Goal: Information Seeking & Learning: Find specific fact

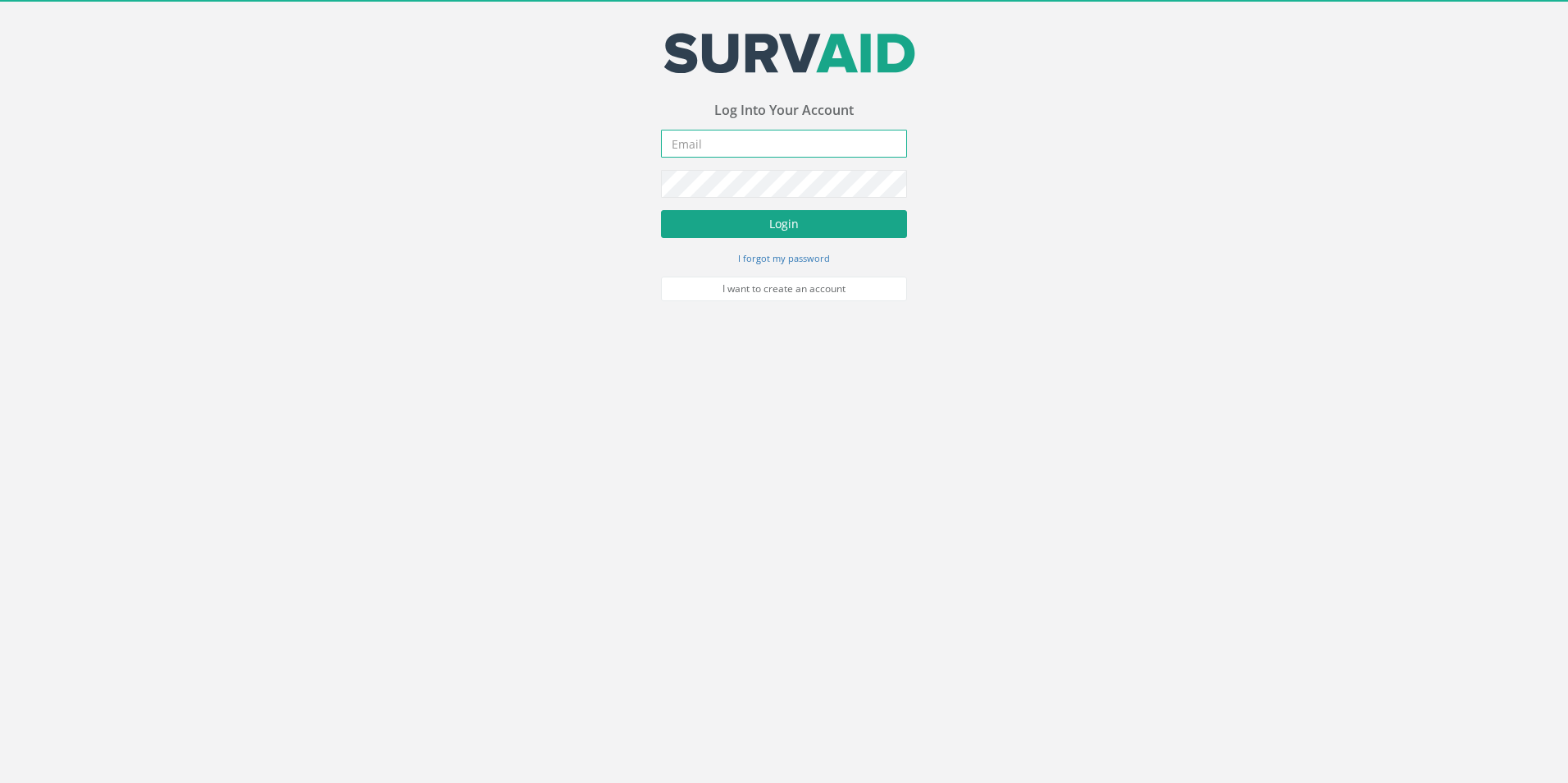
type input "[PERSON_NAME][EMAIL_ADDRESS][PERSON_NAME][DOMAIN_NAME]"
click at [763, 230] on button "Login" at bounding box center [784, 223] width 246 height 28
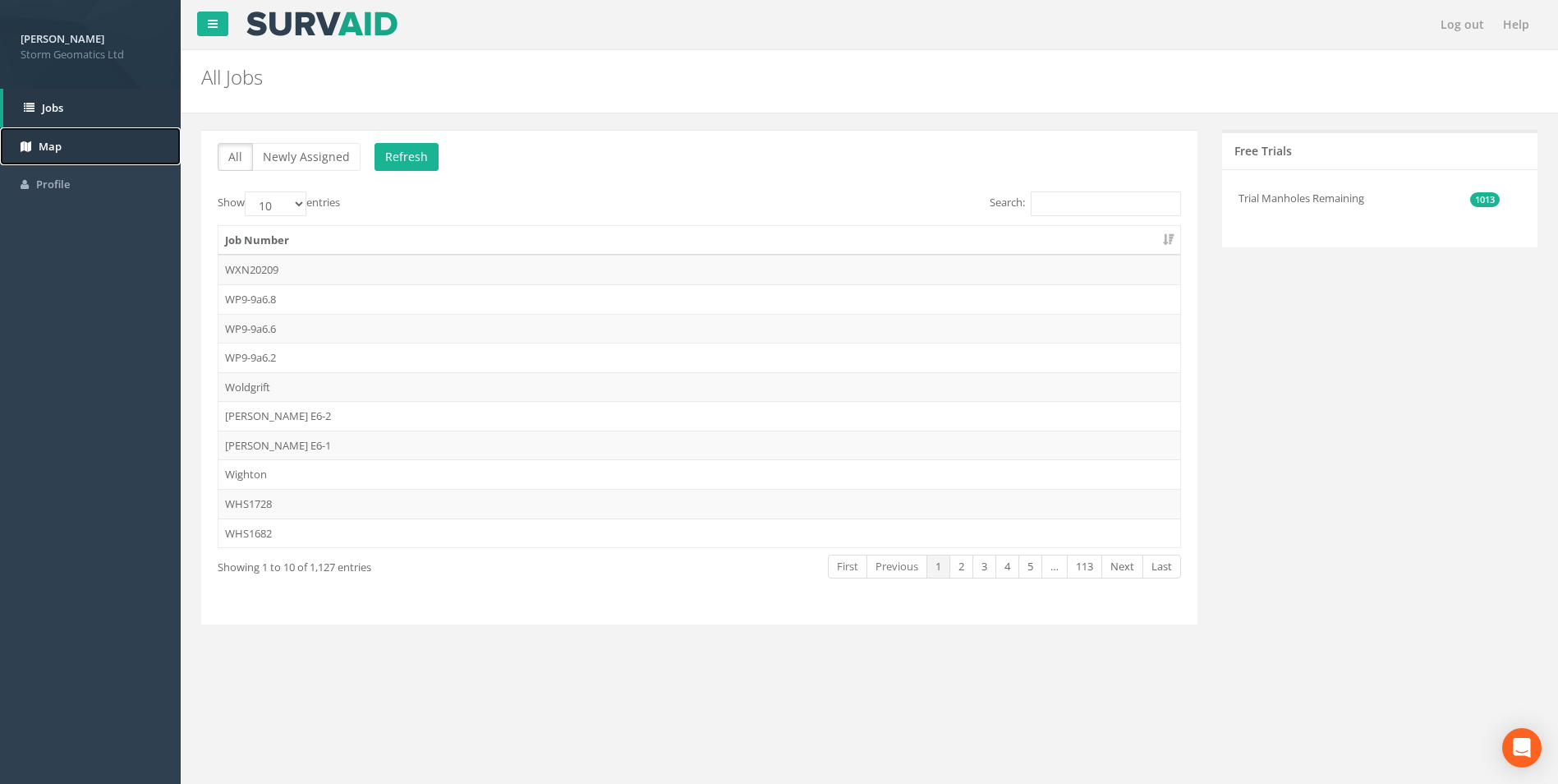
click at [61, 150] on span "Map" at bounding box center [50, 147] width 23 height 15
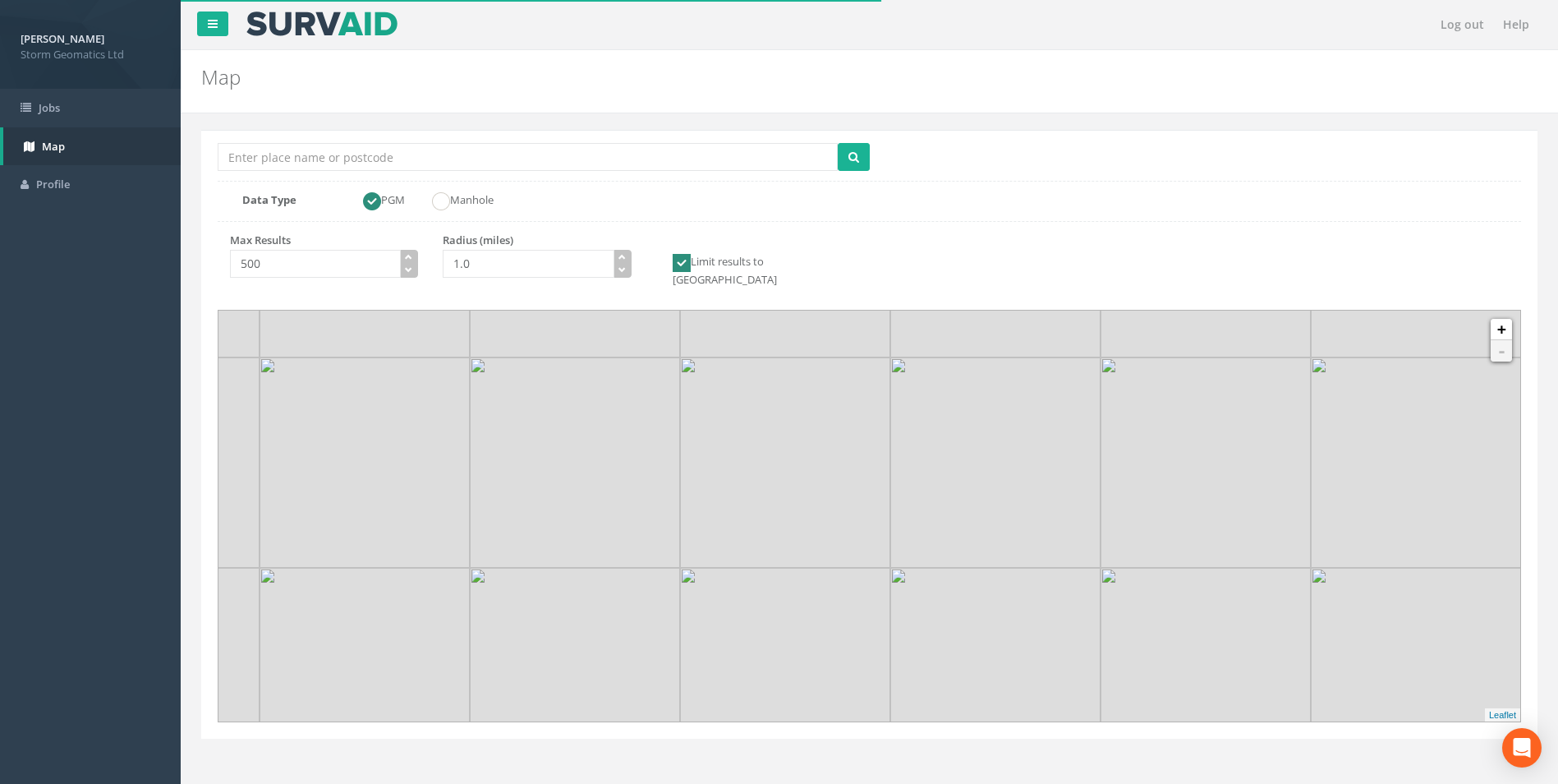
drag, startPoint x: 871, startPoint y: 521, endPoint x: 867, endPoint y: 495, distance: 26.3
click at [867, 495] on img at bounding box center [785, 462] width 210 height 210
click at [1504, 319] on link "+" at bounding box center [1502, 329] width 21 height 21
click at [1505, 319] on link "+" at bounding box center [1502, 329] width 21 height 21
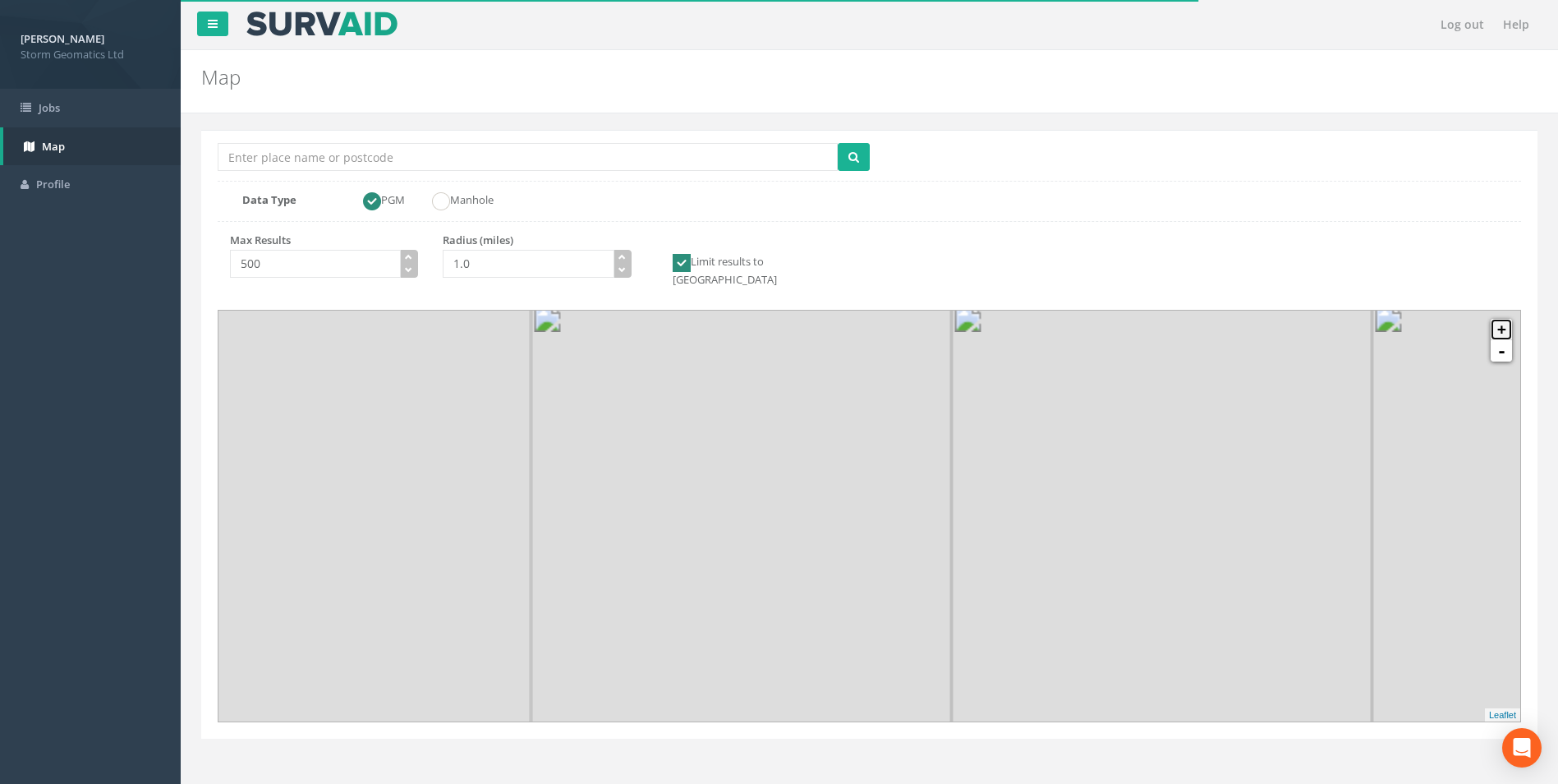
click at [1505, 319] on link "+" at bounding box center [1502, 329] width 21 height 21
drag, startPoint x: 628, startPoint y: 467, endPoint x: 739, endPoint y: 648, distance: 212.3
click at [722, 649] on img at bounding box center [790, 543] width 210 height 210
click at [1498, 319] on link "+" at bounding box center [1502, 329] width 21 height 21
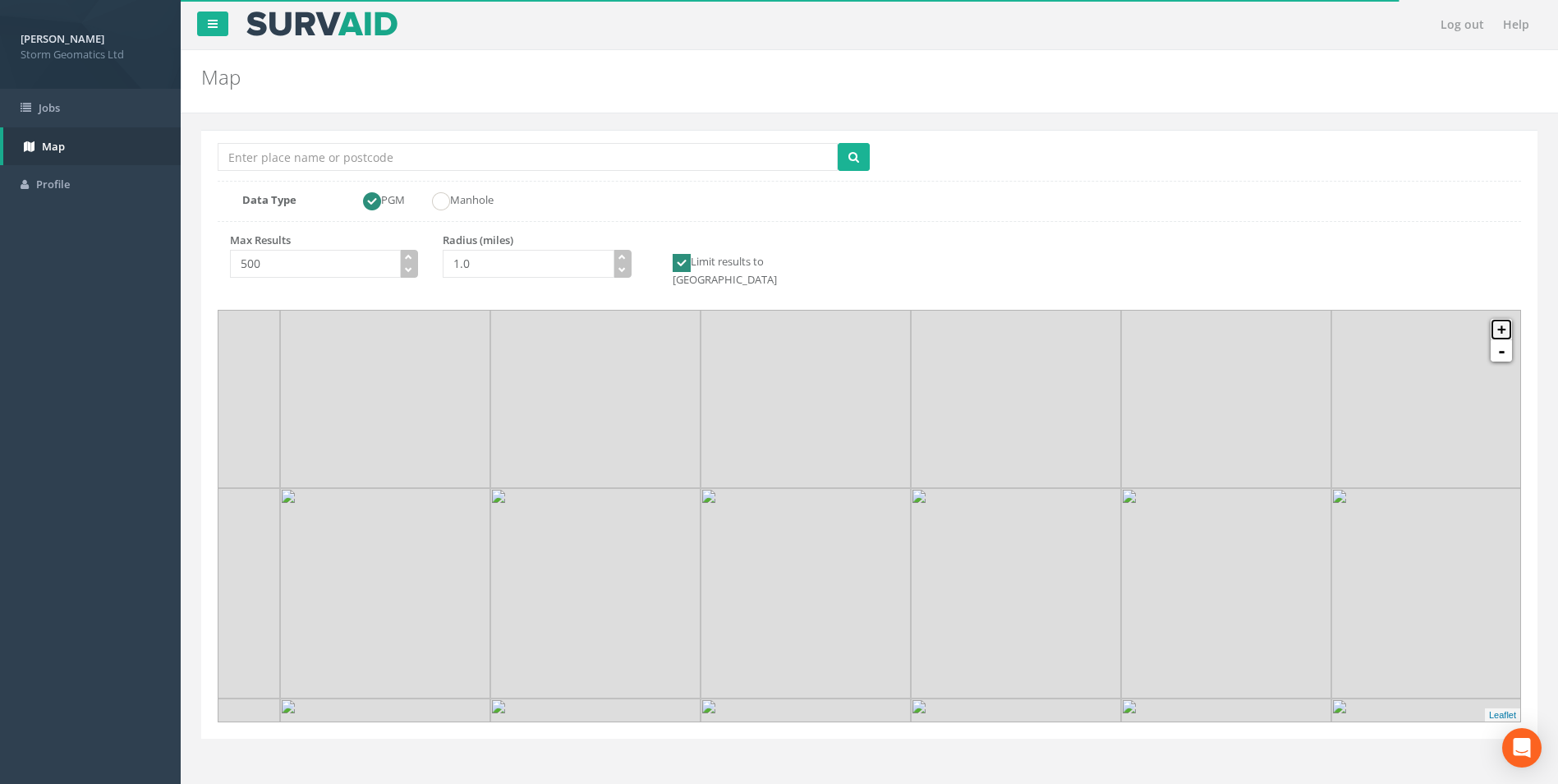
click at [1498, 319] on link "+" at bounding box center [1502, 329] width 21 height 21
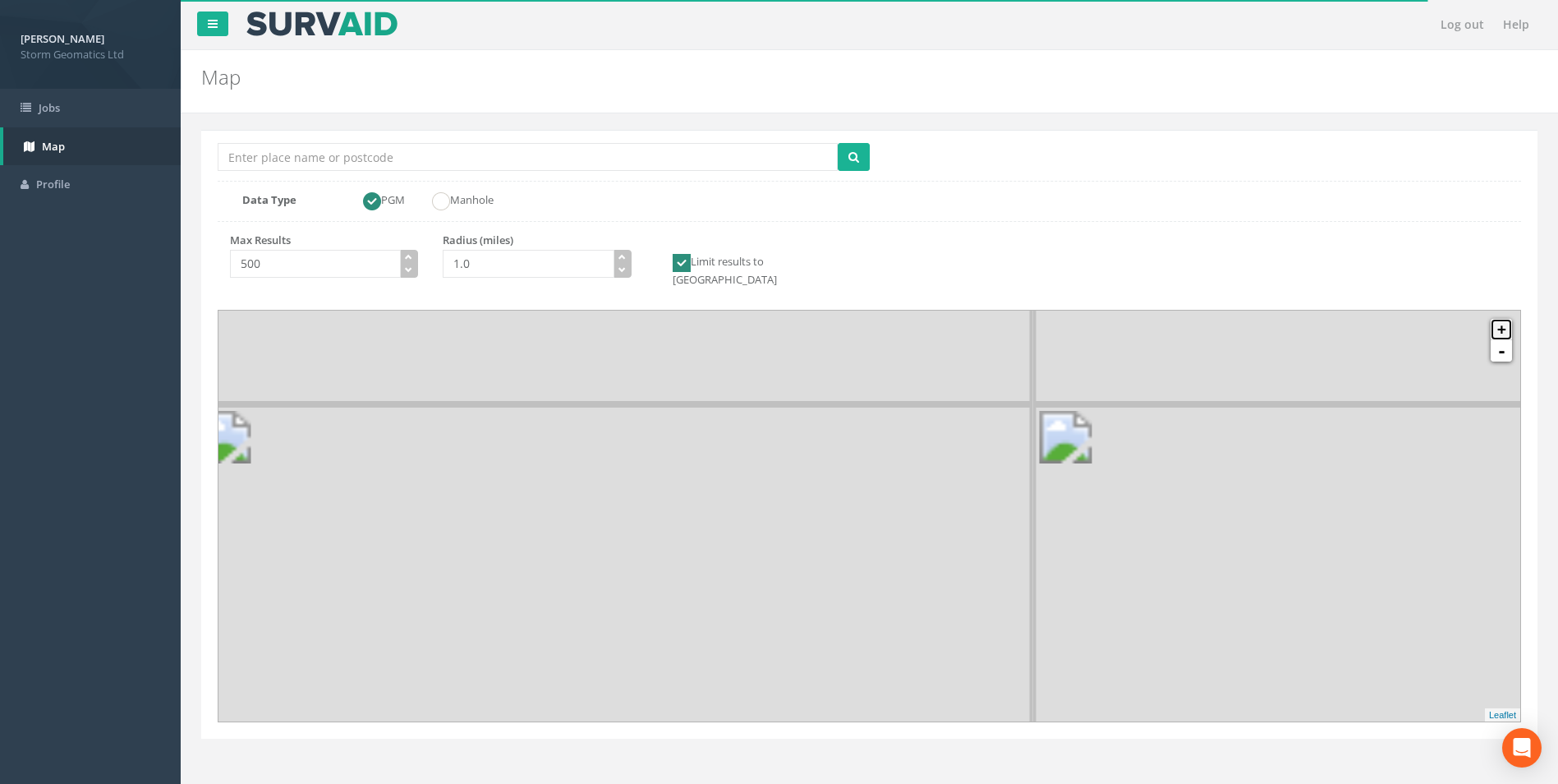
click at [1498, 319] on link "+" at bounding box center [1502, 329] width 21 height 21
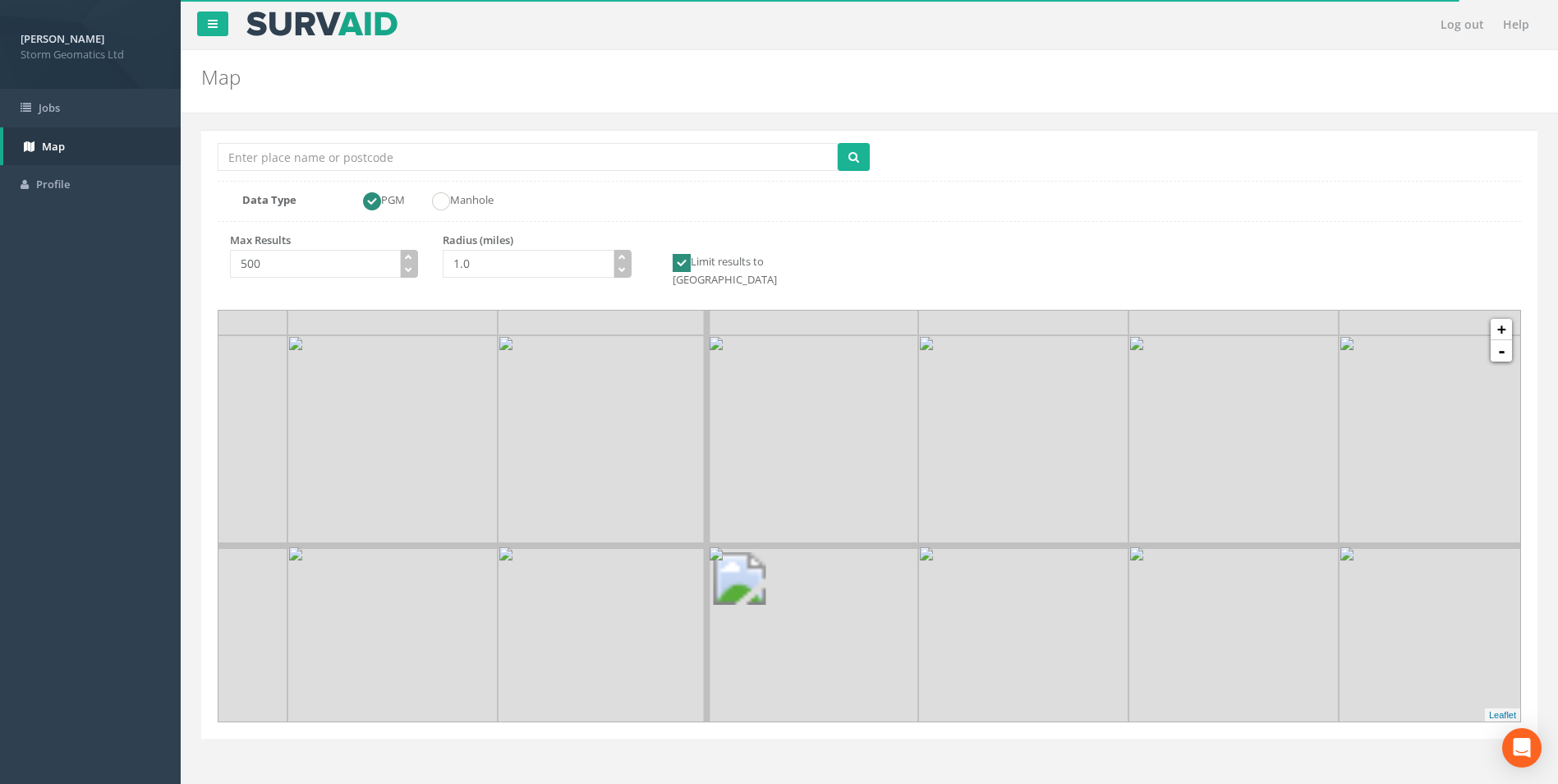
drag, startPoint x: 486, startPoint y: 414, endPoint x: 1009, endPoint y: 558, distance: 542.5
click at [1009, 558] on img at bounding box center [1023, 650] width 210 height 210
click at [1502, 303] on img at bounding box center [1443, 229] width 210 height 210
click at [778, 427] on img at bounding box center [813, 440] width 210 height 210
click at [1500, 319] on link "+" at bounding box center [1502, 329] width 21 height 21
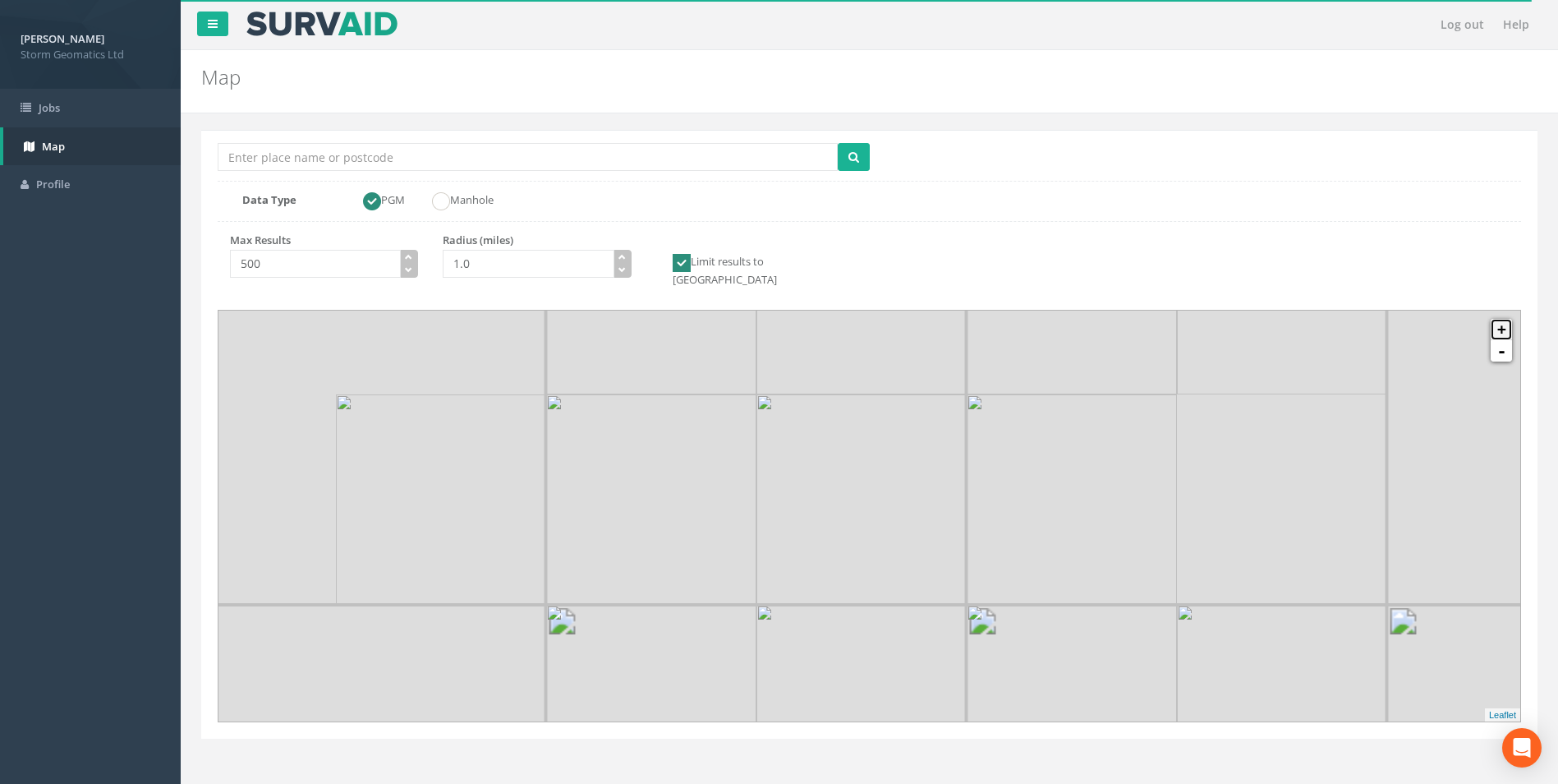
click at [1501, 319] on link "+" at bounding box center [1502, 329] width 21 height 21
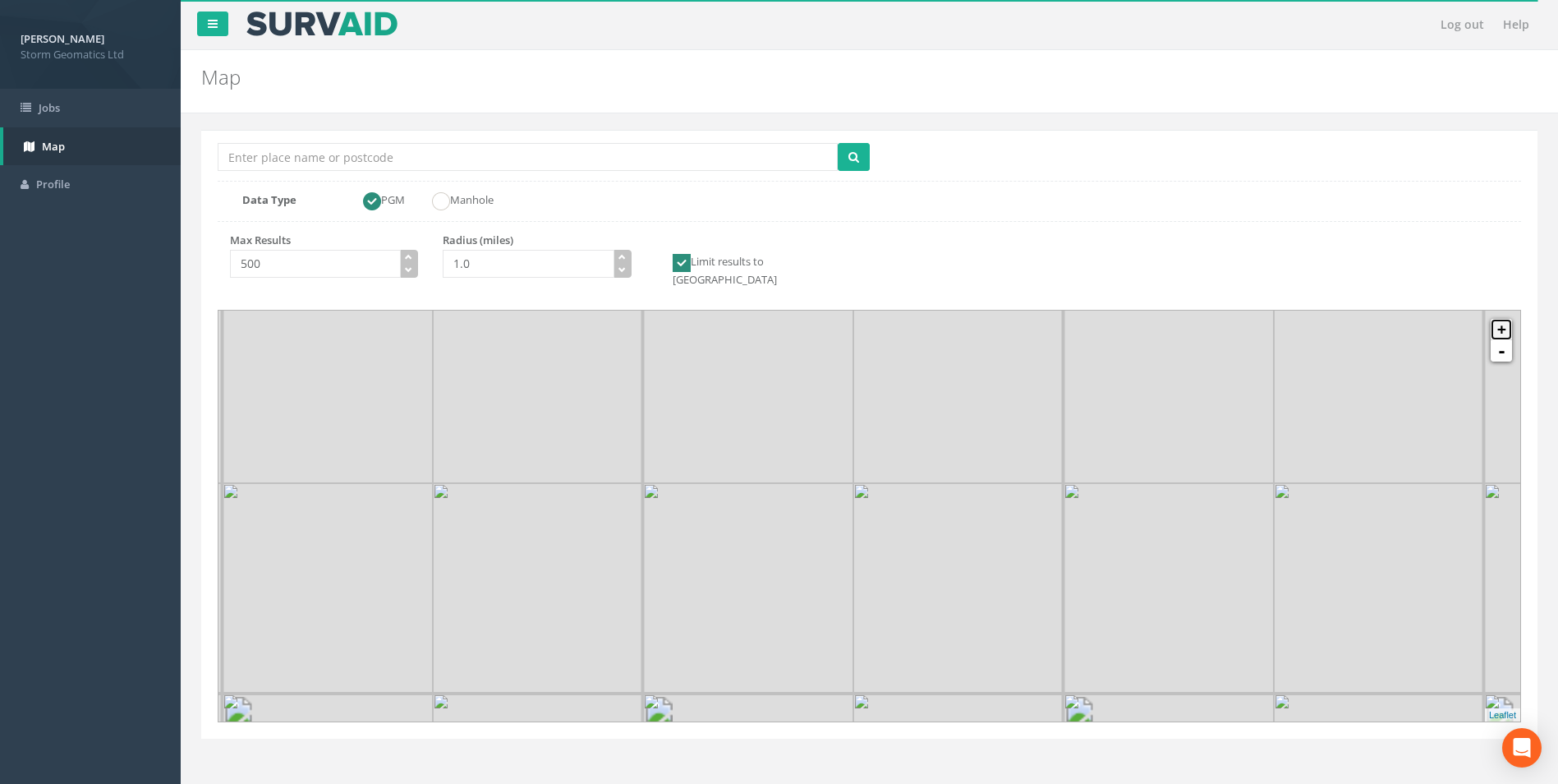
click at [1501, 319] on link "+" at bounding box center [1502, 329] width 21 height 21
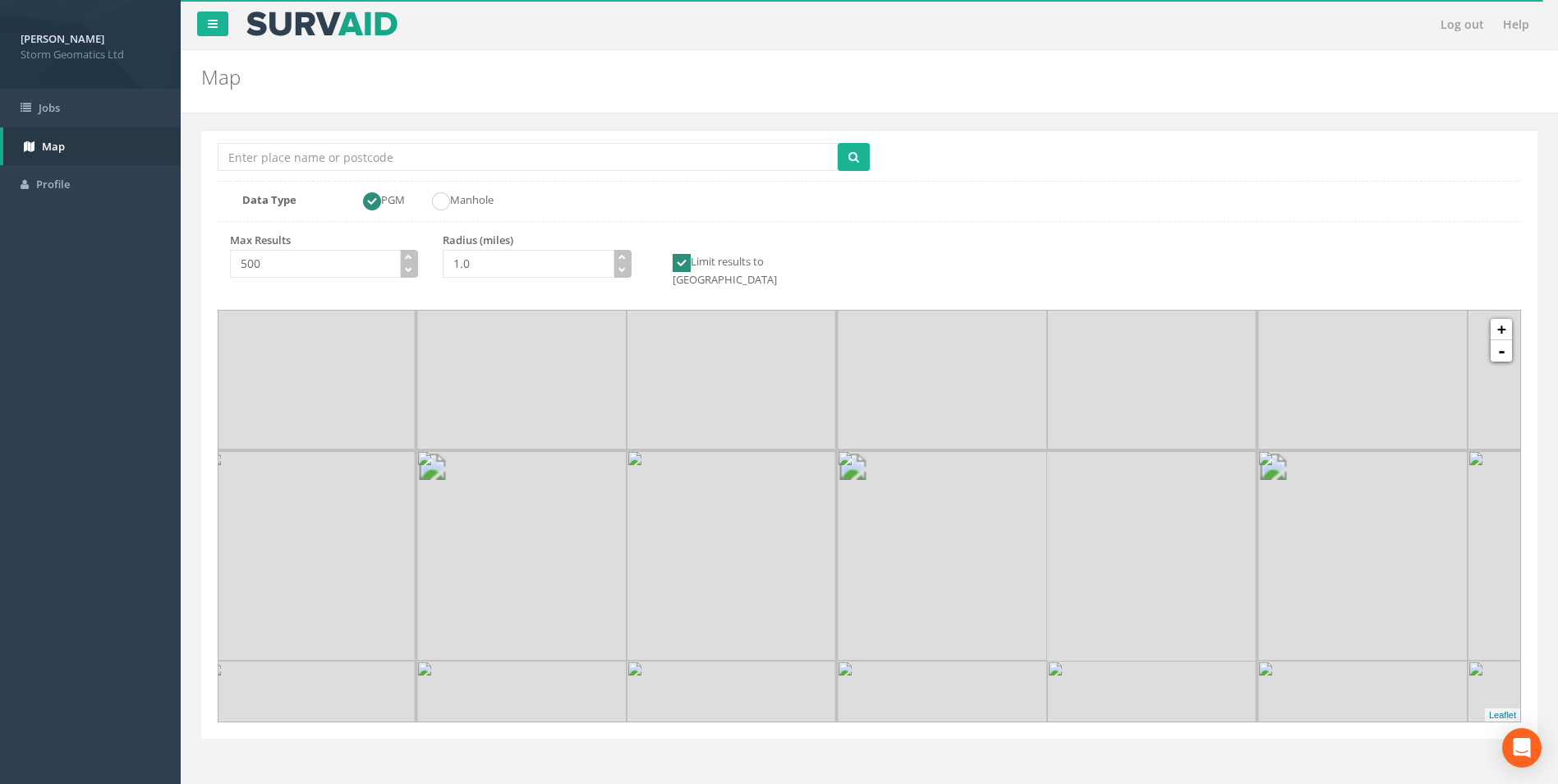
drag, startPoint x: 640, startPoint y: 434, endPoint x: 561, endPoint y: 614, distance: 196.6
click at [804, 555] on div at bounding box center [804, 555] width 0 height 0
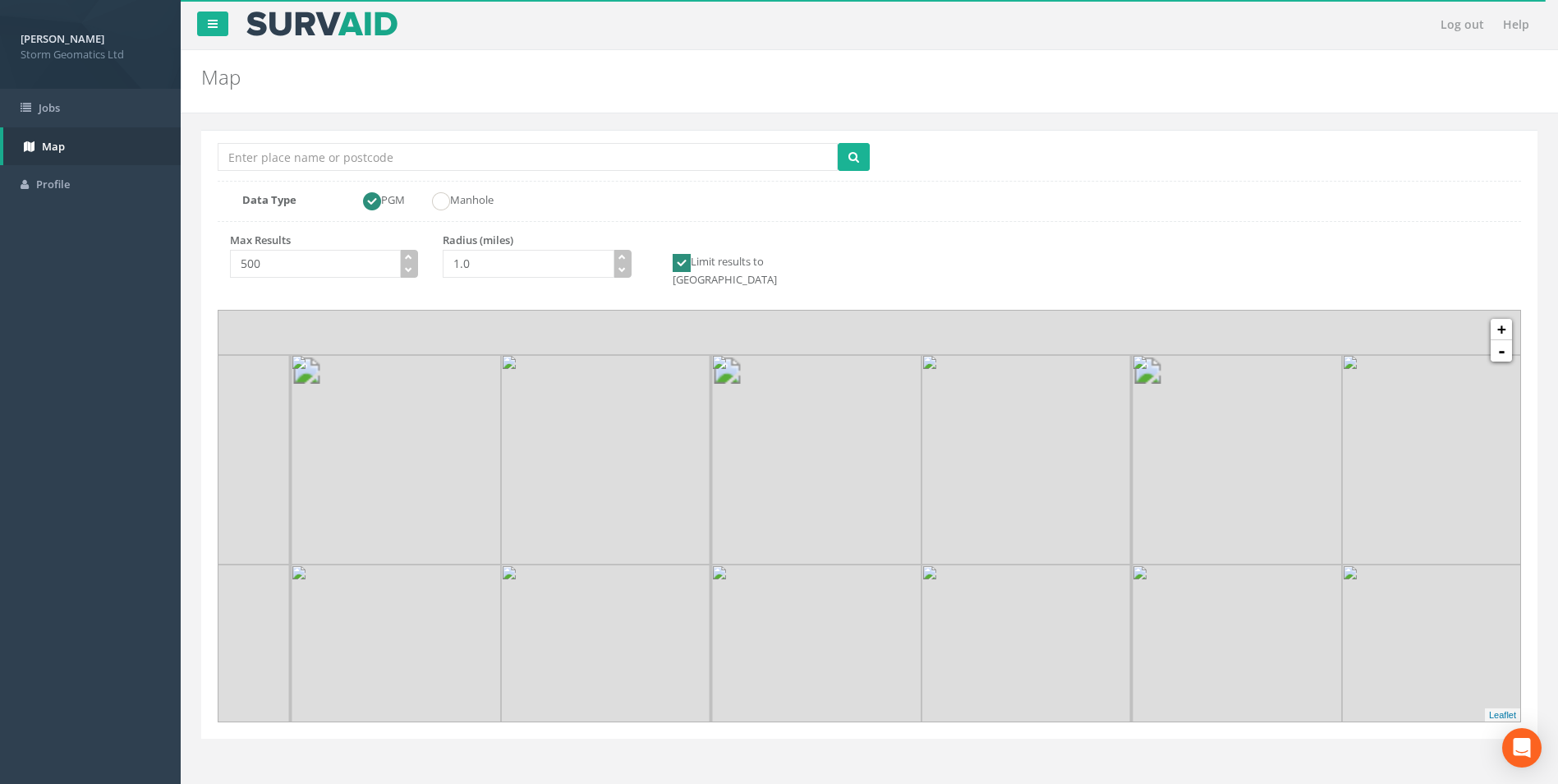
drag, startPoint x: 666, startPoint y: 581, endPoint x: 639, endPoint y: 649, distance: 73.2
click at [639, 649] on img at bounding box center [605, 669] width 210 height 210
click at [1499, 319] on link "+" at bounding box center [1502, 329] width 21 height 21
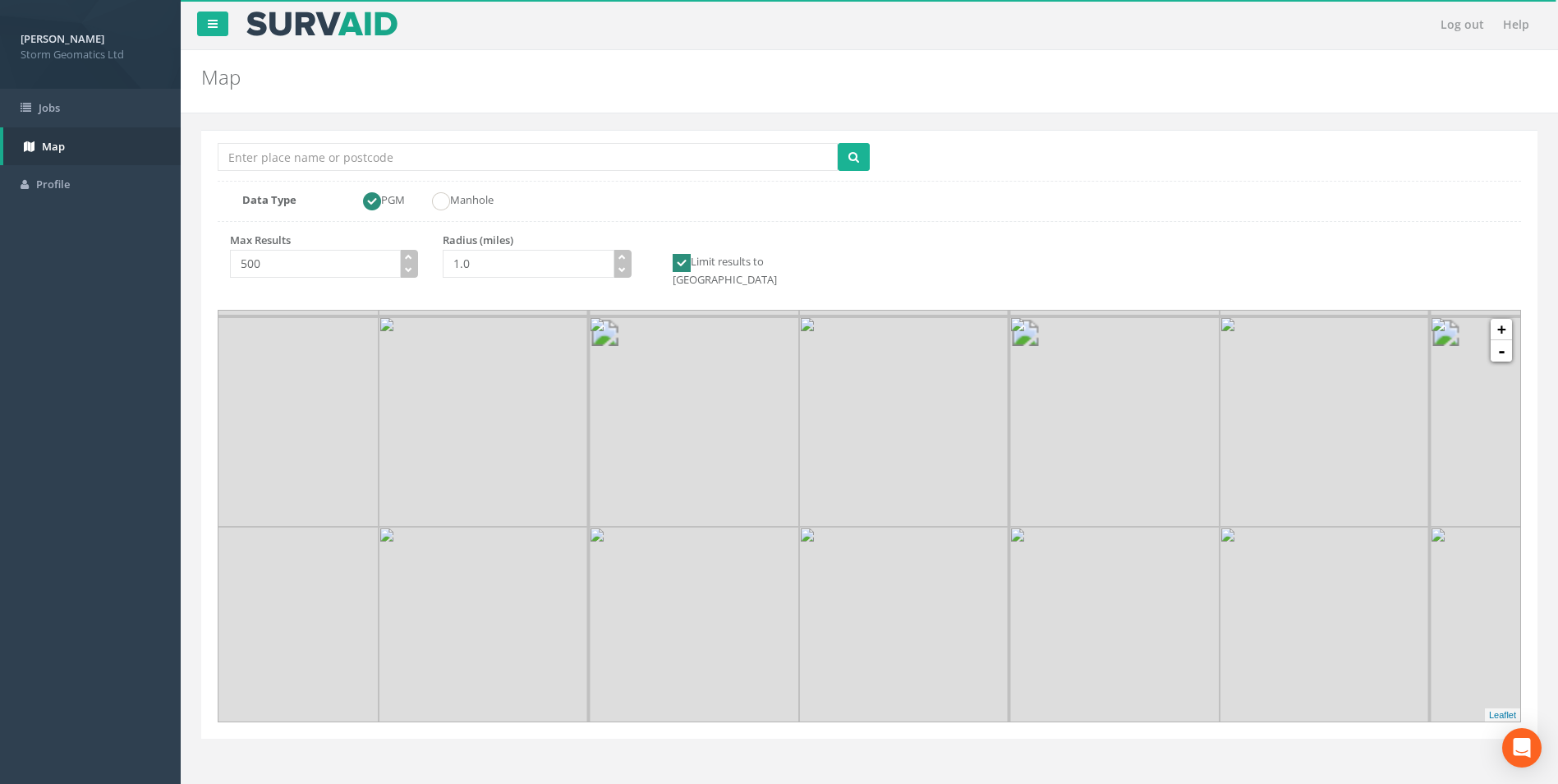
drag, startPoint x: 1018, startPoint y: 616, endPoint x: 965, endPoint y: 389, distance: 233.1
click at [965, 389] on img at bounding box center [904, 421] width 210 height 210
drag, startPoint x: 1110, startPoint y: 498, endPoint x: 1131, endPoint y: 481, distance: 27.0
click at [1127, 485] on img at bounding box center [1187, 587] width 210 height 210
click at [1505, 319] on link "+" at bounding box center [1502, 329] width 21 height 21
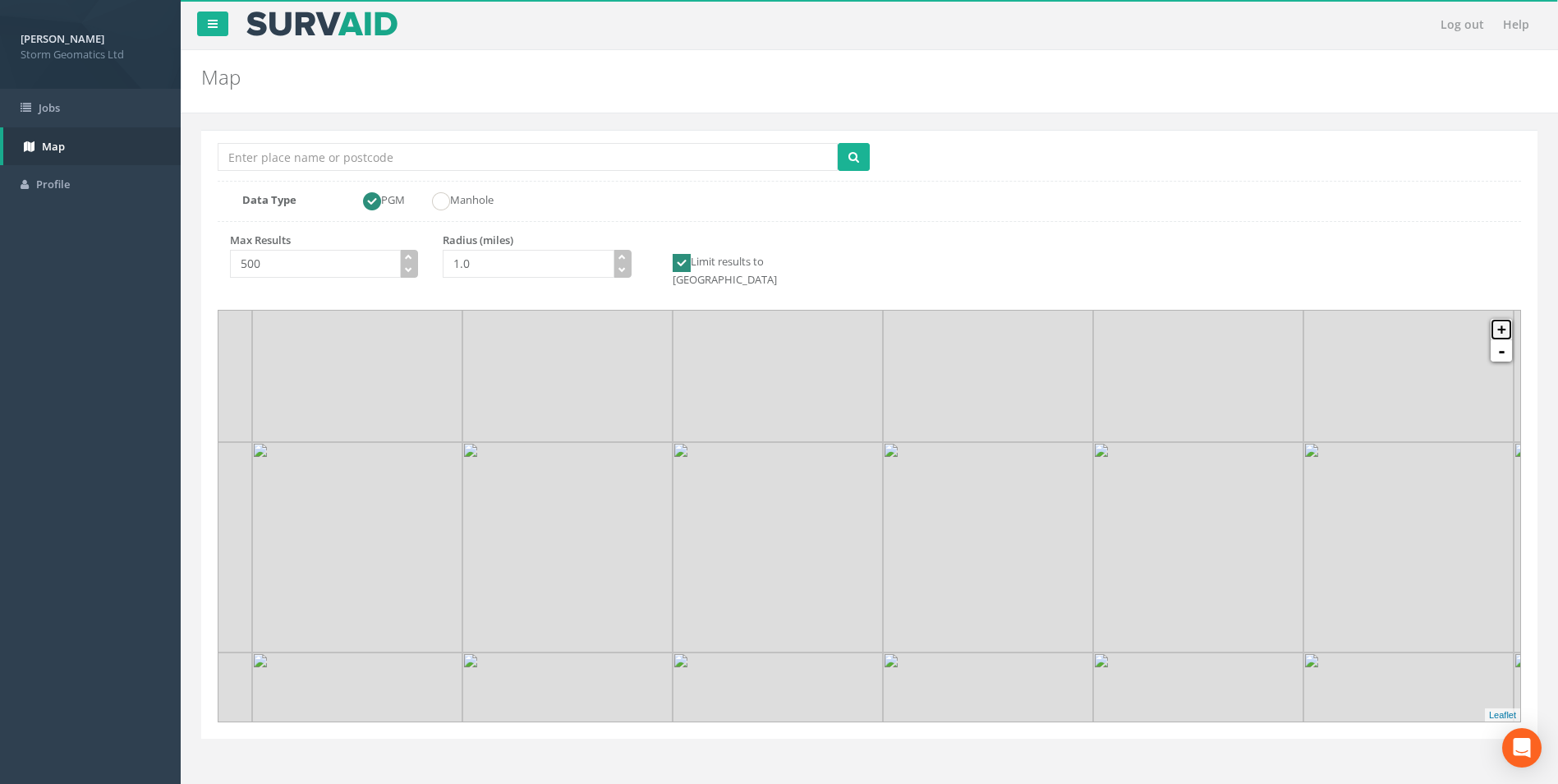
click at [1502, 319] on link "+" at bounding box center [1502, 329] width 21 height 21
click at [1502, 319] on link "+" at bounding box center [1502, 329] width 21 height 21
drag, startPoint x: 655, startPoint y: 687, endPoint x: 617, endPoint y: 714, distance: 46.6
click at [617, 714] on div "Location Search Box Multiple Locations Found Data Type PGM Manhole Max Results …" at bounding box center [869, 434] width 1336 height 609
click at [1508, 340] on link "-" at bounding box center [1502, 350] width 21 height 21
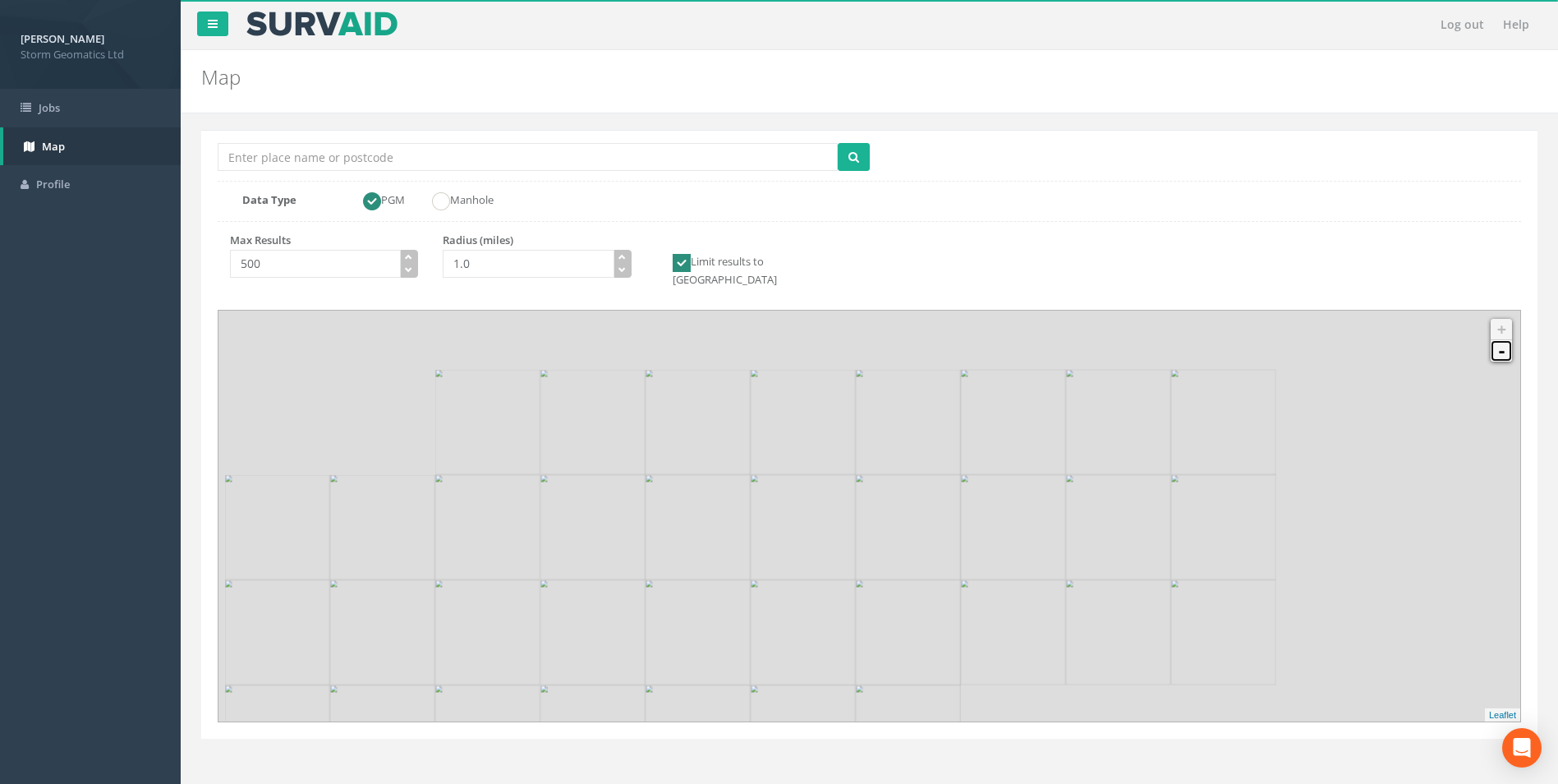
click at [1508, 340] on link "-" at bounding box center [1502, 350] width 21 height 21
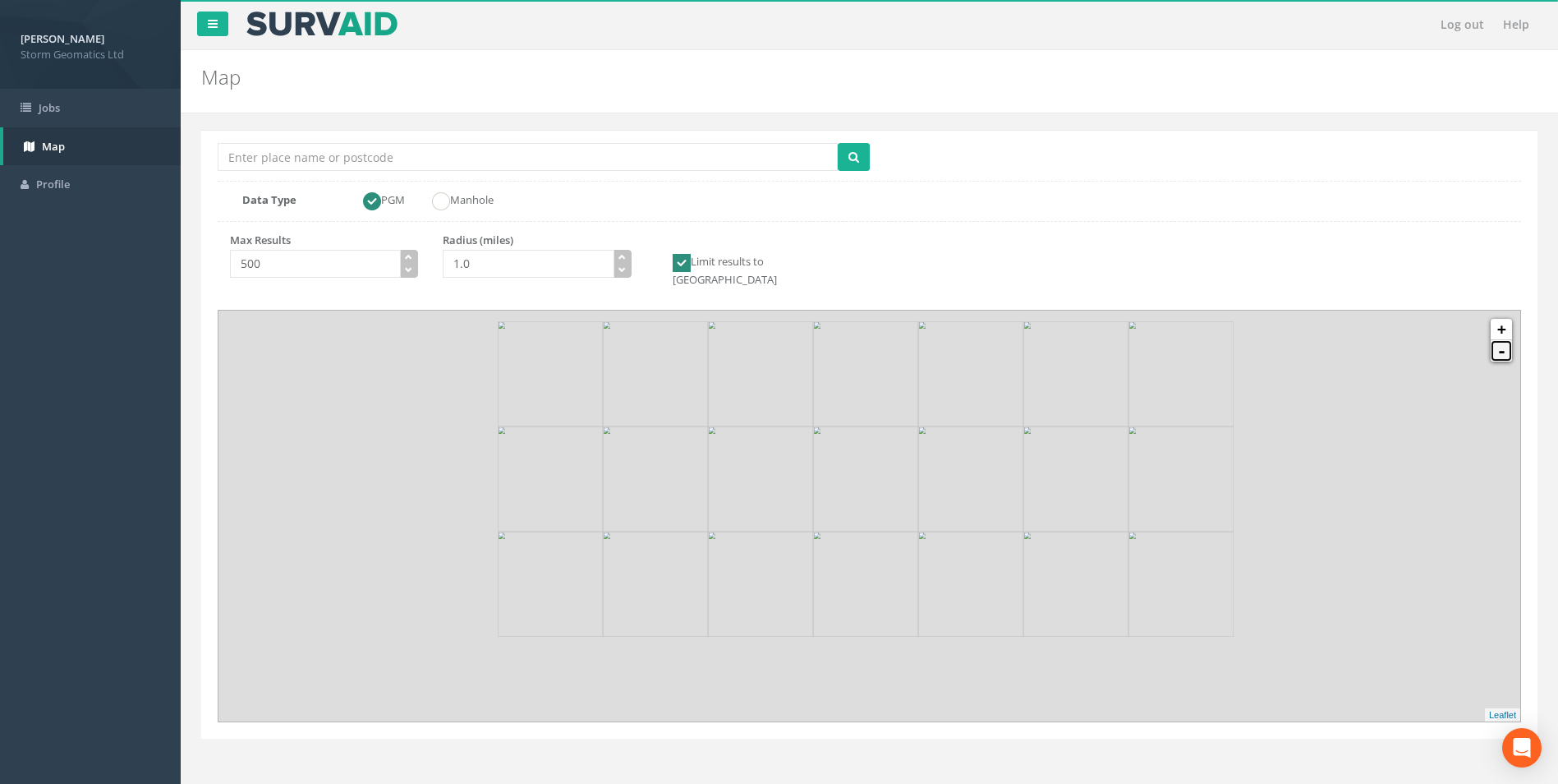
click at [1508, 340] on link "-" at bounding box center [1502, 350] width 21 height 21
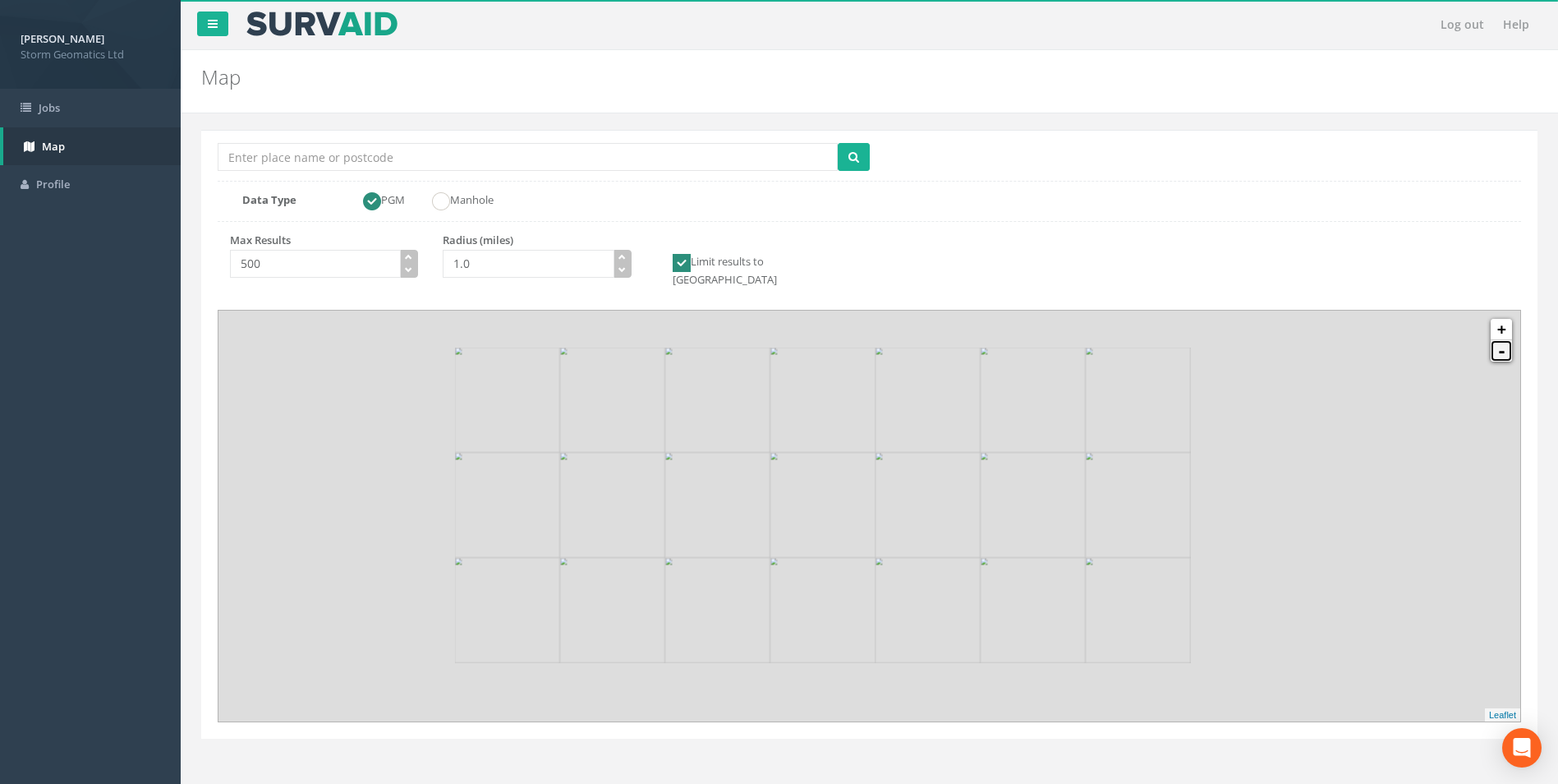
click at [1508, 340] on link "-" at bounding box center [1502, 350] width 21 height 21
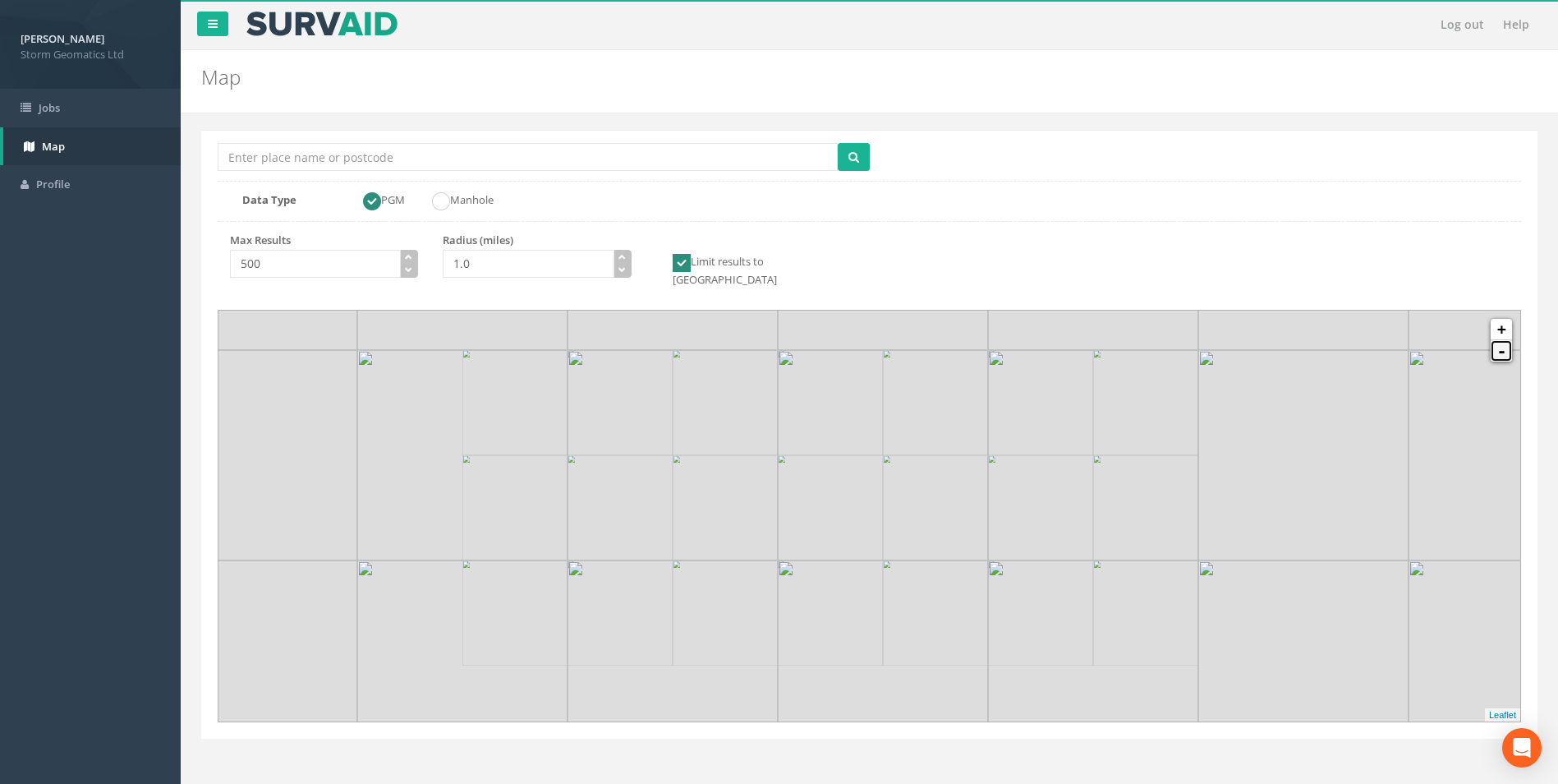
click at [1508, 340] on link "-" at bounding box center [1502, 350] width 21 height 21
click at [634, 559] on img at bounding box center [594, 526] width 210 height 210
click at [1502, 320] on link "+" at bounding box center [1502, 329] width 21 height 21
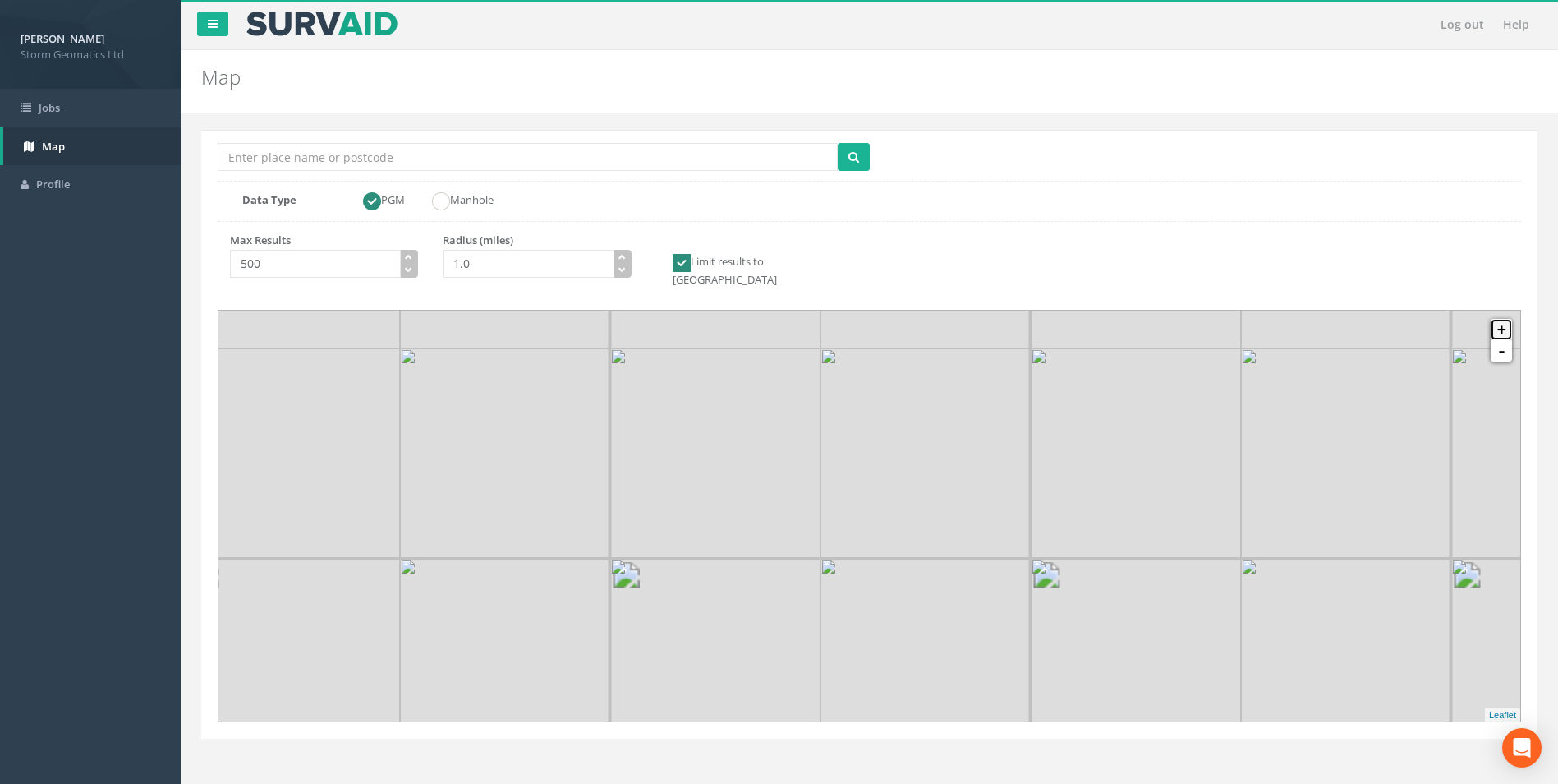
click at [1502, 319] on link "+" at bounding box center [1502, 329] width 21 height 21
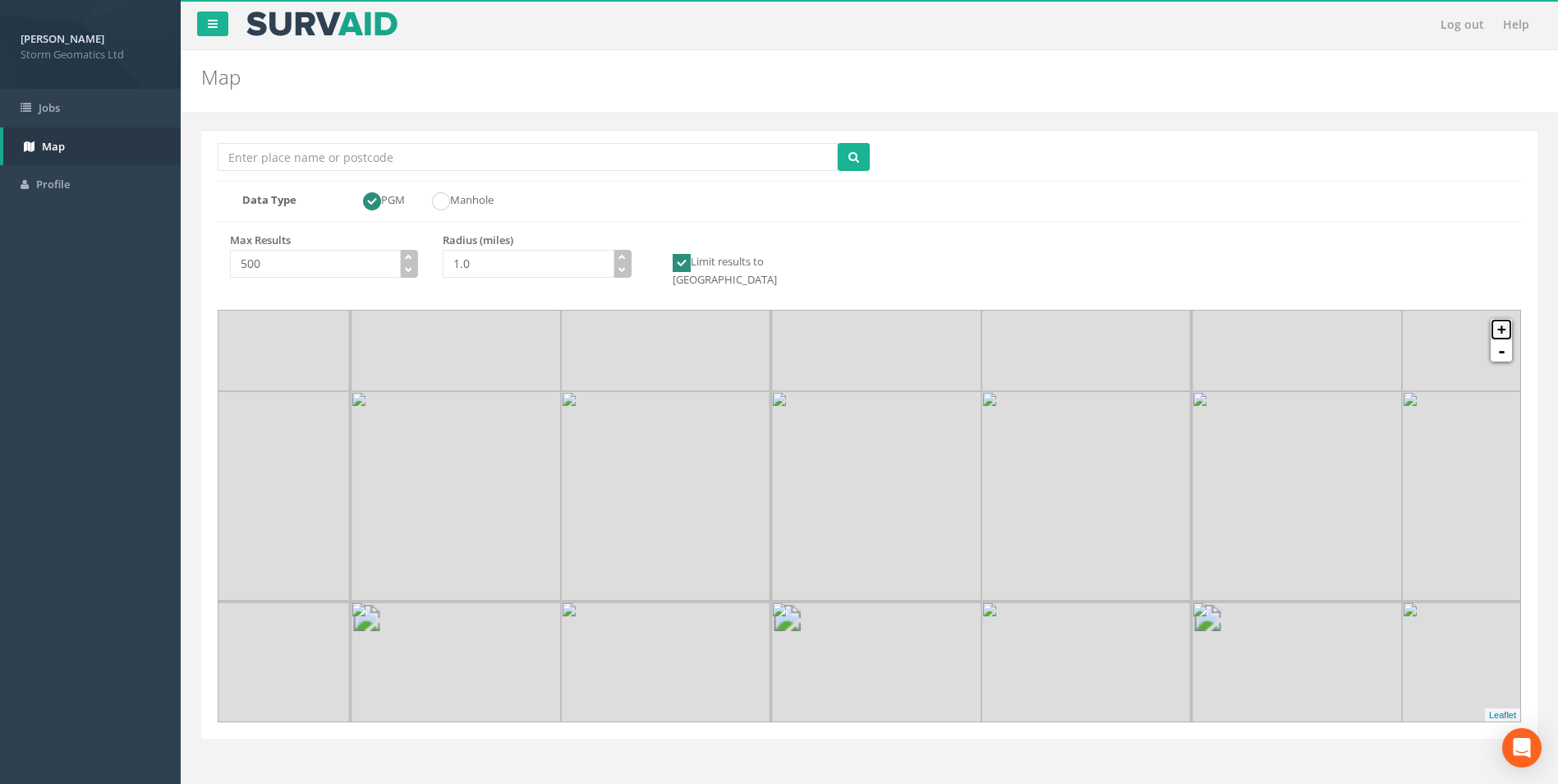
click at [1502, 319] on link "+" at bounding box center [1502, 329] width 21 height 21
drag, startPoint x: 836, startPoint y: 556, endPoint x: 1136, endPoint y: 422, distance: 328.6
click at [1136, 422] on img at bounding box center [1069, 450] width 210 height 210
drag, startPoint x: 857, startPoint y: 467, endPoint x: 968, endPoint y: 499, distance: 115.5
click at [968, 499] on img at bounding box center [912, 459] width 210 height 210
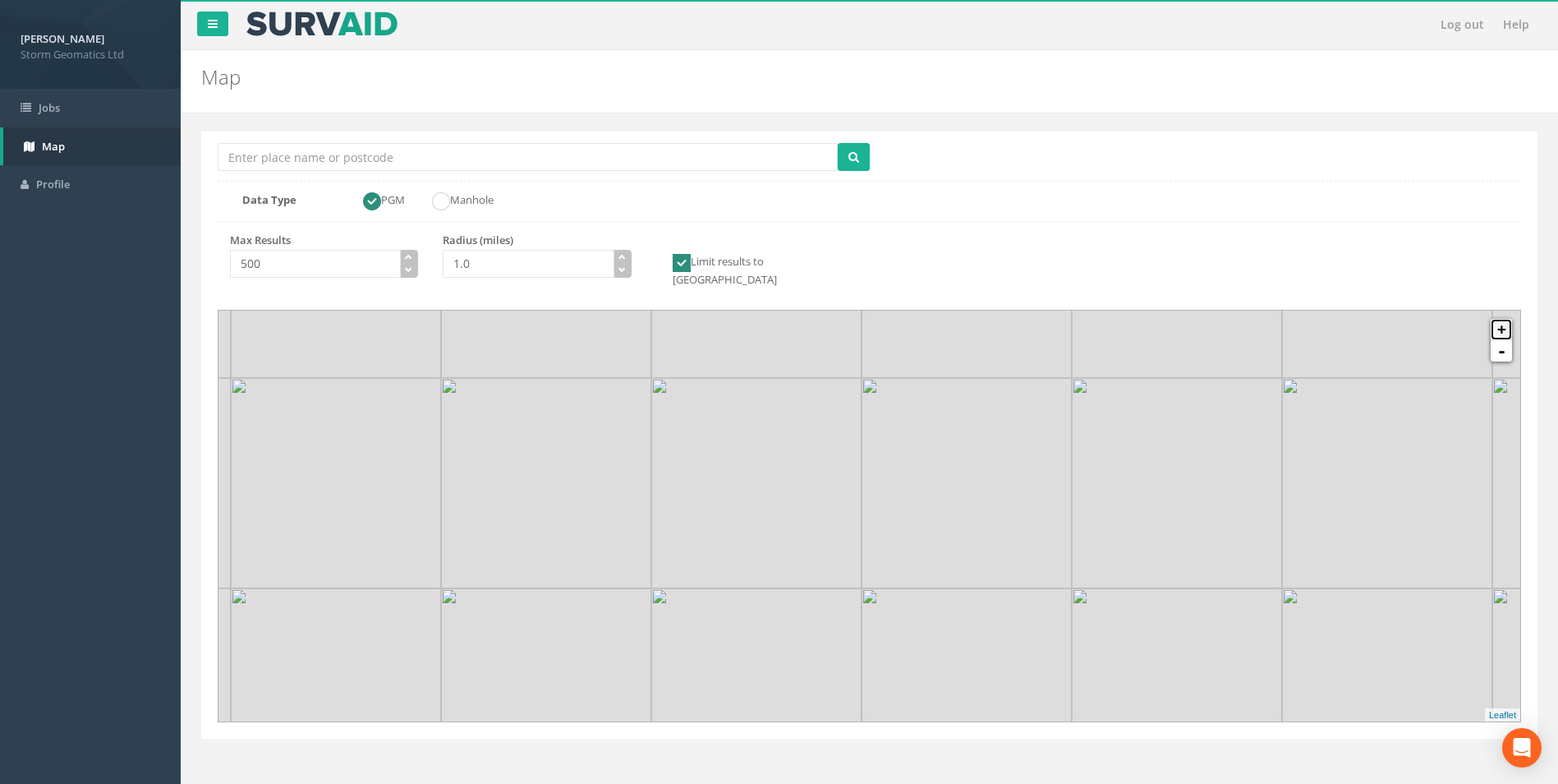
click at [1498, 319] on link "+" at bounding box center [1502, 329] width 21 height 21
click at [895, 594] on img at bounding box center [814, 699] width 210 height 210
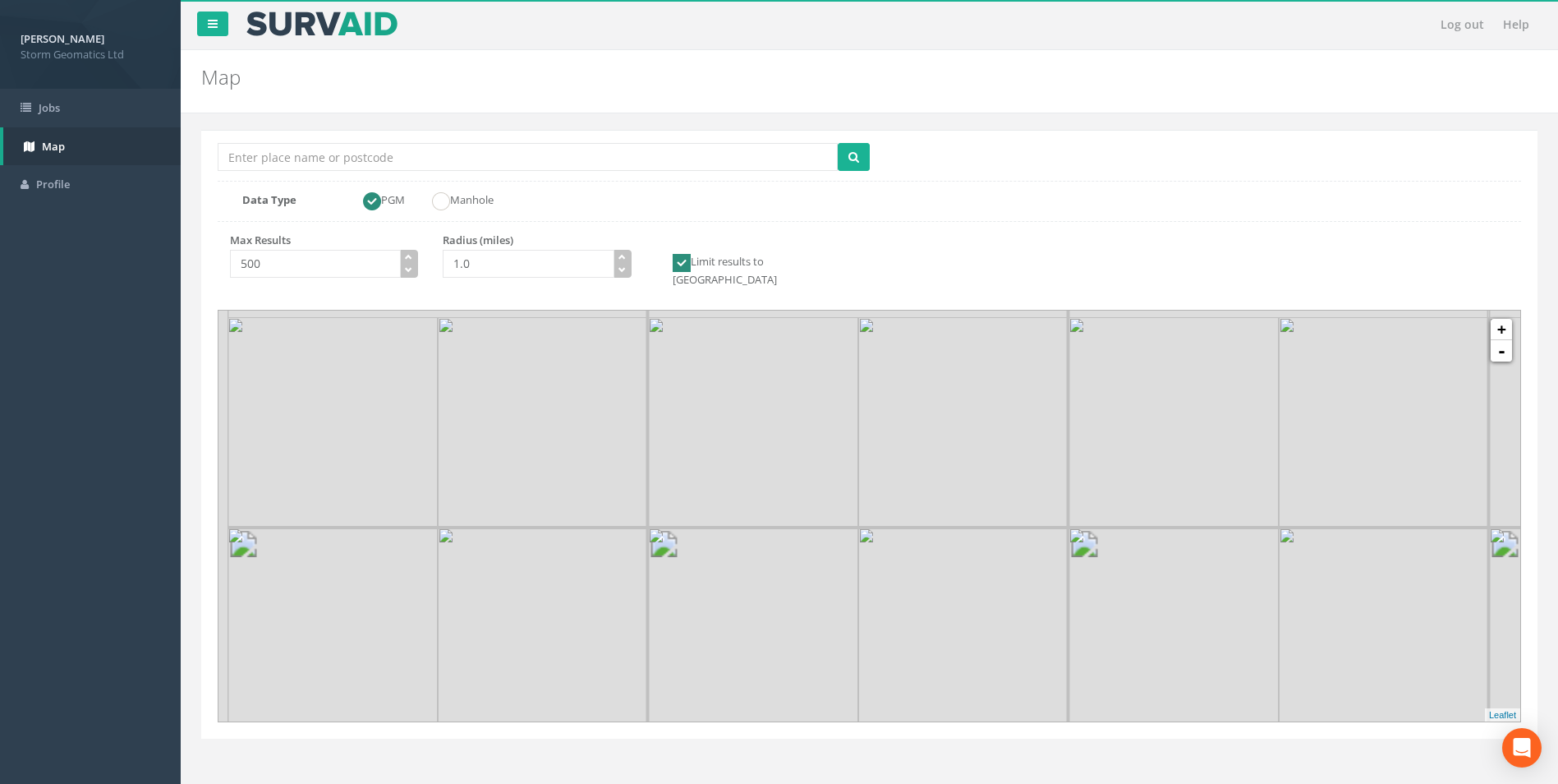
drag, startPoint x: 776, startPoint y: 493, endPoint x: 991, endPoint y: 584, distance: 233.5
click at [991, 584] on img at bounding box center [963, 632] width 210 height 210
click at [682, 268] on ins at bounding box center [681, 262] width 18 height 18
checkbox input "true"
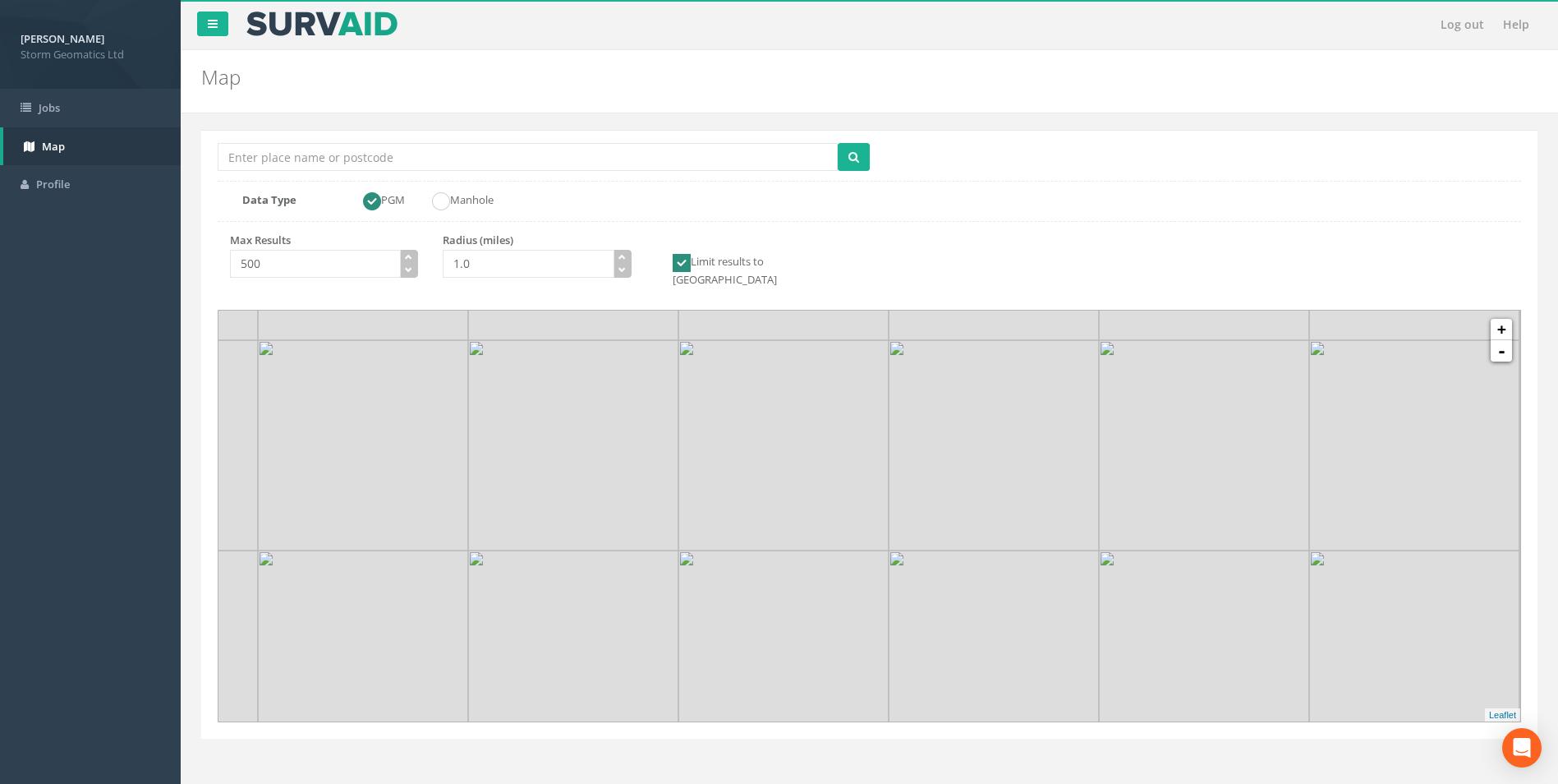
drag, startPoint x: 860, startPoint y: 515, endPoint x: 878, endPoint y: 531, distance: 24.1
click at [878, 531] on img at bounding box center [783, 444] width 210 height 210
drag, startPoint x: 878, startPoint y: 531, endPoint x: 954, endPoint y: 401, distance: 150.6
click at [954, 401] on img at bounding box center [857, 325] width 210 height 210
drag, startPoint x: 803, startPoint y: 478, endPoint x: 908, endPoint y: 454, distance: 107.7
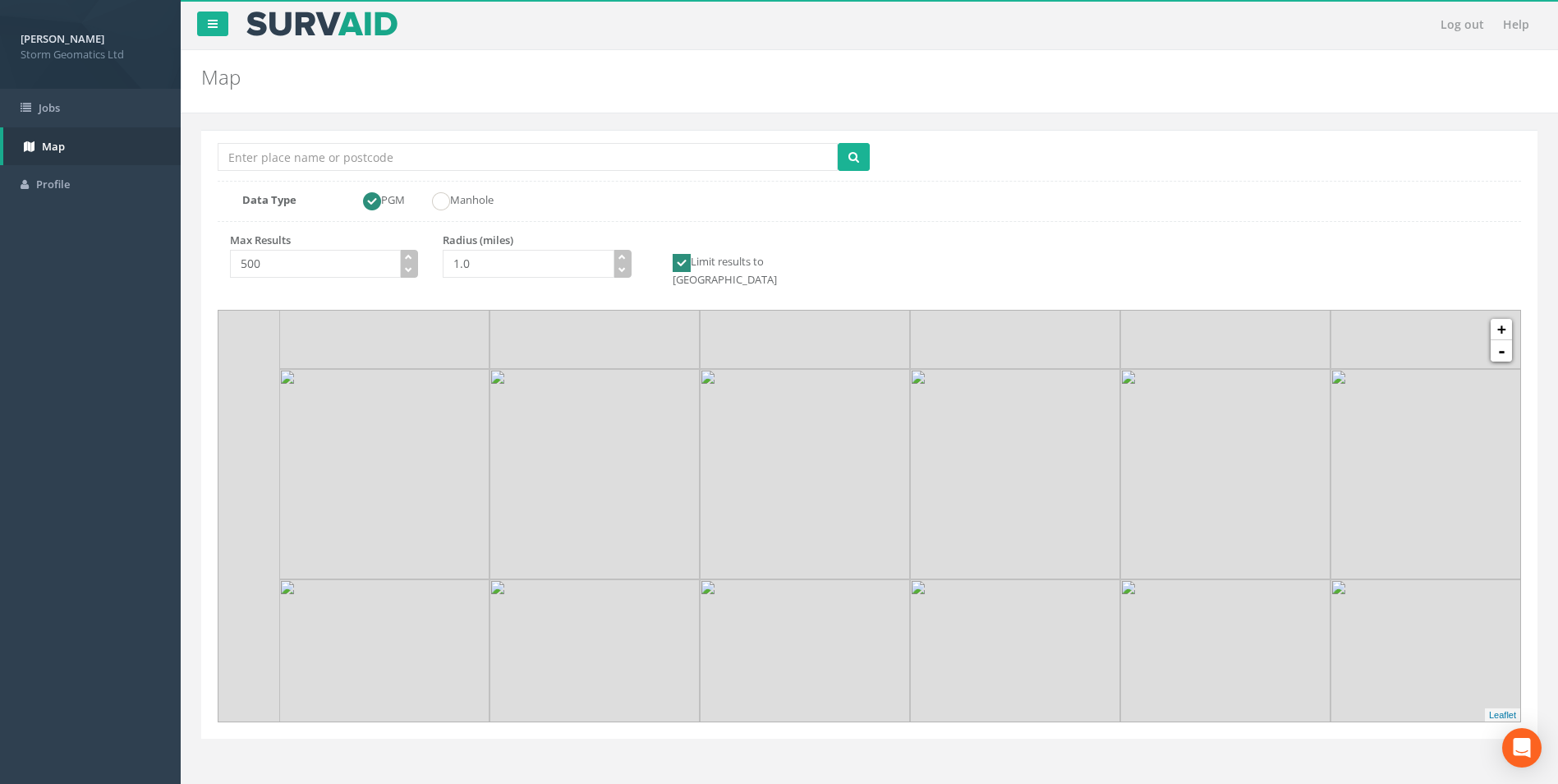
click at [908, 454] on img at bounding box center [804, 474] width 210 height 210
click at [1512, 322] on link "+" at bounding box center [1502, 329] width 21 height 21
click at [1510, 319] on link "+" at bounding box center [1502, 329] width 21 height 21
drag, startPoint x: 749, startPoint y: 635, endPoint x: 1084, endPoint y: 434, distance: 390.7
click at [1084, 434] on img at bounding box center [1146, 442] width 210 height 210
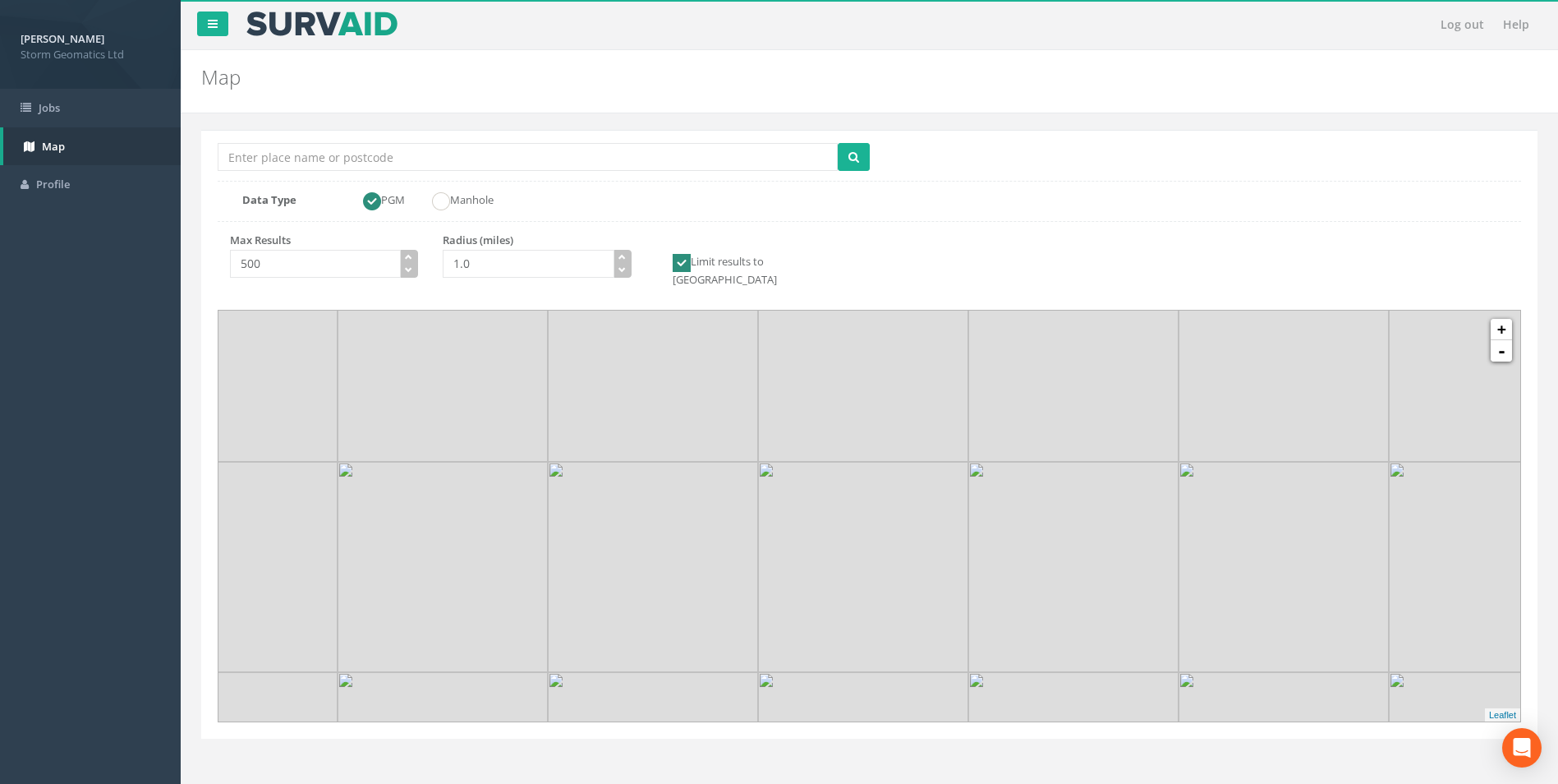
drag, startPoint x: 1037, startPoint y: 539, endPoint x: 1019, endPoint y: 566, distance: 32.4
click at [1019, 566] on img at bounding box center [1073, 567] width 210 height 210
click at [975, 565] on img at bounding box center [1019, 459] width 210 height 210
drag, startPoint x: 1020, startPoint y: 425, endPoint x: 778, endPoint y: 596, distance: 296.3
click at [884, 442] on img at bounding box center [988, 336] width 210 height 210
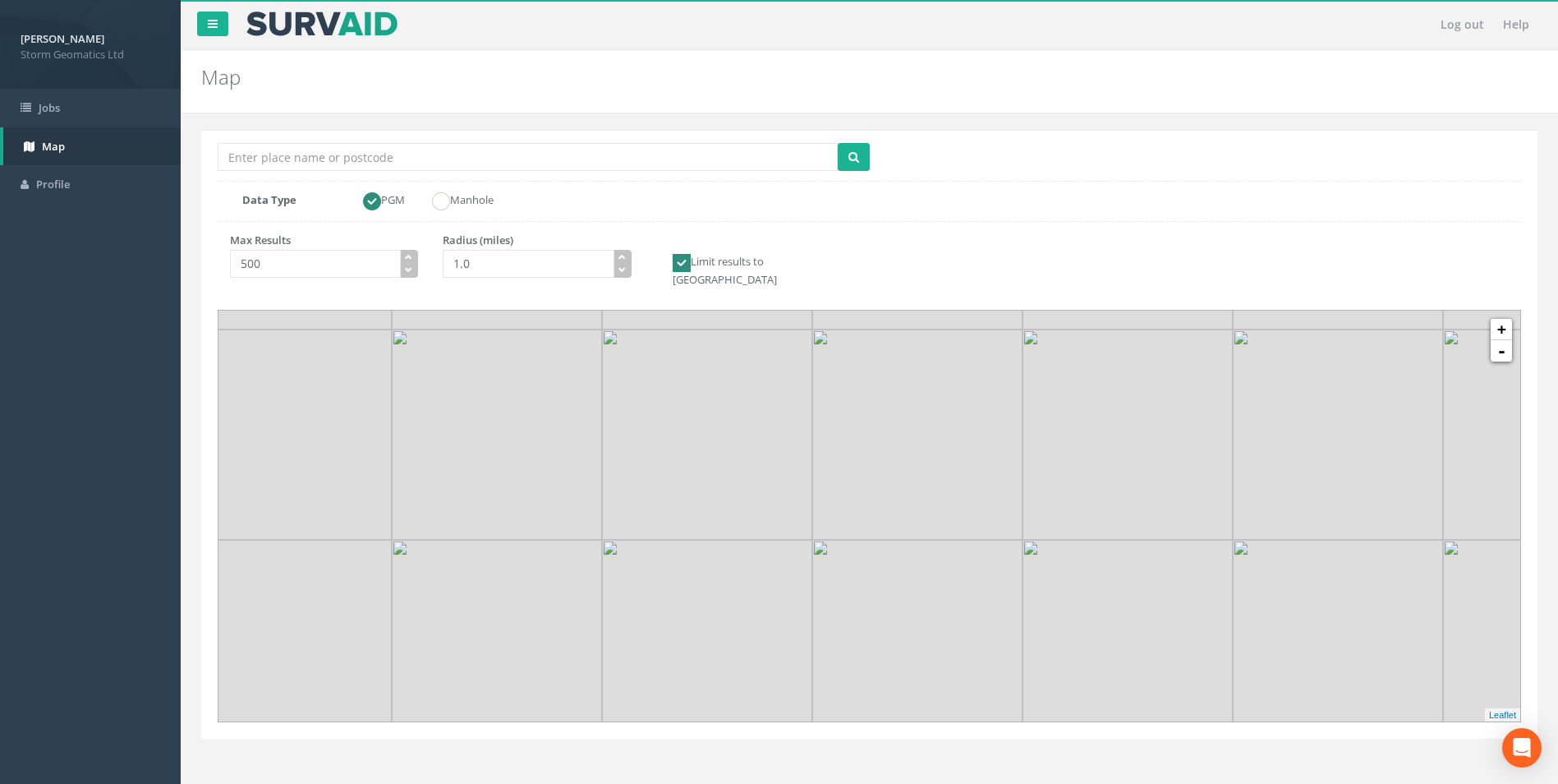
click at [888, 426] on img at bounding box center [917, 434] width 210 height 210
drag, startPoint x: 884, startPoint y: 472, endPoint x: 806, endPoint y: 611, distance: 159.4
click at [806, 611] on img at bounding box center [811, 619] width 210 height 210
drag, startPoint x: 646, startPoint y: 615, endPoint x: 1106, endPoint y: 341, distance: 535.4
click at [826, 611] on img at bounding box center [721, 716] width 210 height 210
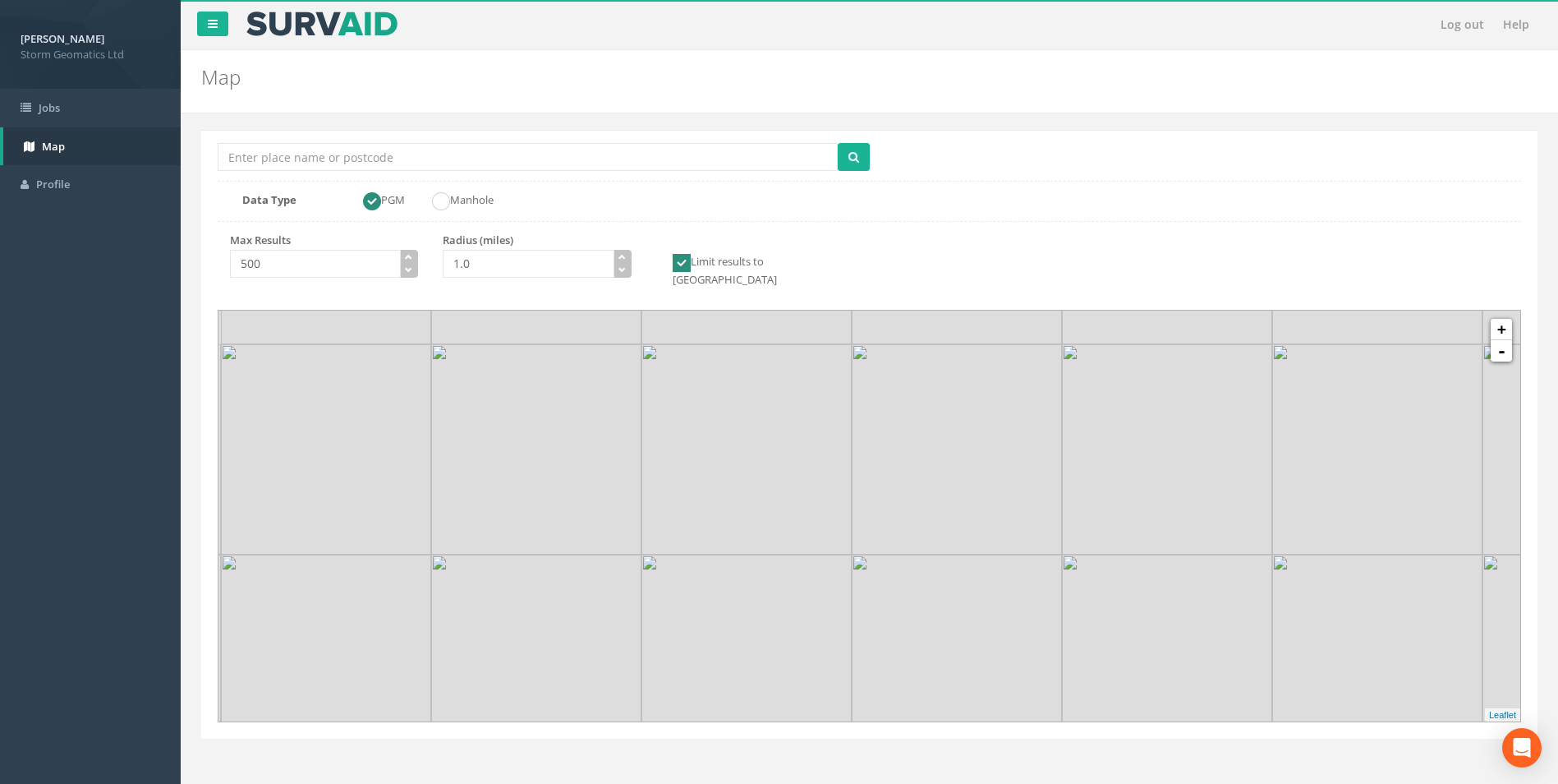
drag, startPoint x: 1064, startPoint y: 399, endPoint x: 1175, endPoint y: 282, distance: 161.3
click at [1200, 285] on div "Location Search Box Multiple Locations Found Data Type PGM Manhole Max Results …" at bounding box center [869, 434] width 1336 height 609
drag, startPoint x: 1233, startPoint y: 315, endPoint x: 1275, endPoint y: 270, distance: 61.6
click at [1296, 263] on div "Location Search Box Multiple Locations Found Data Type PGM Manhole Max Results …" at bounding box center [869, 434] width 1336 height 609
drag, startPoint x: 1054, startPoint y: 398, endPoint x: 1044, endPoint y: 400, distance: 10.2
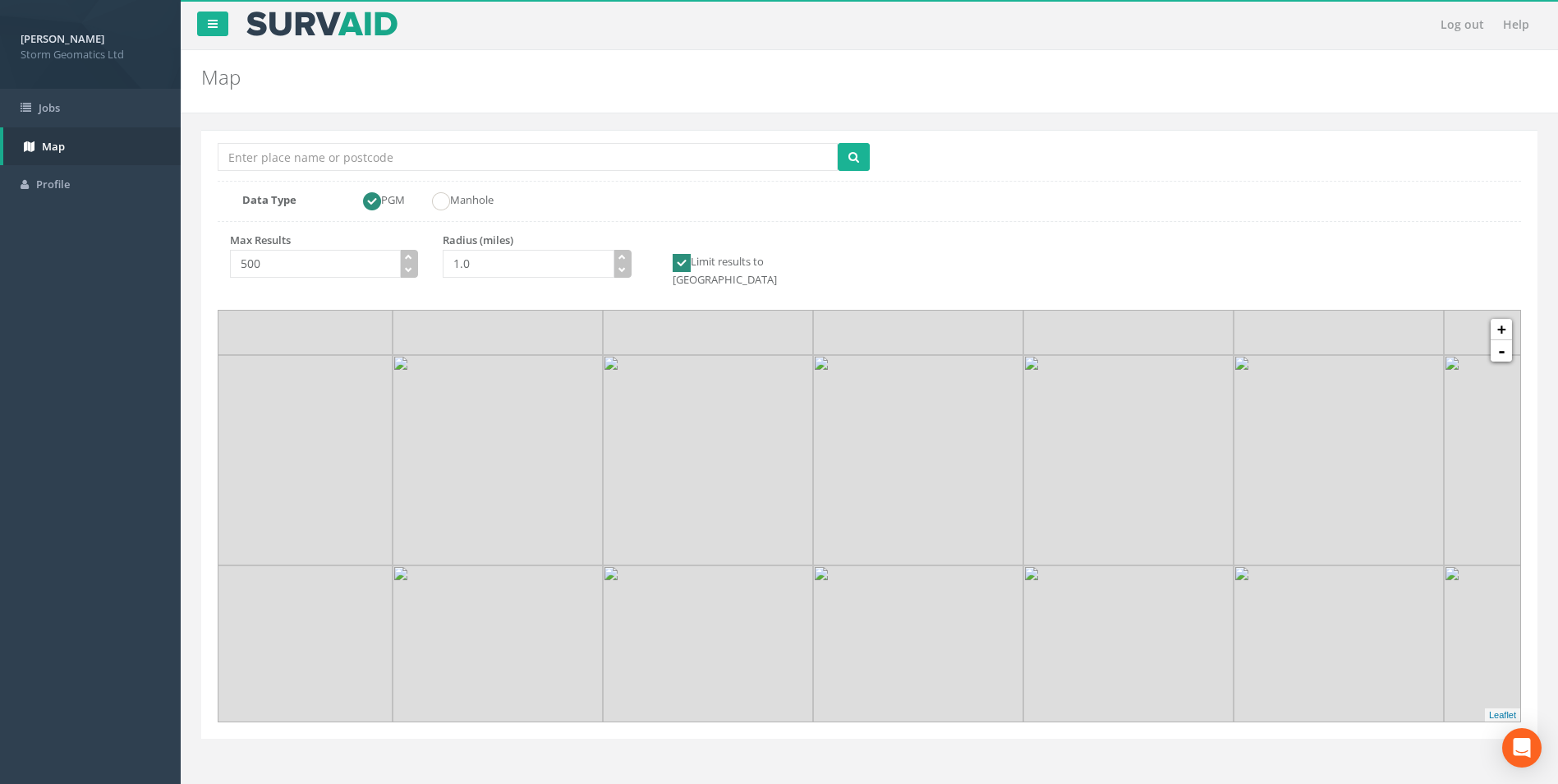
click at [1044, 400] on img at bounding box center [1128, 459] width 210 height 210
click at [1506, 340] on link "-" at bounding box center [1502, 350] width 21 height 21
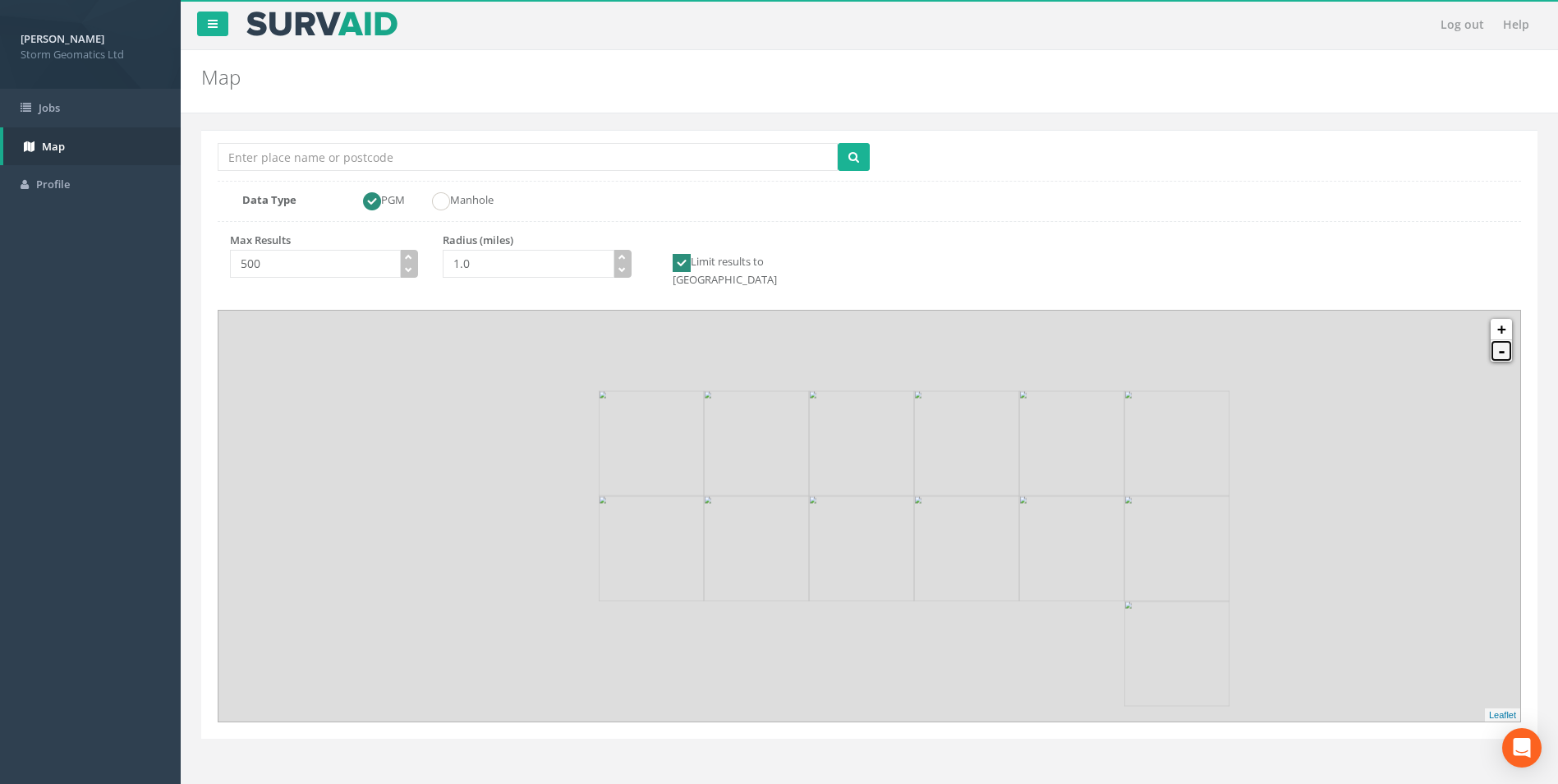
click at [1506, 340] on link "-" at bounding box center [1502, 350] width 21 height 21
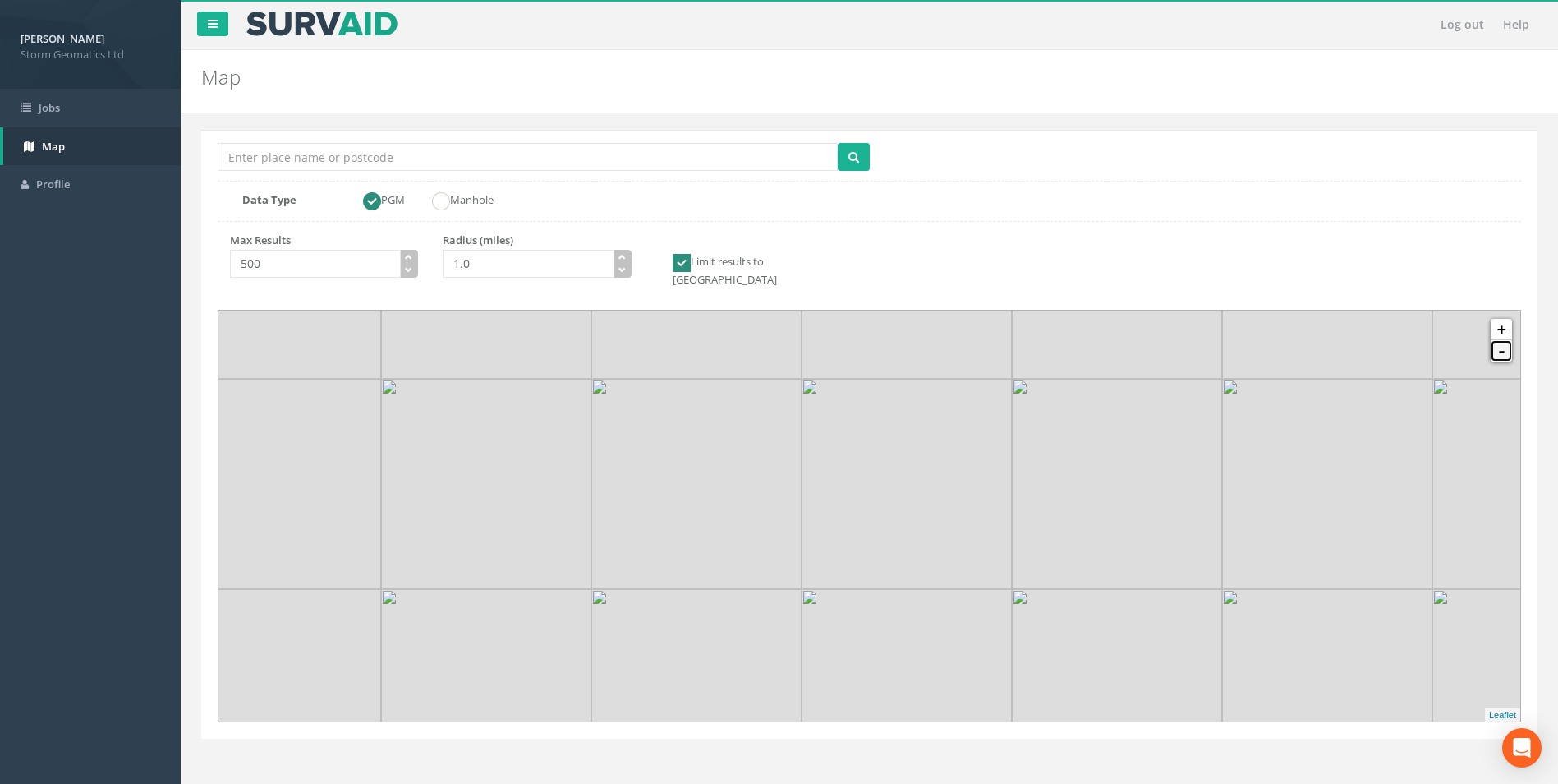
click at [1506, 340] on link "-" at bounding box center [1502, 350] width 21 height 21
click at [1505, 340] on link "-" at bounding box center [1502, 350] width 21 height 21
click at [317, 155] on input "Location Search Box" at bounding box center [528, 157] width 621 height 28
type input "GL4 3HR"
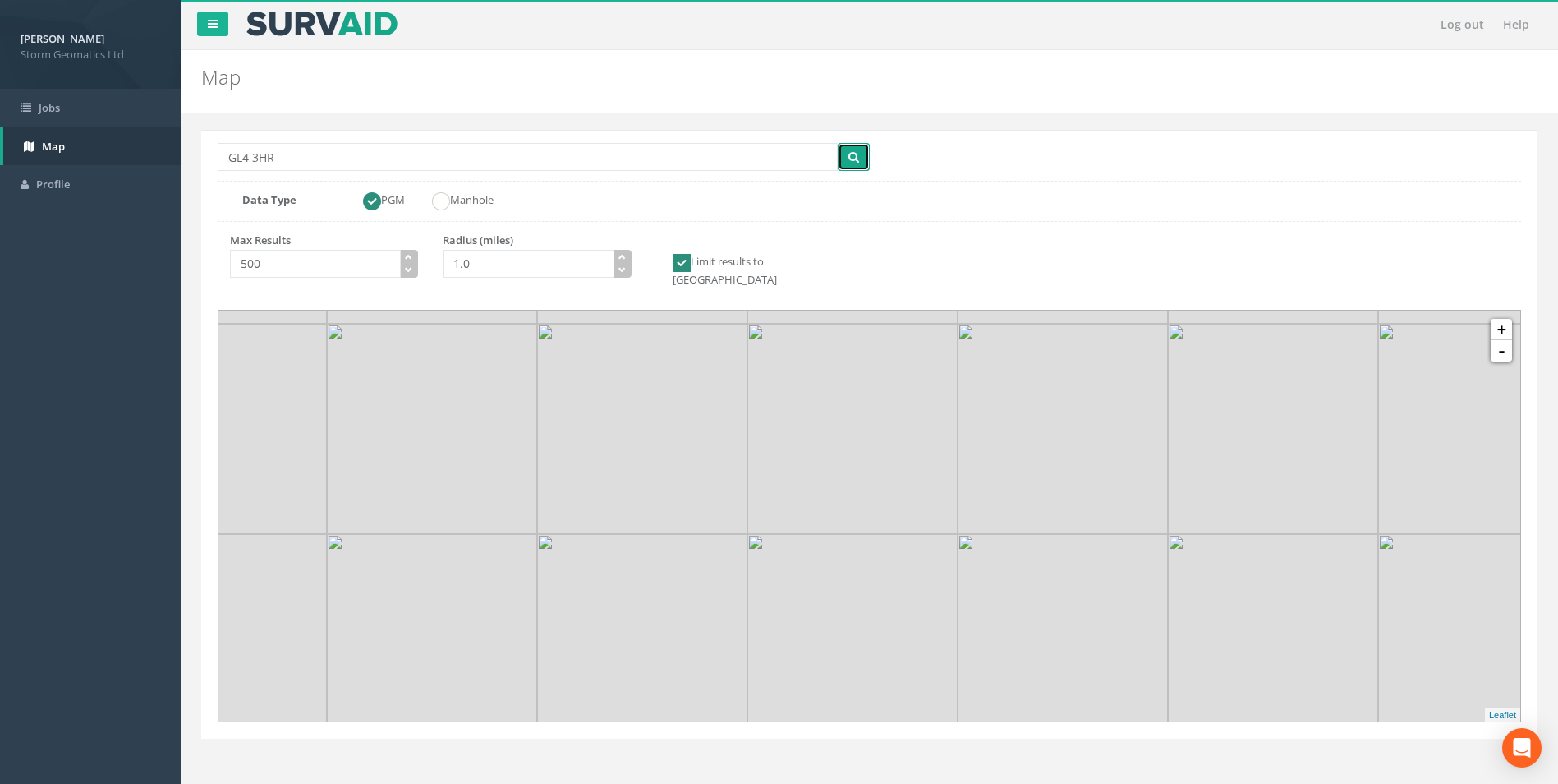
click at [857, 168] on button "submit" at bounding box center [854, 157] width 32 height 28
click at [878, 512] on div "4" at bounding box center [872, 518] width 24 height 24
click at [874, 507] on div "4" at bounding box center [872, 518] width 24 height 24
click at [948, 508] on icon at bounding box center [869, 517] width 1357 height 428
drag, startPoint x: 916, startPoint y: 530, endPoint x: 806, endPoint y: 506, distance: 112.6
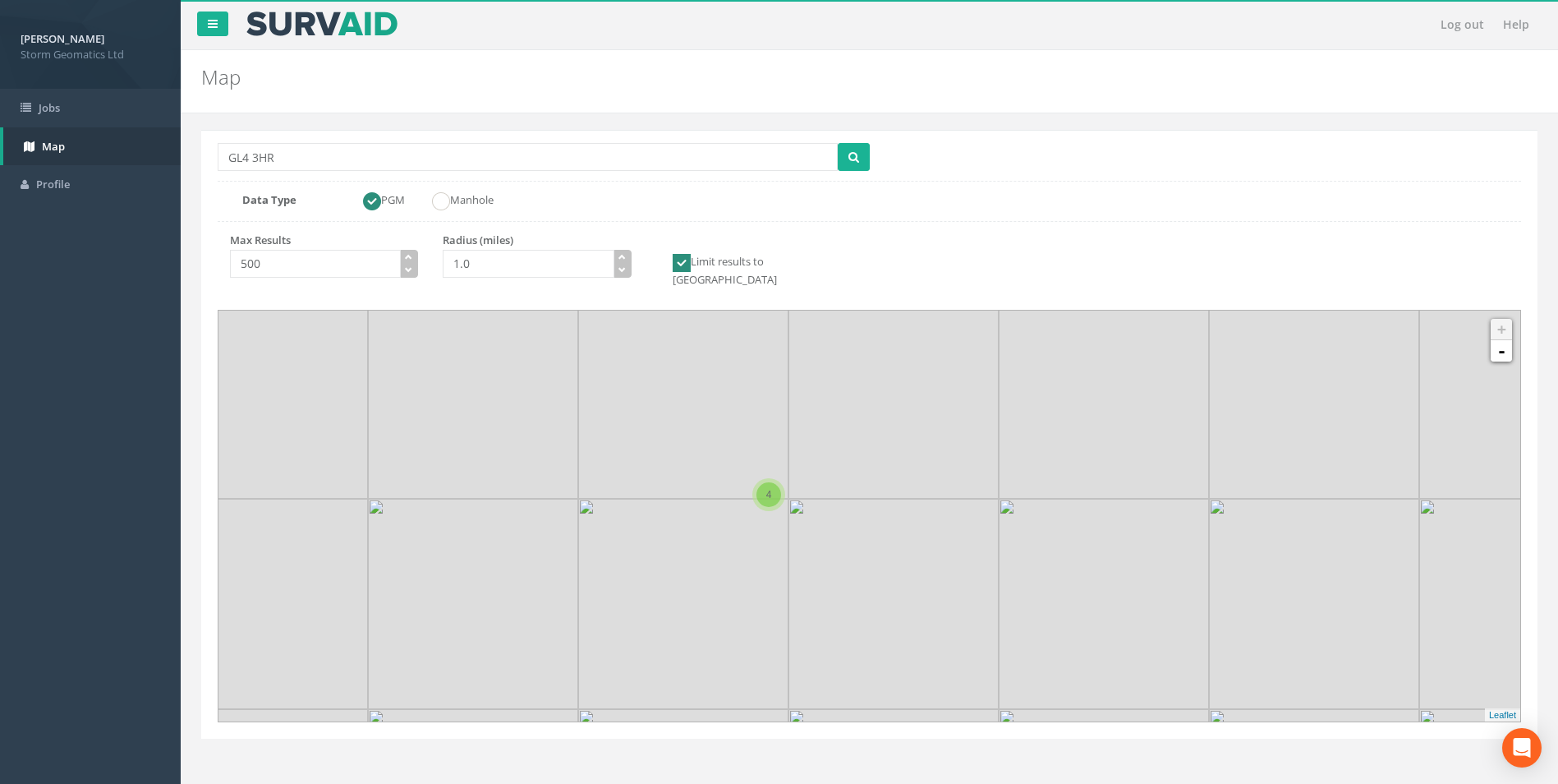
click at [806, 506] on icon at bounding box center [766, 491] width 1357 height 428
click at [1497, 340] on link "-" at bounding box center [1502, 350] width 21 height 21
click at [1498, 340] on link "-" at bounding box center [1502, 350] width 21 height 21
click at [1500, 340] on link "-" at bounding box center [1502, 350] width 21 height 21
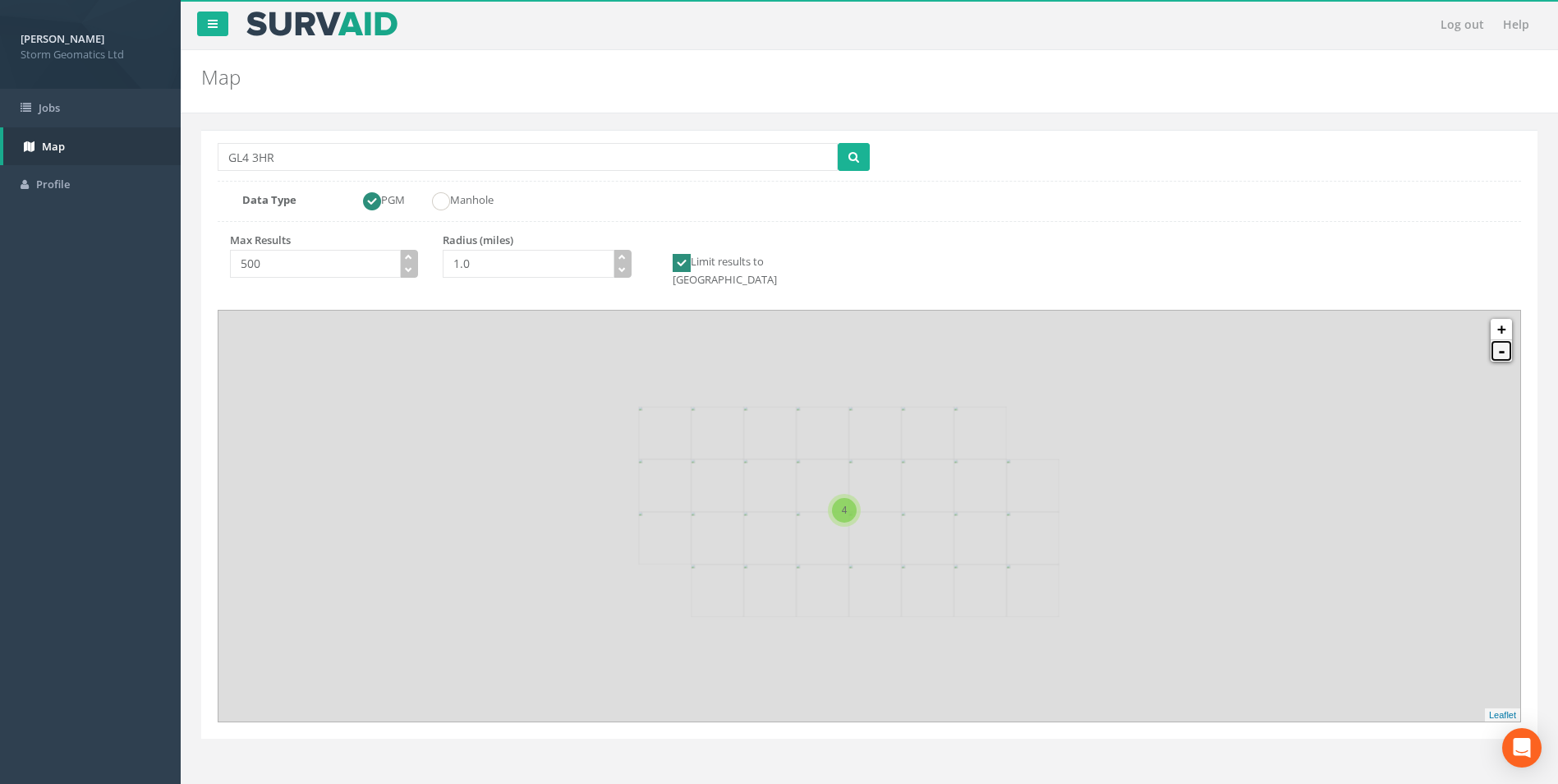
click at [1500, 340] on link "-" at bounding box center [1502, 350] width 21 height 21
click at [868, 509] on span "4" at bounding box center [866, 515] width 6 height 12
click at [1506, 319] on link "+" at bounding box center [1502, 329] width 21 height 21
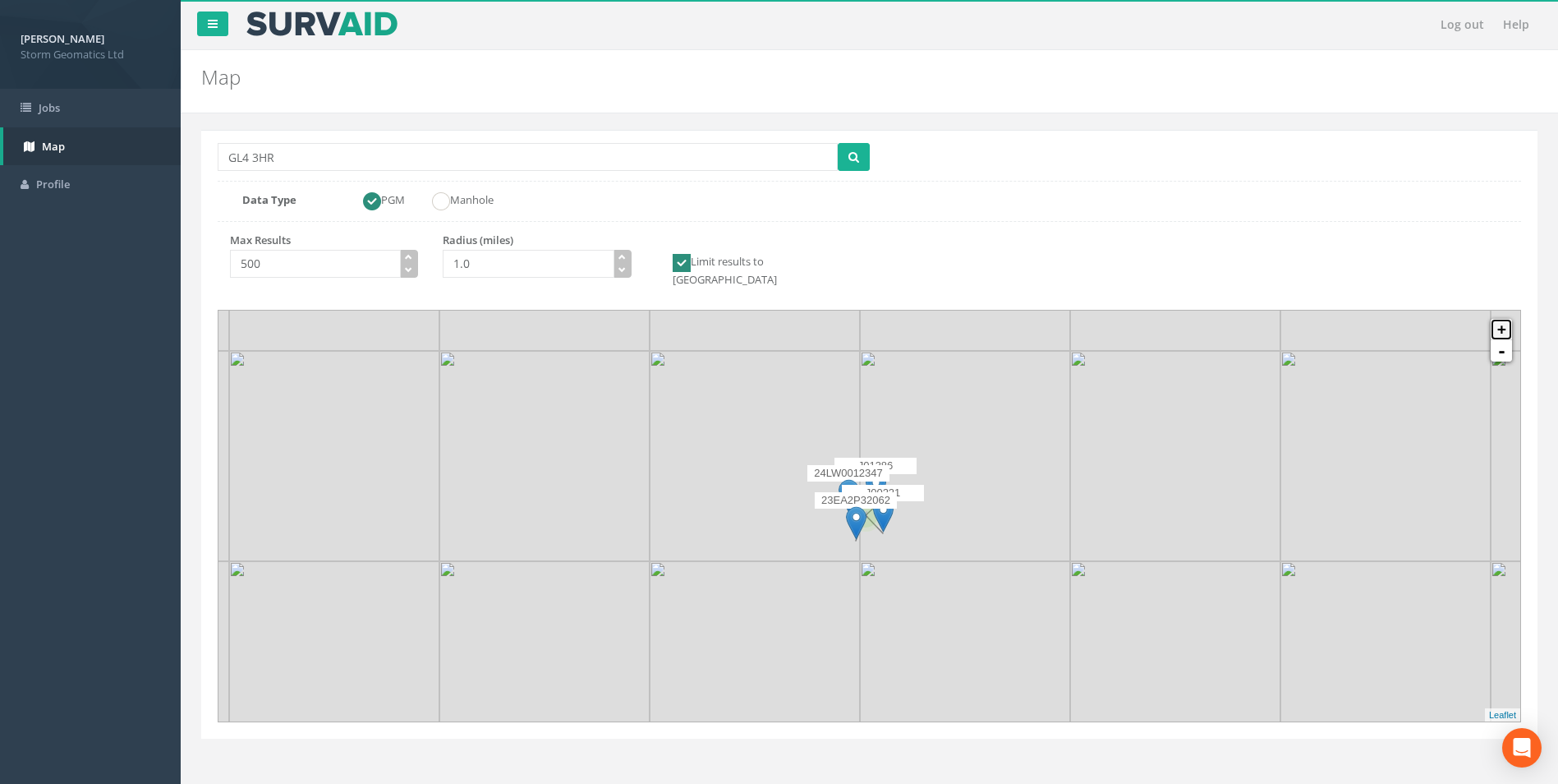
click at [1505, 319] on link "+" at bounding box center [1502, 329] width 21 height 21
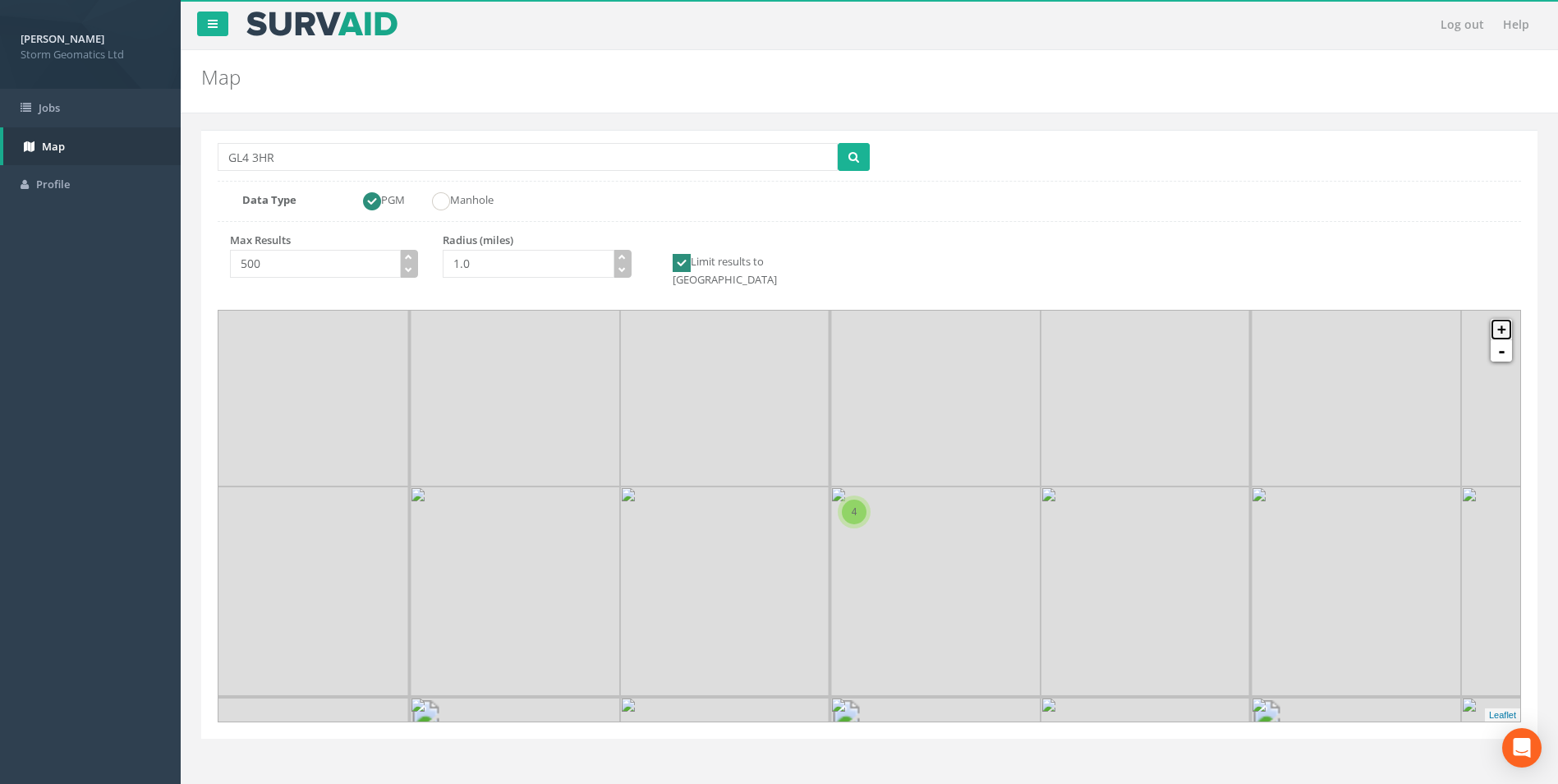
click at [1505, 319] on link "+" at bounding box center [1502, 329] width 21 height 21
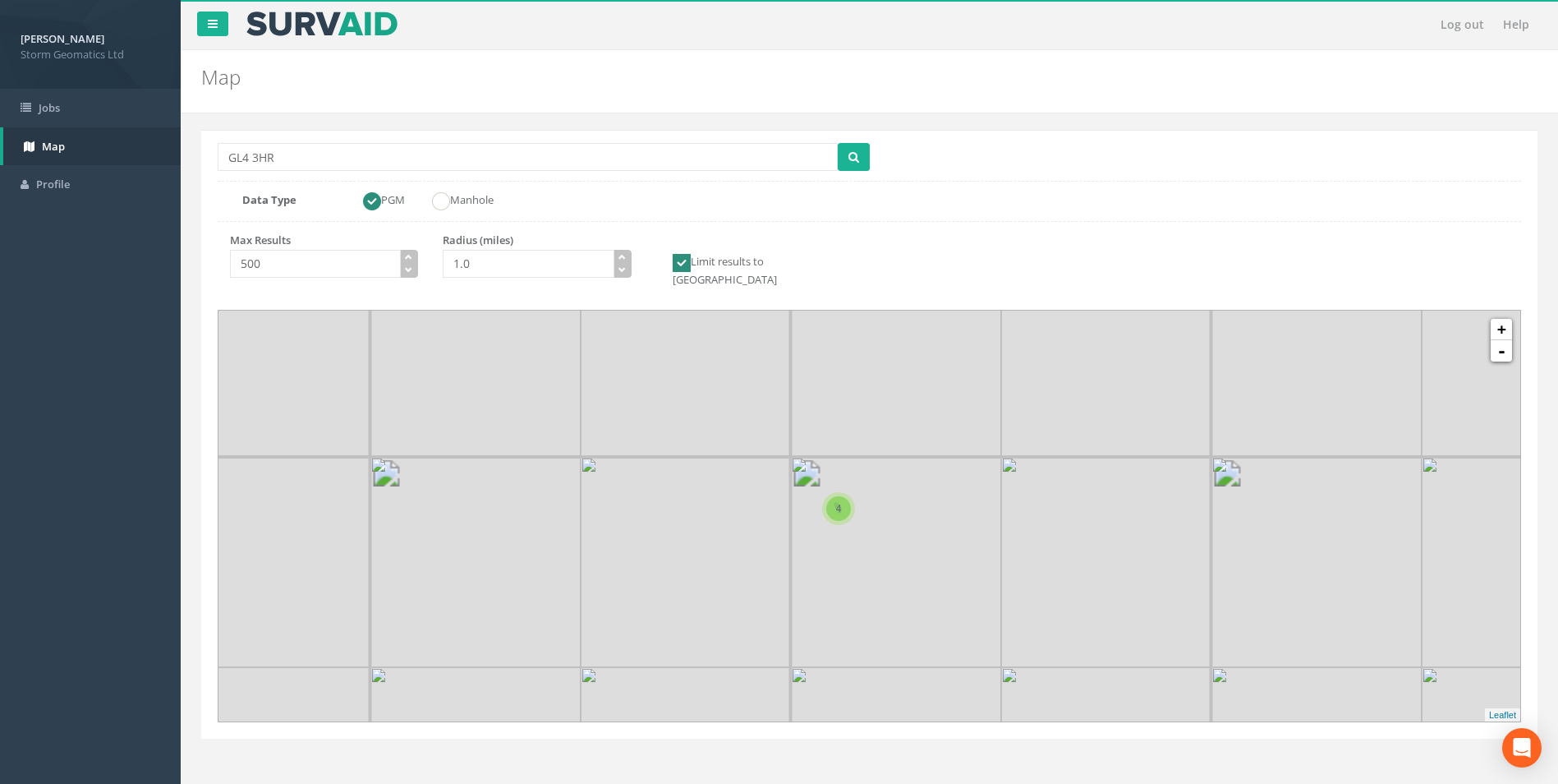
click at [838, 502] on span "4" at bounding box center [839, 508] width 6 height 12
click at [852, 486] on p "23EA2P32062" at bounding box center [828, 493] width 82 height 16
click at [857, 495] on div "23EA2P32062" at bounding box center [828, 510] width 82 height 49
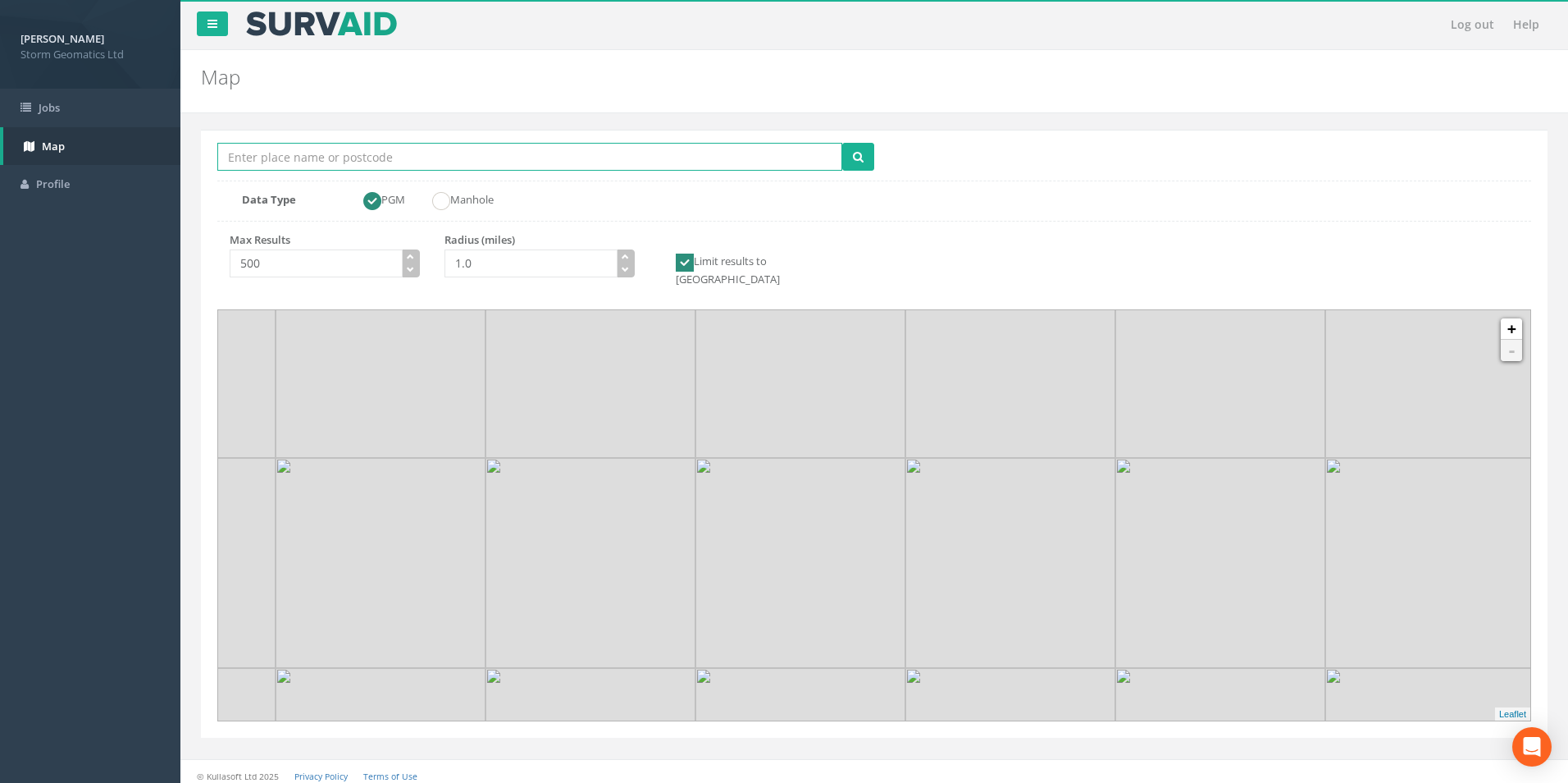
click at [429, 155] on input "Location Search Box" at bounding box center [529, 157] width 625 height 28
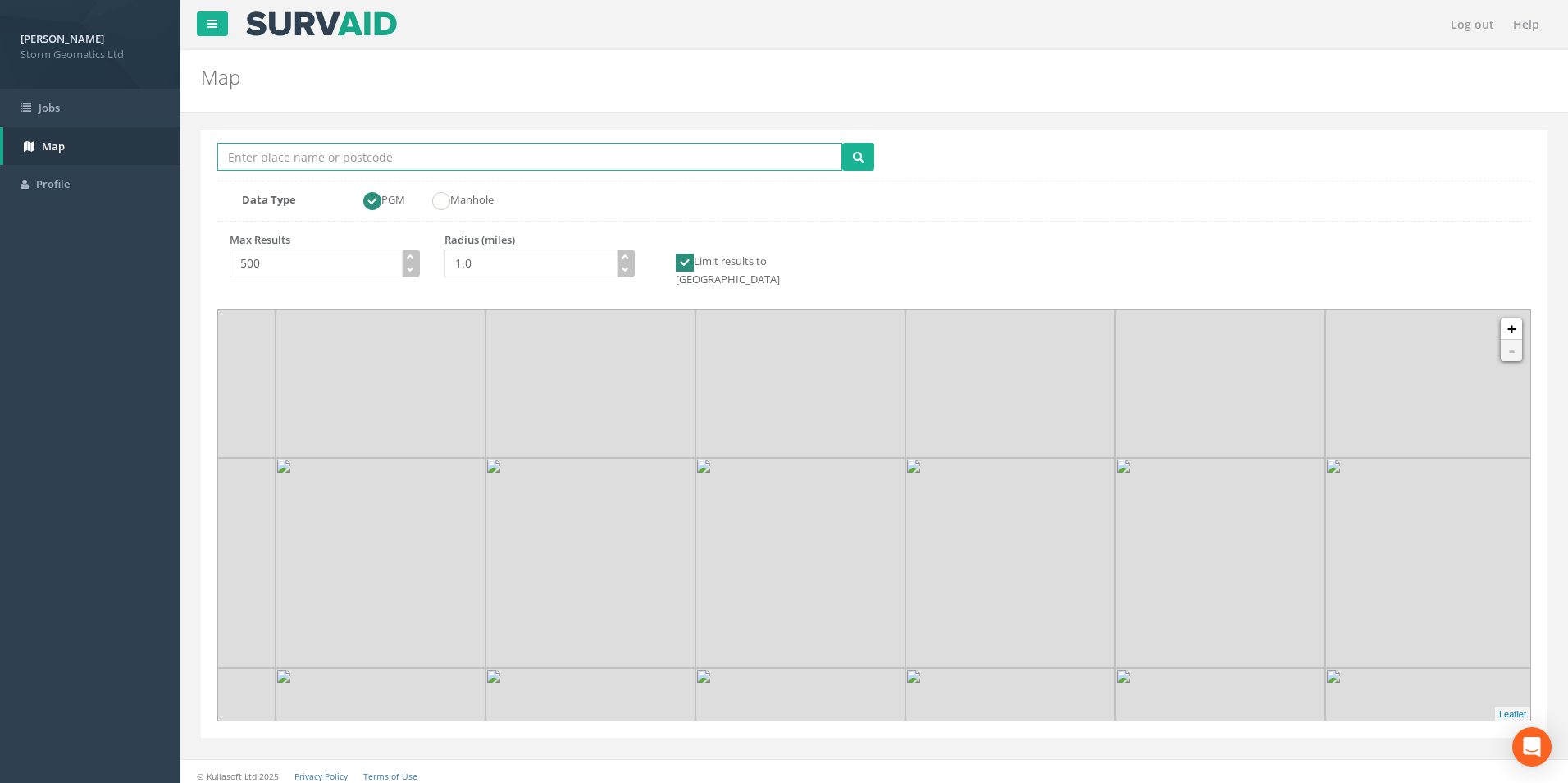
click at [329, 155] on input "Location Search Box" at bounding box center [529, 157] width 625 height 28
paste input "SA11 3AF"
type input "SA11 3AF"
click at [866, 159] on button "submit" at bounding box center [858, 157] width 32 height 28
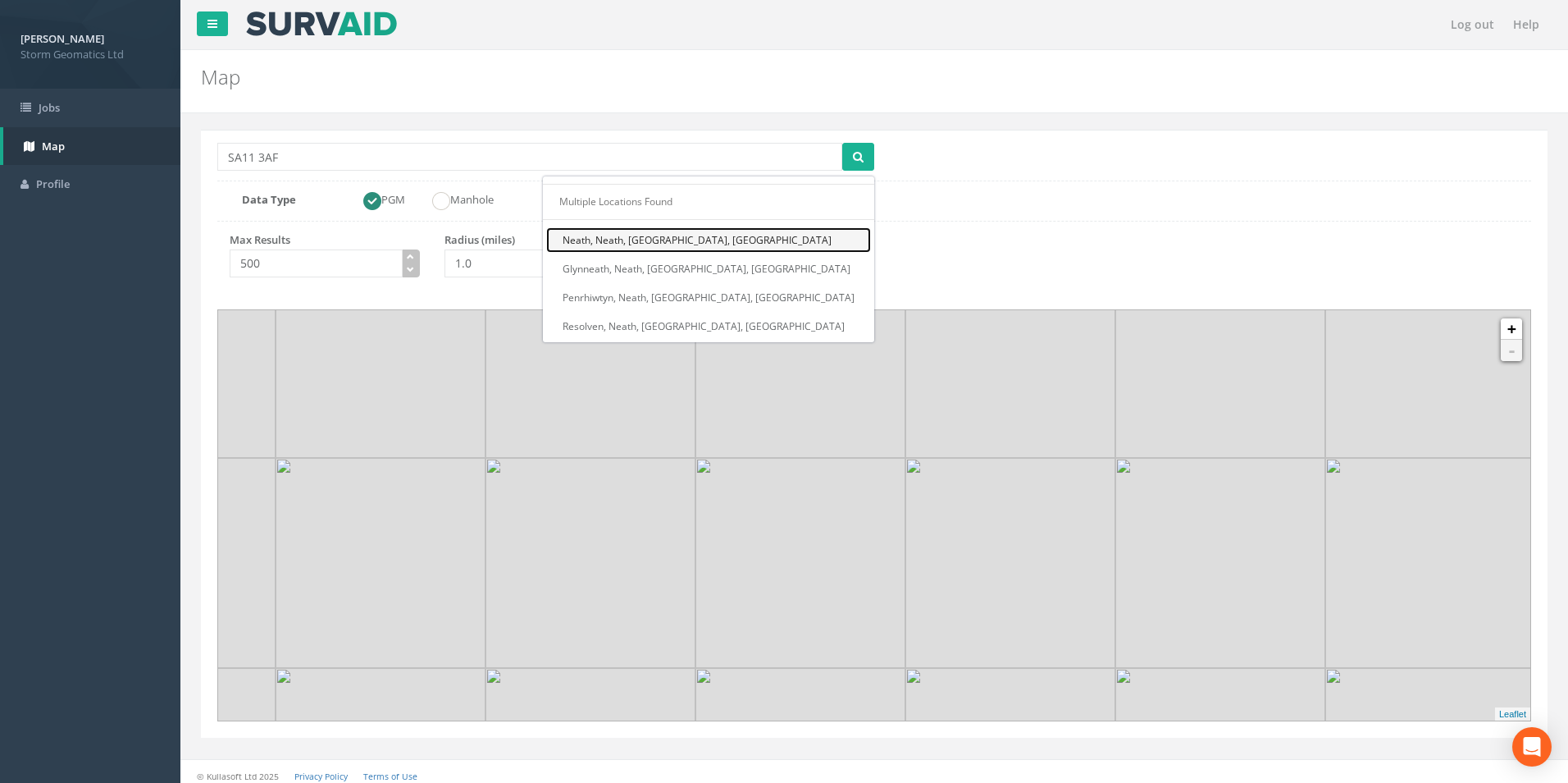
click at [749, 238] on link "Neath, Neath, [GEOGRAPHIC_DATA], [GEOGRAPHIC_DATA]" at bounding box center [709, 240] width 325 height 25
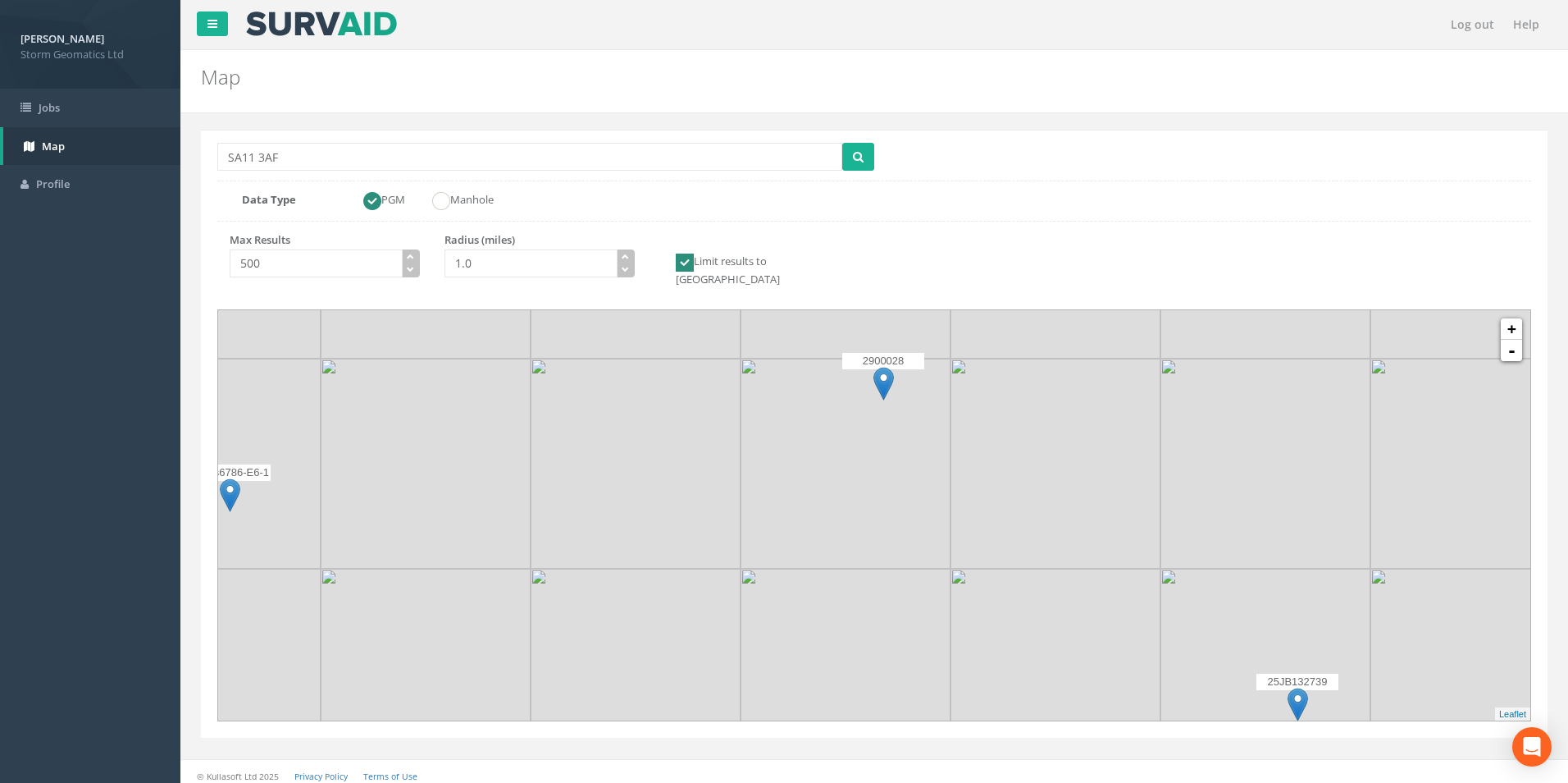
drag, startPoint x: 965, startPoint y: 489, endPoint x: 854, endPoint y: 535, distance: 120.2
click at [854, 535] on img at bounding box center [845, 463] width 210 height 210
drag, startPoint x: 836, startPoint y: 512, endPoint x: 753, endPoint y: 437, distance: 111.9
click at [753, 437] on img at bounding box center [766, 396] width 210 height 210
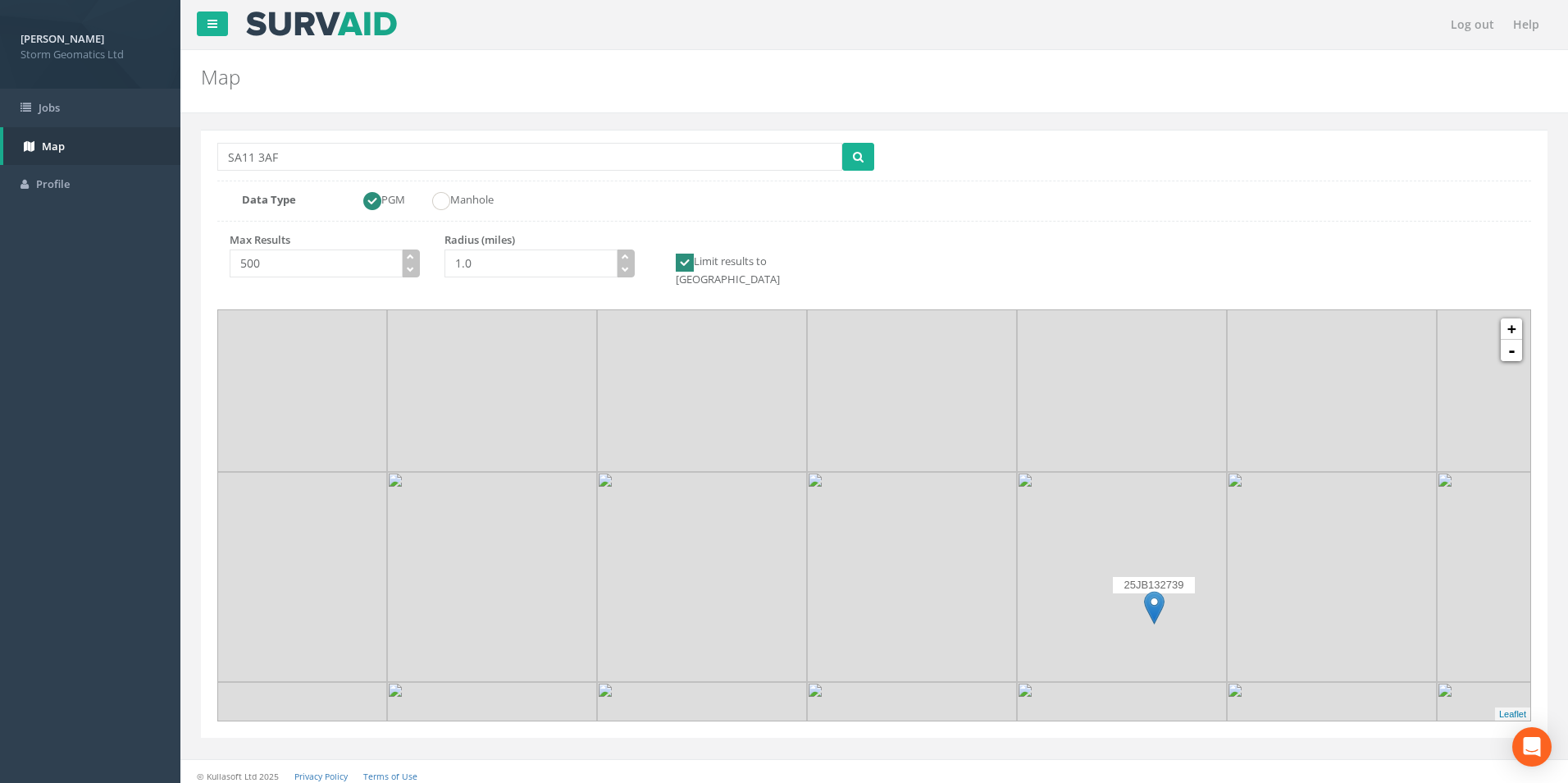
drag, startPoint x: 1256, startPoint y: 552, endPoint x: 1173, endPoint y: 533, distance: 85.1
click at [1227, 533] on img at bounding box center [1331, 576] width 210 height 210
click at [1099, 577] on img at bounding box center [1101, 594] width 20 height 34
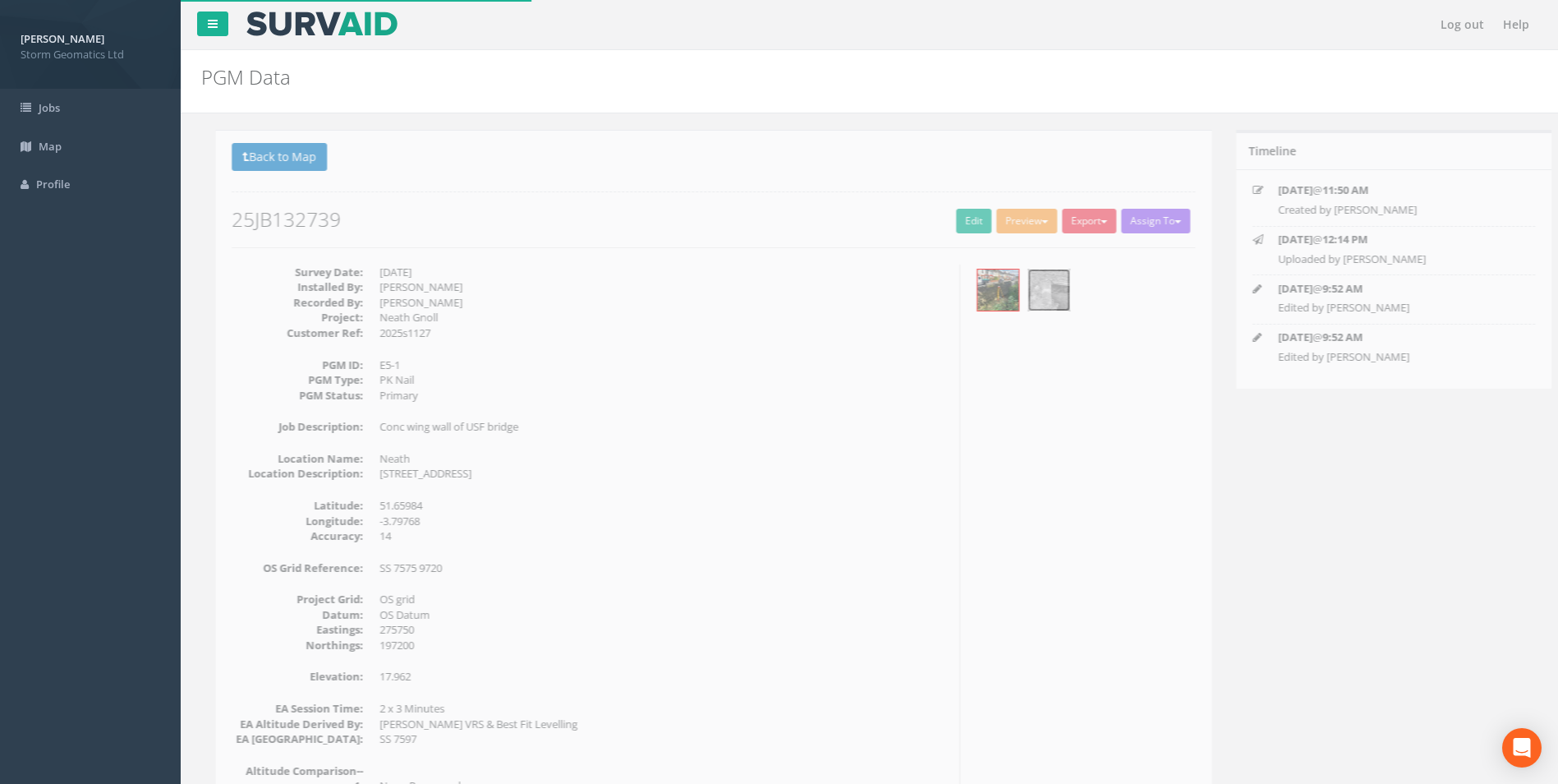
click at [1039, 300] on img at bounding box center [1034, 290] width 41 height 41
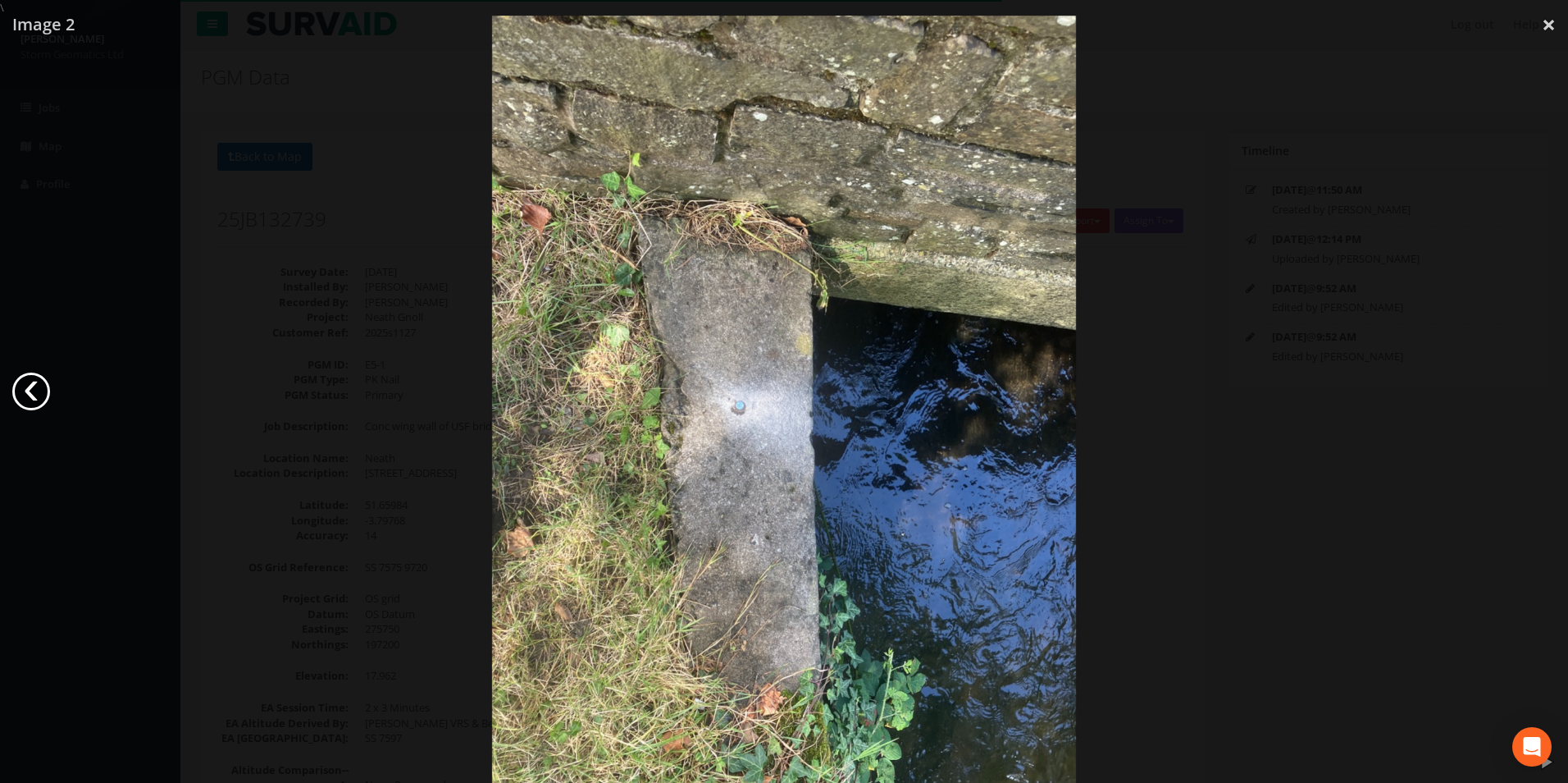
click at [17, 390] on link "‹" at bounding box center [31, 391] width 38 height 38
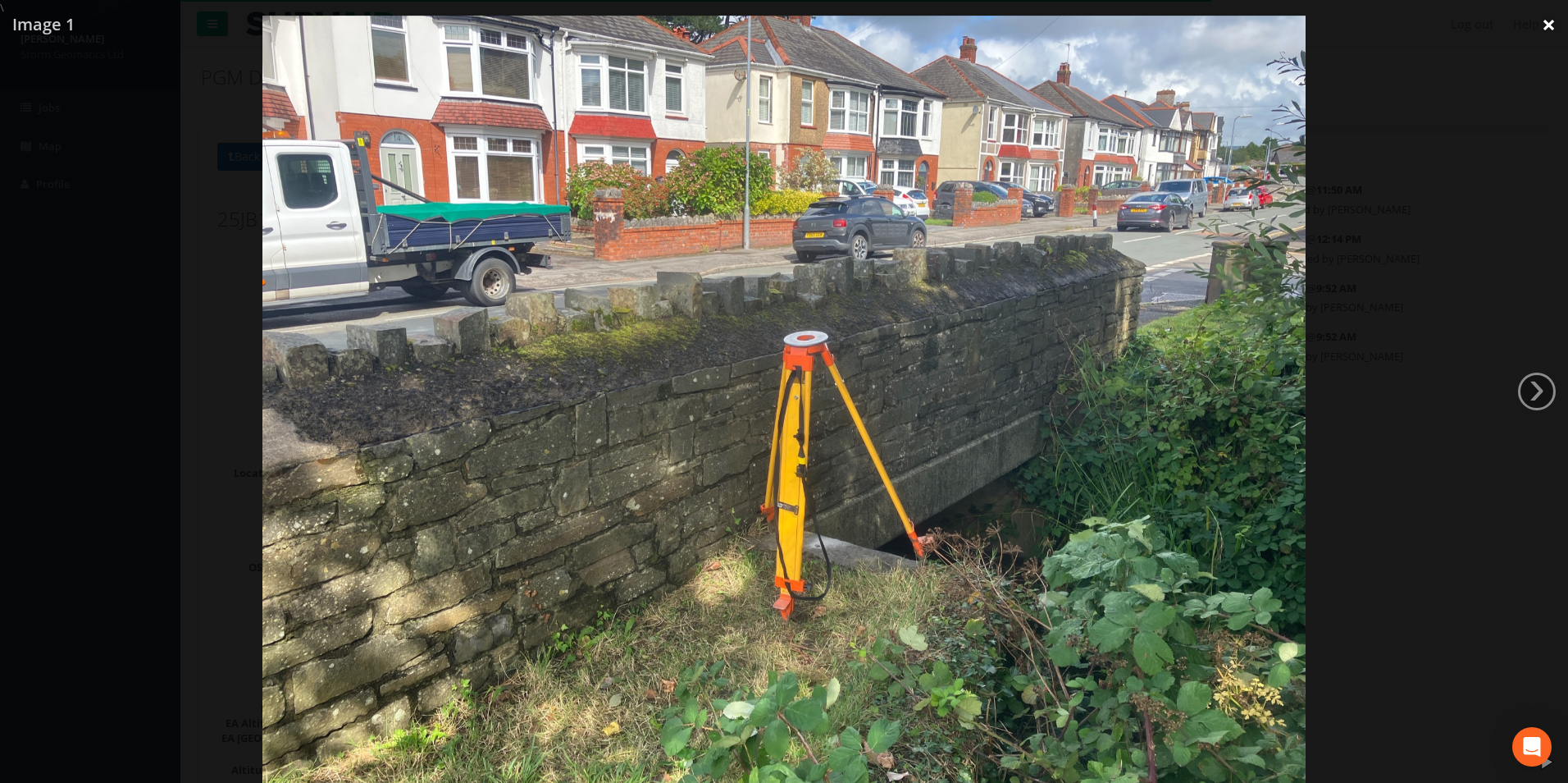
click at [1545, 23] on link "×" at bounding box center [1549, 24] width 39 height 49
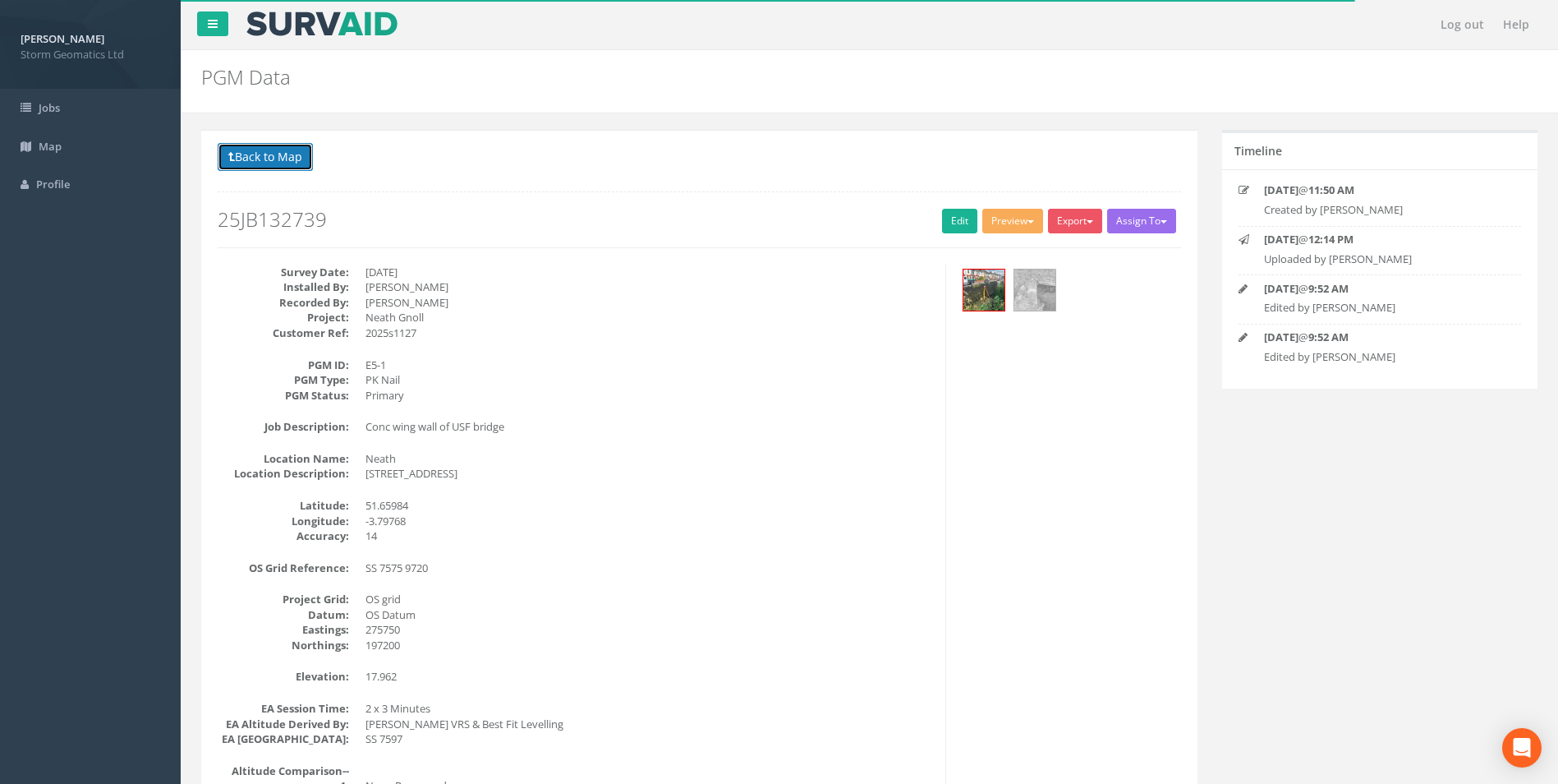
click at [247, 155] on button "Back to Map" at bounding box center [265, 157] width 95 height 28
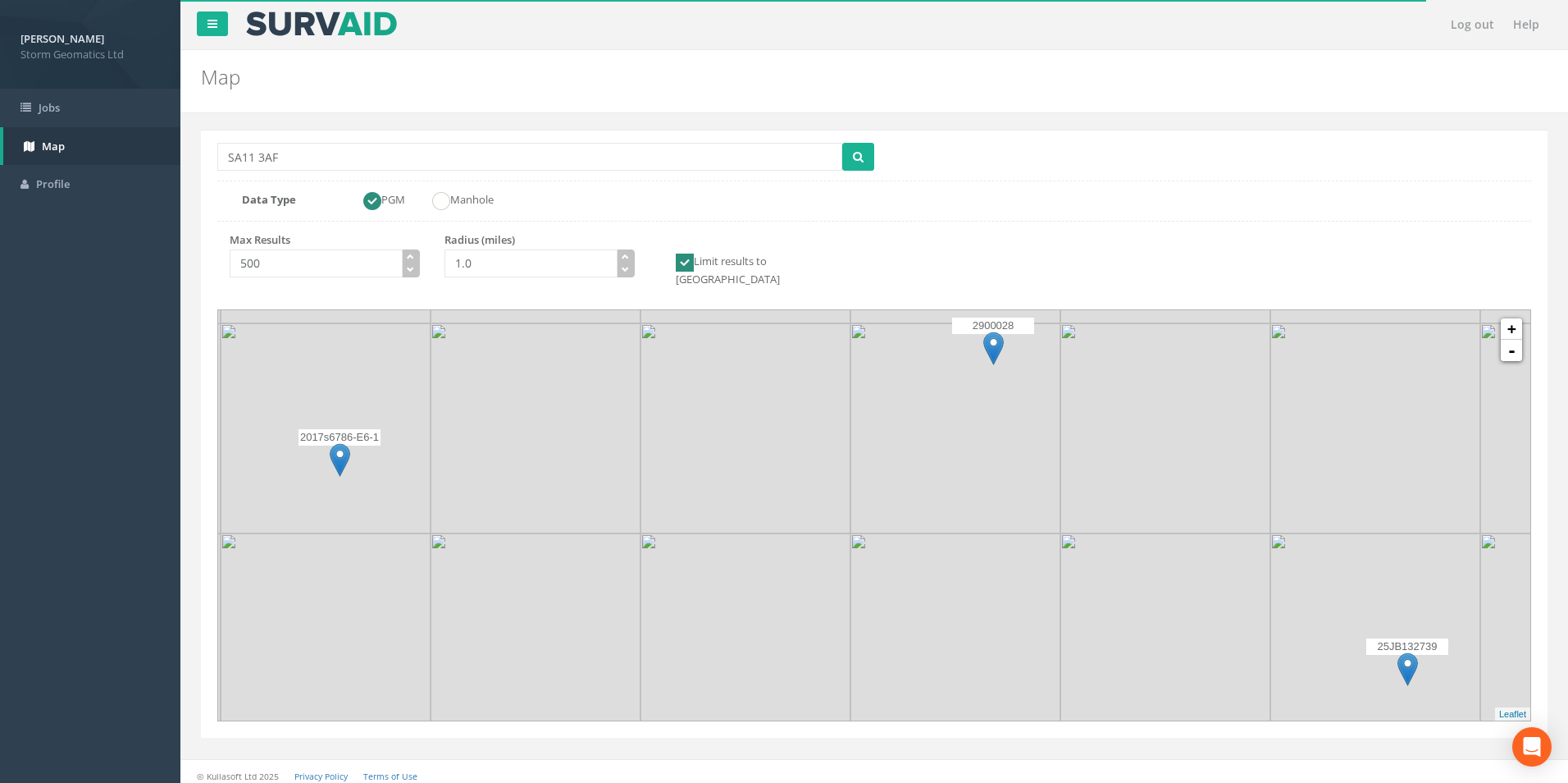
drag, startPoint x: 943, startPoint y: 492, endPoint x: 959, endPoint y: 544, distance: 54.4
click at [959, 533] on img at bounding box center [954, 428] width 210 height 210
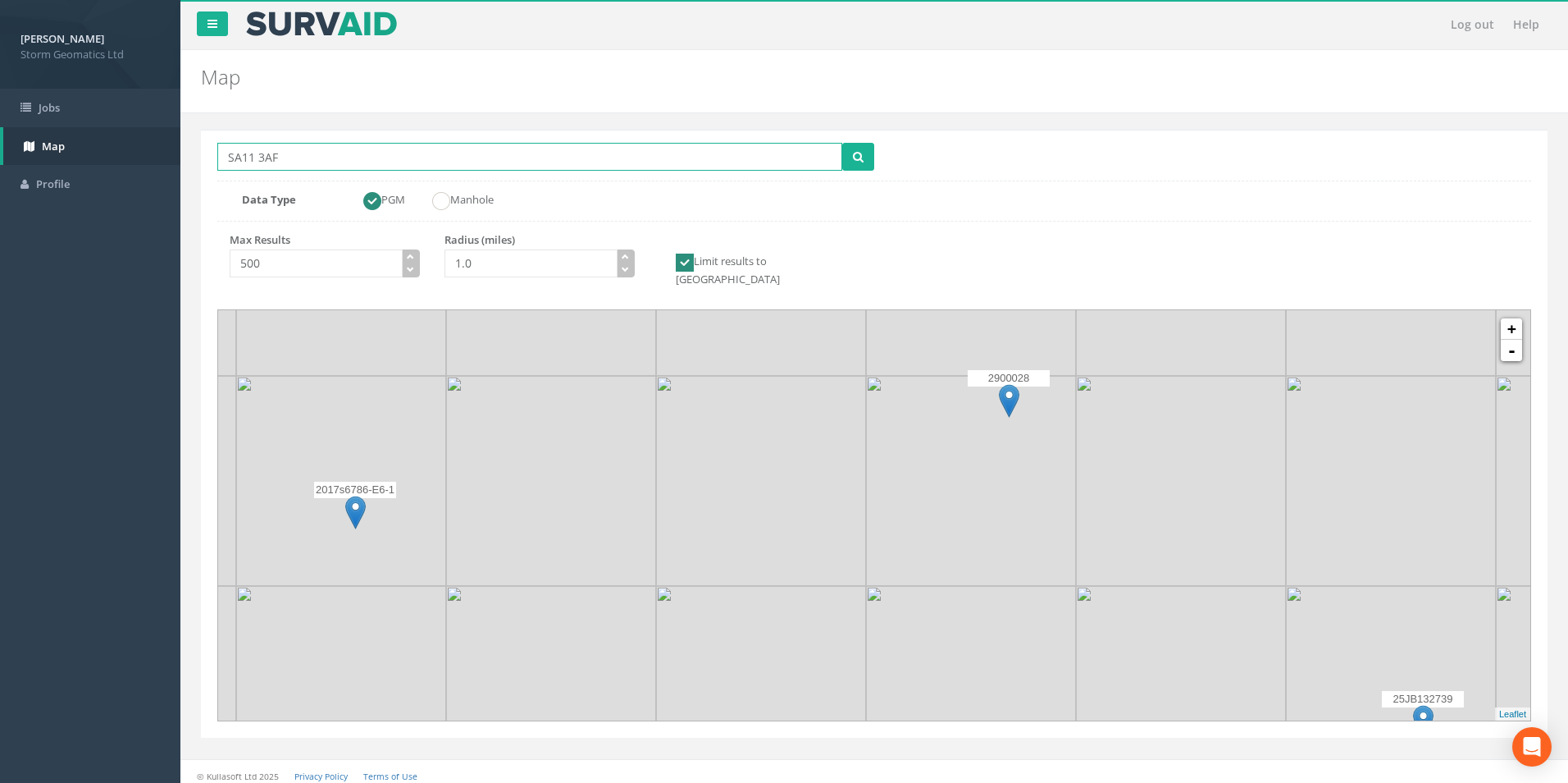
drag, startPoint x: 359, startPoint y: 160, endPoint x: 205, endPoint y: 146, distance: 154.6
click at [205, 146] on div "Location Search Box SA11 3AF Multiple Locations Found [GEOGRAPHIC_DATA], [GEOGR…" at bounding box center [874, 434] width 1347 height 608
paste input "BH17 7EJ"
click at [860, 149] on span "submit" at bounding box center [858, 156] width 11 height 16
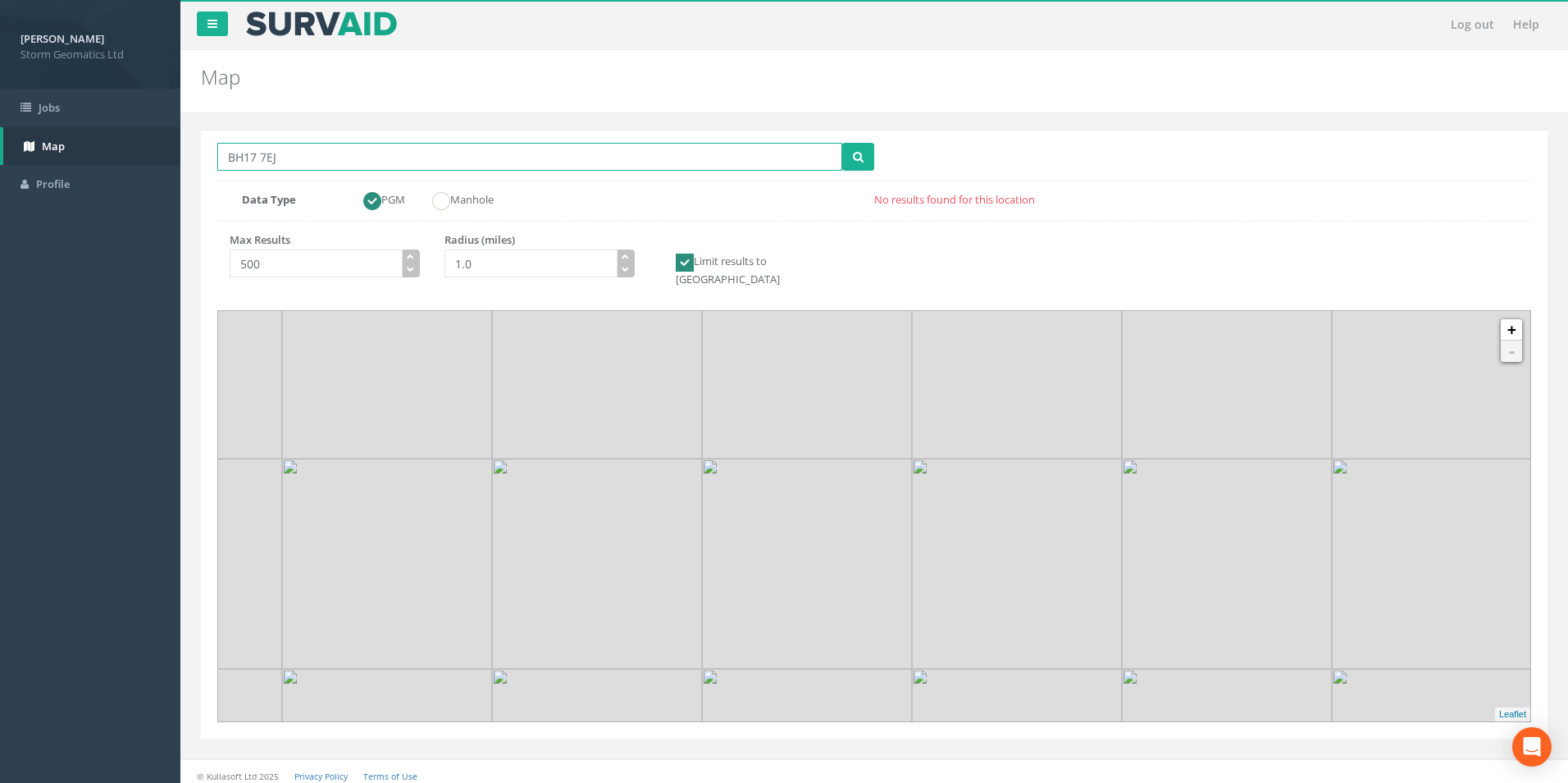
drag, startPoint x: 300, startPoint y: 155, endPoint x: 246, endPoint y: 154, distance: 54.0
click at [167, 158] on div "[PERSON_NAME] Storm Geomatics Ltd Logout S Jobs Map Profile Log out Help Map Lo…" at bounding box center [784, 396] width 1568 height 791
paste input "F"
type input "BH17 7FJ"
click at [848, 159] on button "submit" at bounding box center [858, 157] width 32 height 28
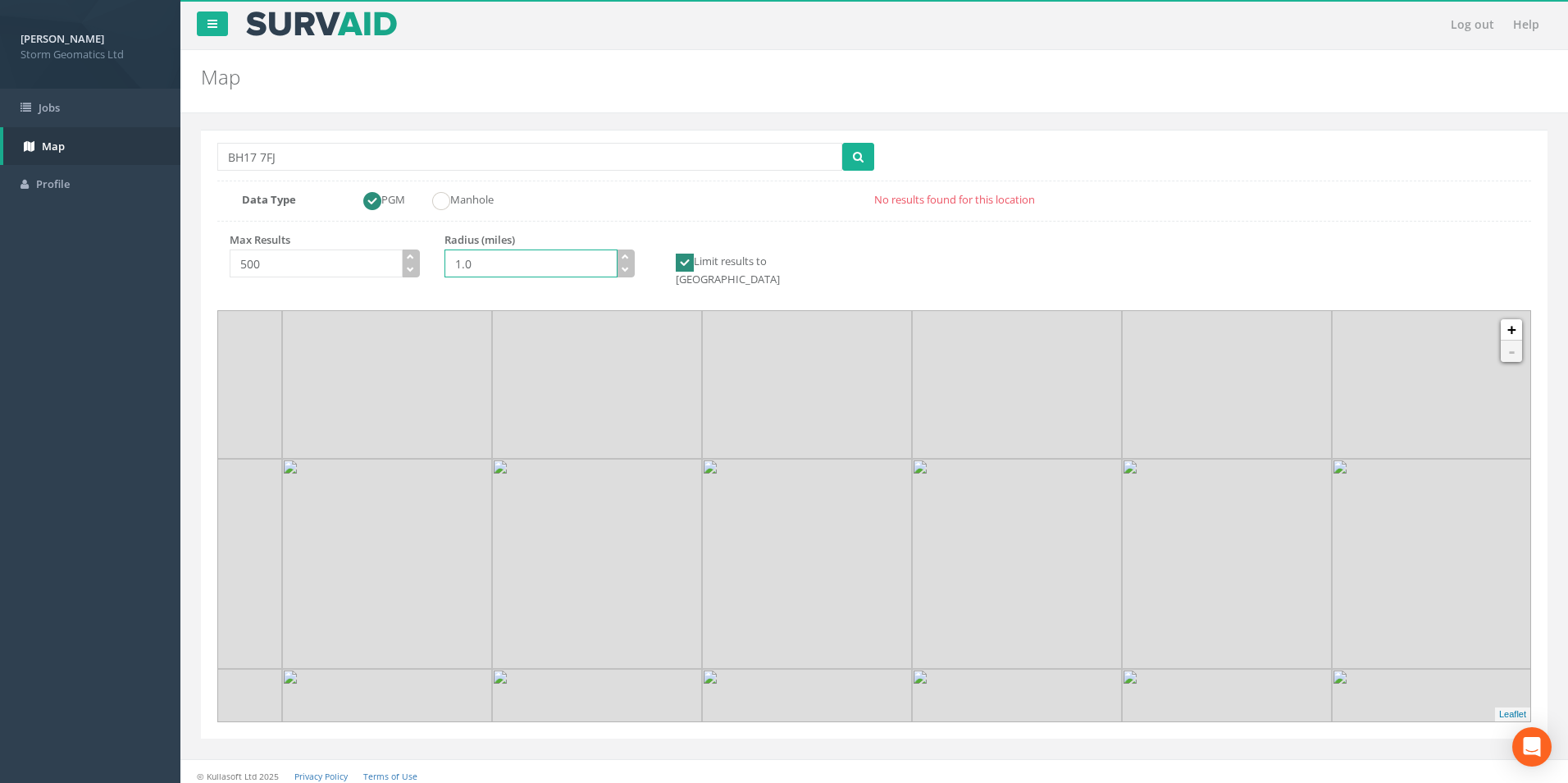
drag, startPoint x: 460, startPoint y: 265, endPoint x: 425, endPoint y: 265, distance: 35.0
click at [426, 265] on div "Max Results 500 Radius (miles) 1.0 Limit results to [GEOGRAPHIC_DATA]" at bounding box center [539, 266] width 669 height 67
type input "10.0"
click at [853, 149] on span "submit" at bounding box center [858, 156] width 11 height 16
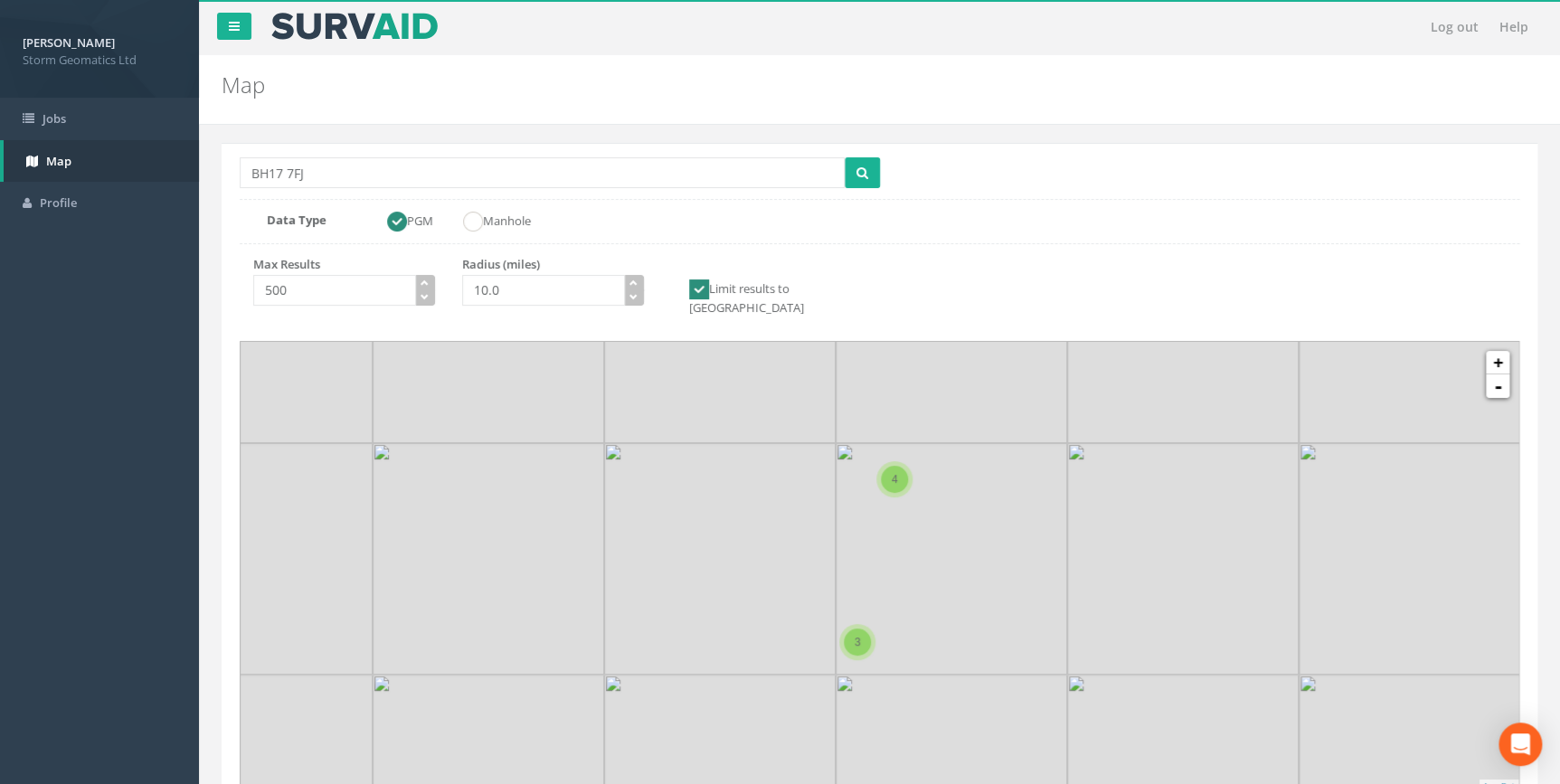
drag, startPoint x: 795, startPoint y: 623, endPoint x: 832, endPoint y: 521, distance: 108.5
click at [832, 521] on icon at bounding box center [880, 569] width 1331 height 471
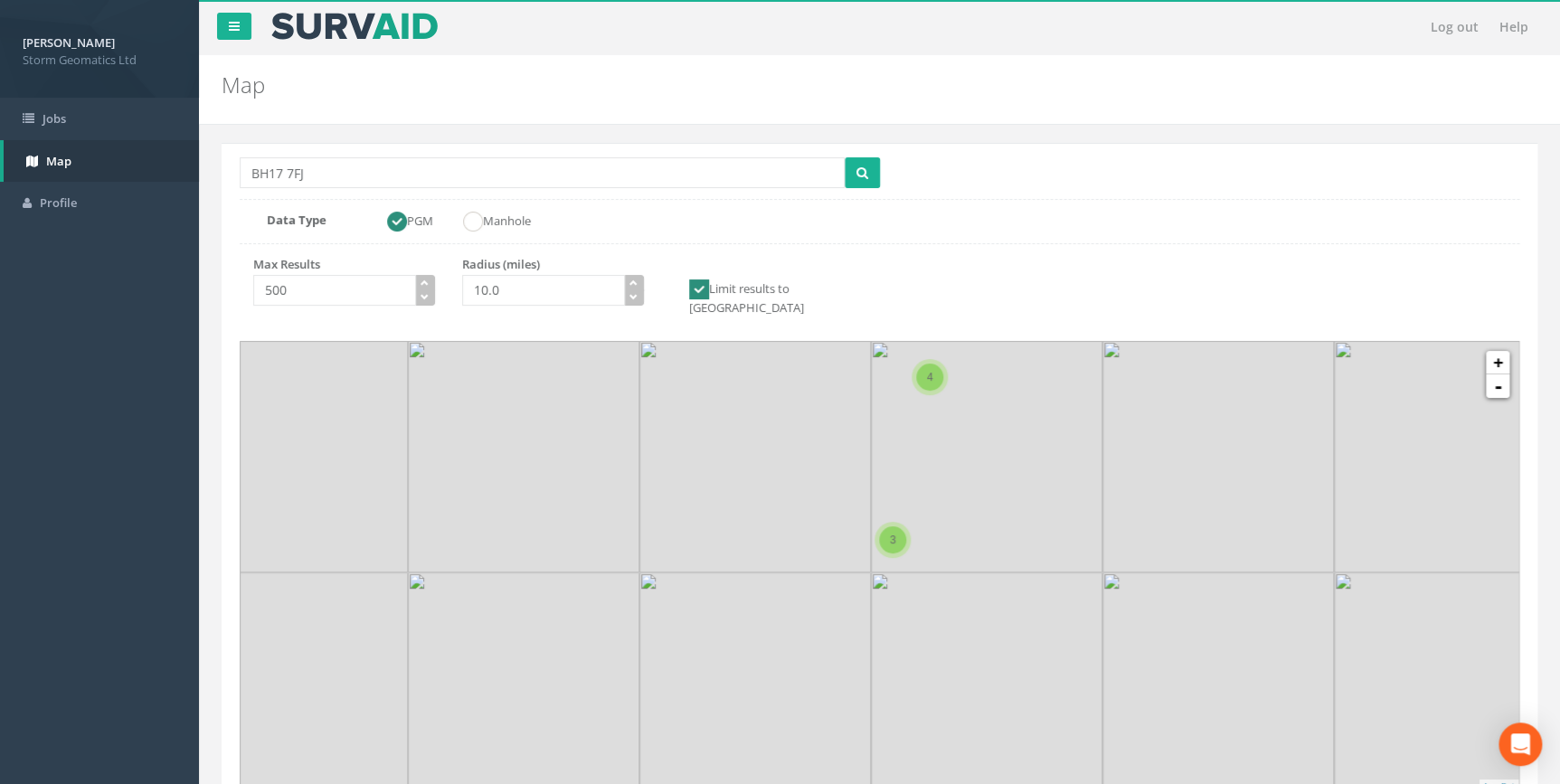
drag, startPoint x: 807, startPoint y: 586, endPoint x: 835, endPoint y: 569, distance: 32.8
click at [835, 569] on icon at bounding box center [880, 569] width 1331 height 471
click at [925, 512] on div "3" at bounding box center [917, 522] width 27 height 27
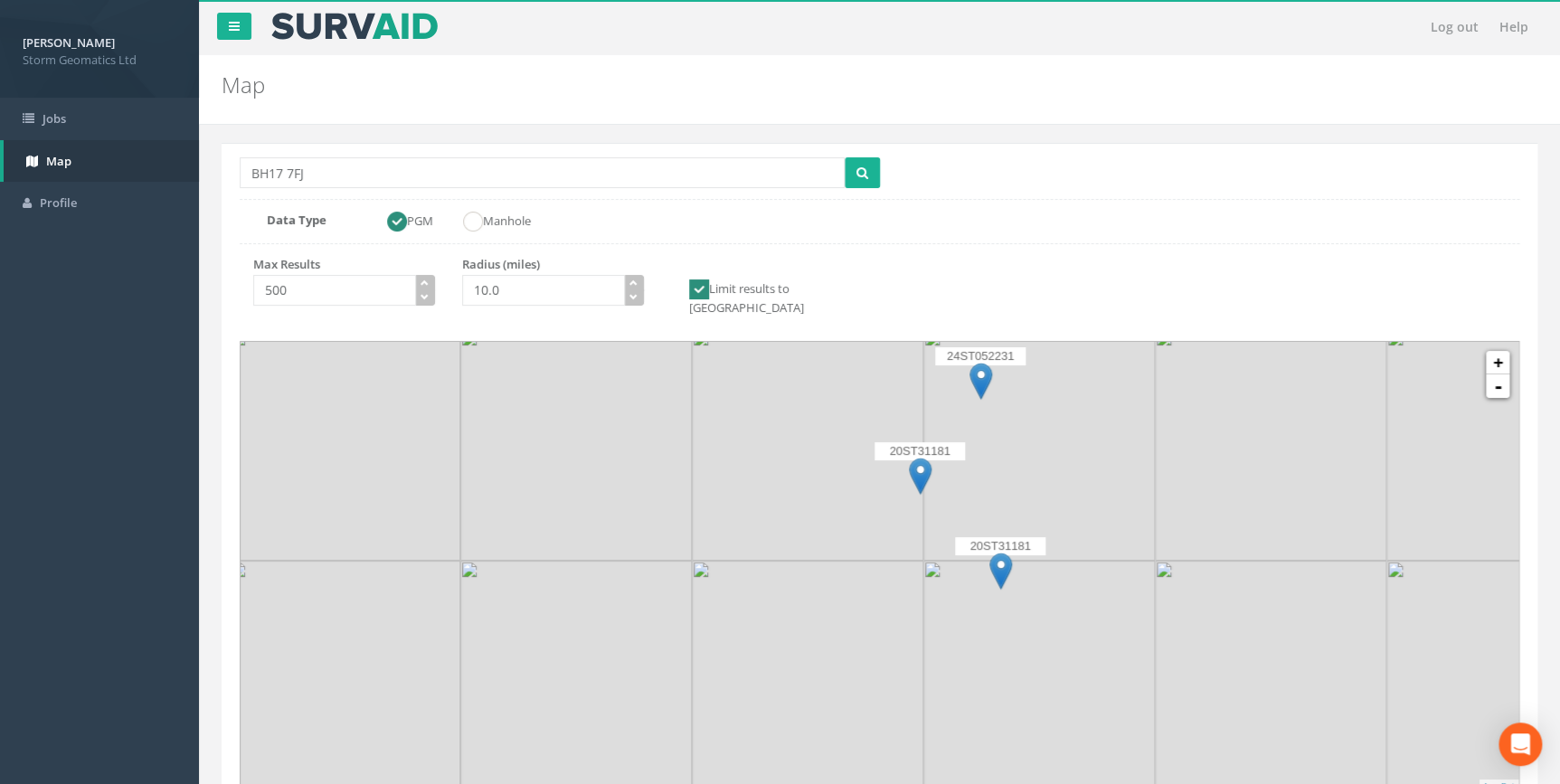
drag, startPoint x: 822, startPoint y: 617, endPoint x: 913, endPoint y: 545, distance: 116.0
click at [913, 545] on icon at bounding box center [966, 496] width 1331 height 471
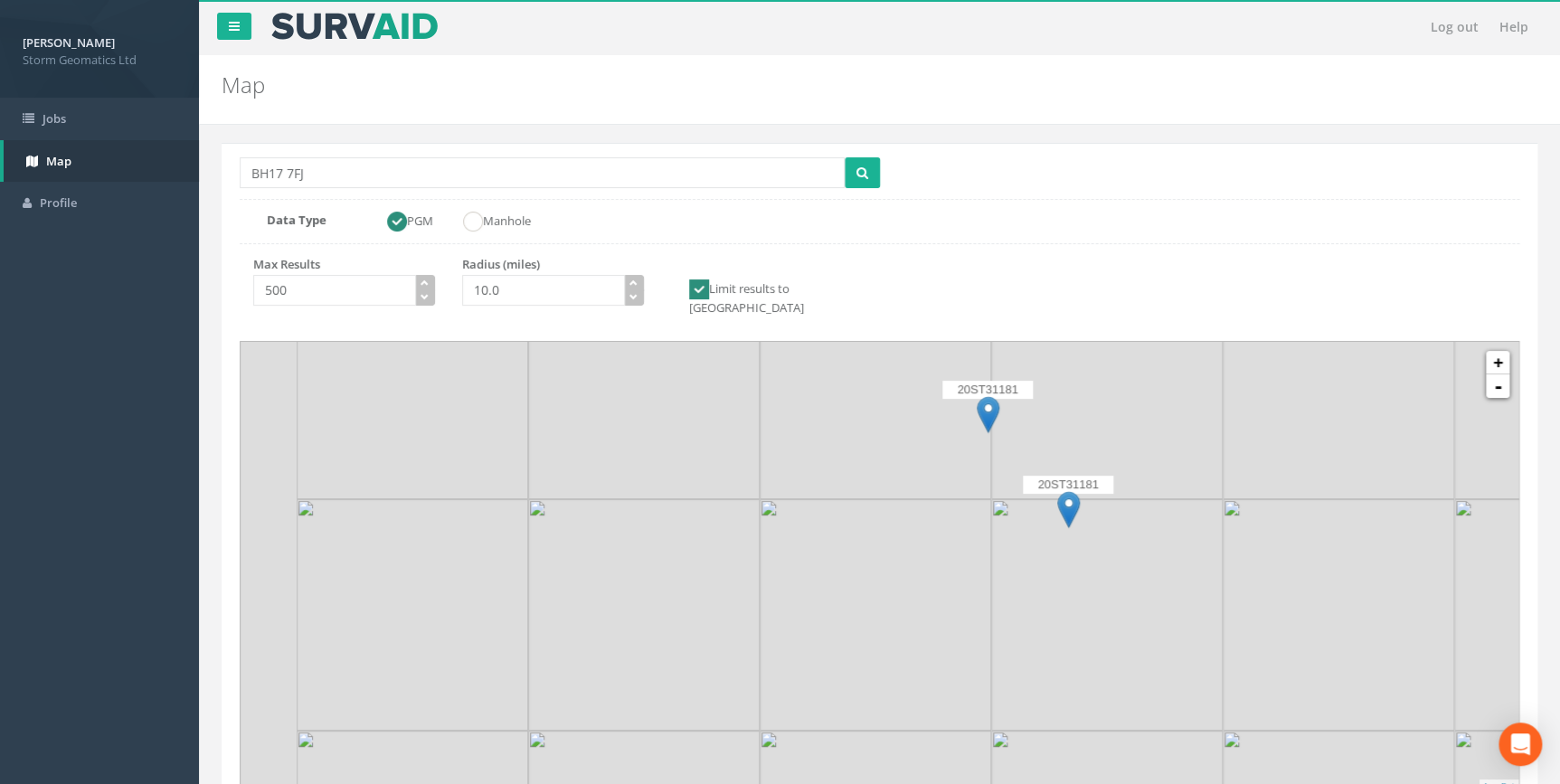
drag, startPoint x: 904, startPoint y: 535, endPoint x: 917, endPoint y: 525, distance: 16.4
click at [917, 525] on icon at bounding box center [948, 507] width 1331 height 471
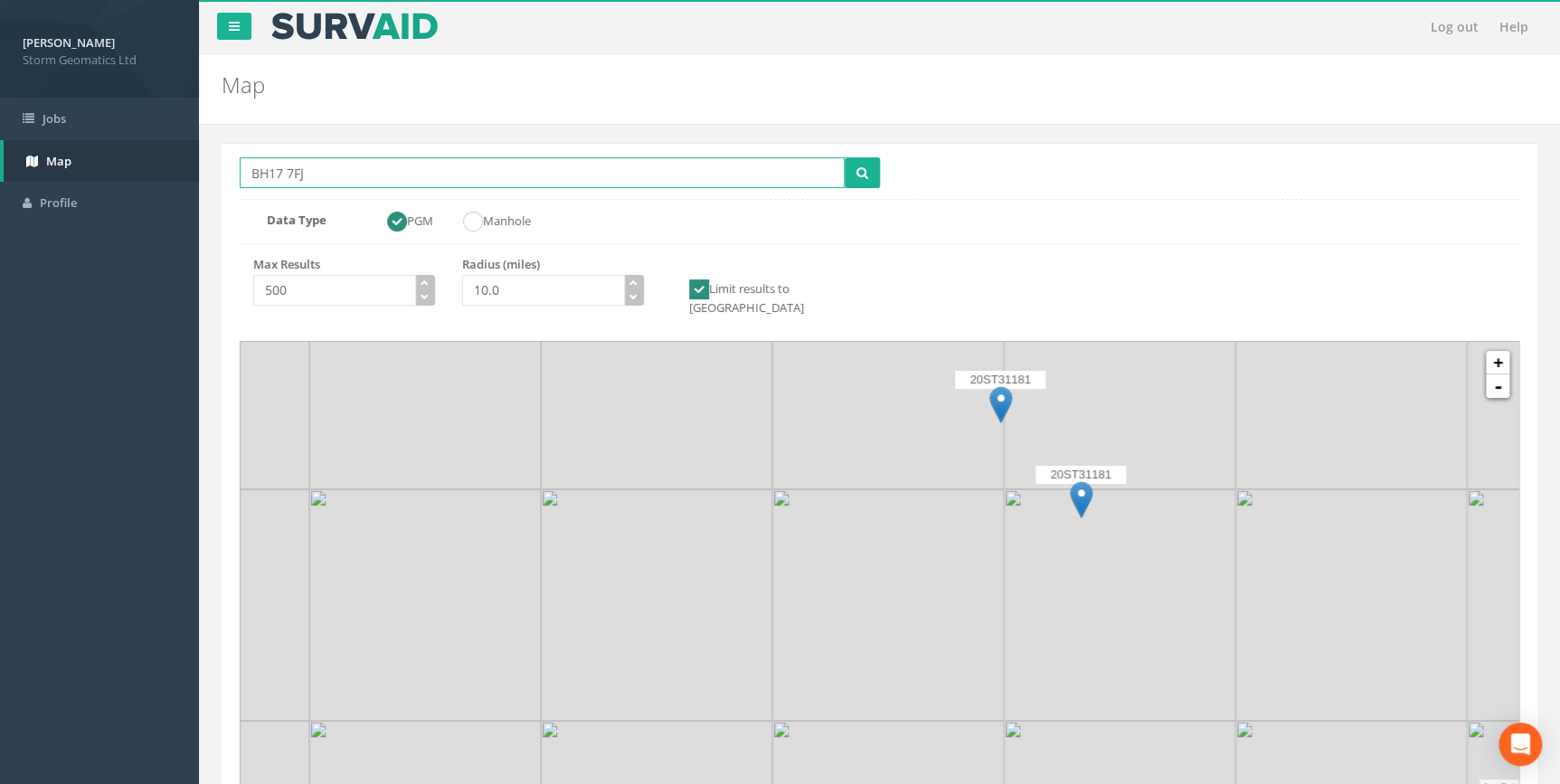
drag, startPoint x: 309, startPoint y: 178, endPoint x: 214, endPoint y: 169, distance: 95.4
click at [222, 171] on div "Location Search Box BH17 7FJ Multiple Locations Found Data Type PGM Manhole Max…" at bounding box center [880, 478] width 1316 height 670
paste input "21 3RQ"
type input "BH21 3RQ"
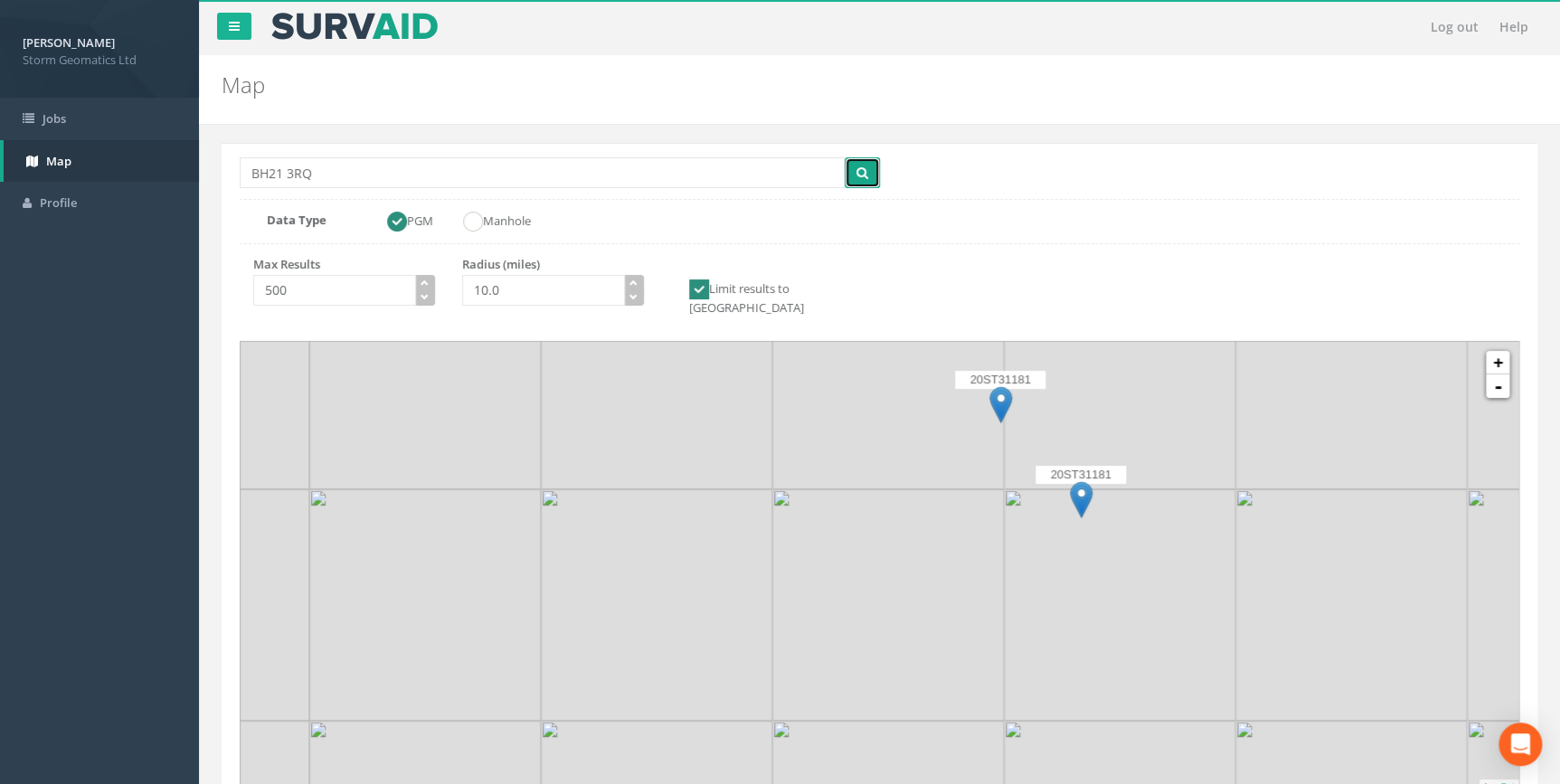
click at [865, 163] on span "submit" at bounding box center [862, 172] width 12 height 18
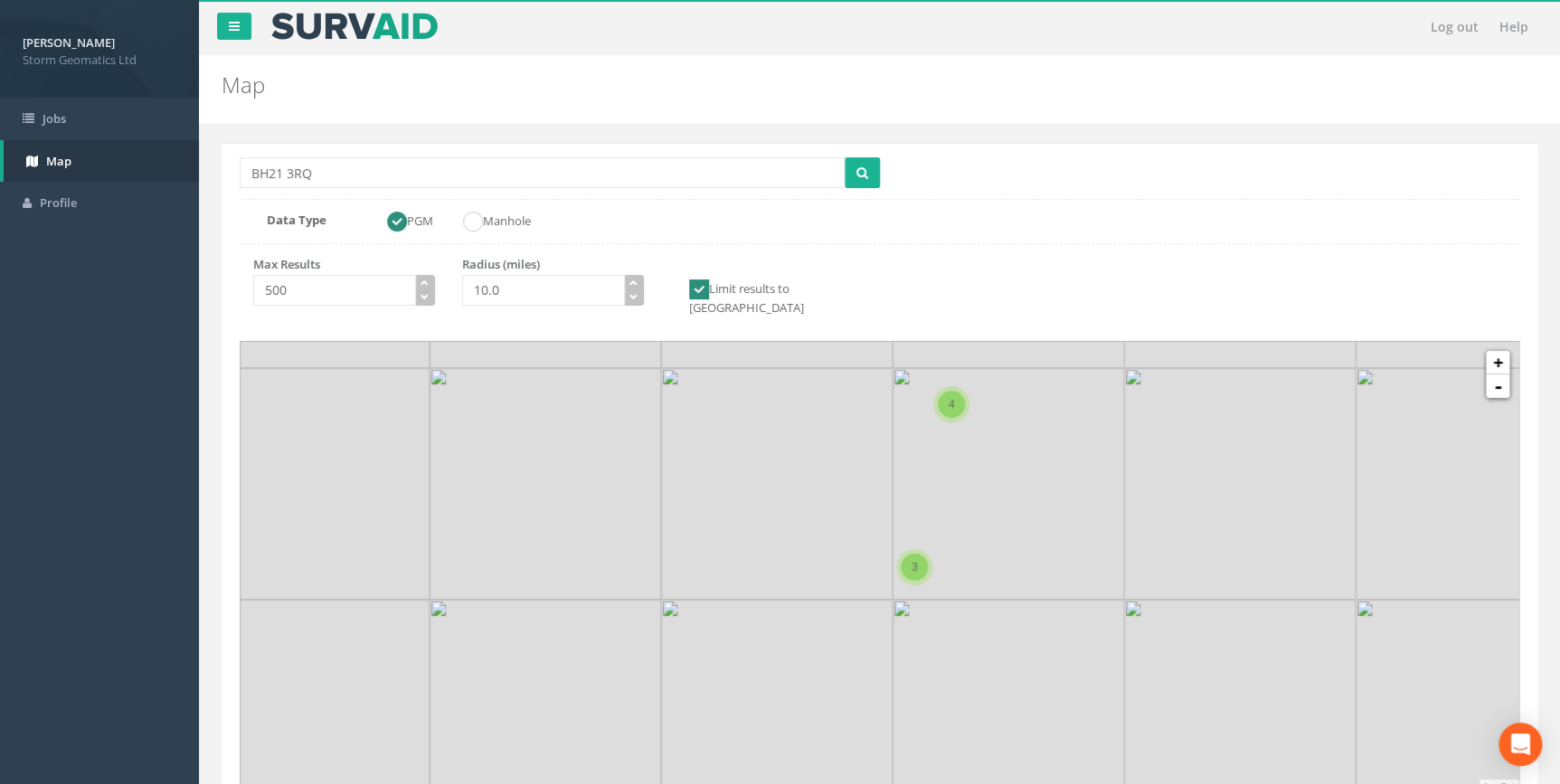
drag, startPoint x: 767, startPoint y: 629, endPoint x: 826, endPoint y: 531, distance: 114.4
click at [826, 531] on icon at bounding box center [936, 470] width 1331 height 471
click at [1512, 342] on icon at bounding box center [880, 569] width 1331 height 471
click at [1506, 351] on link "+" at bounding box center [1497, 362] width 23 height 23
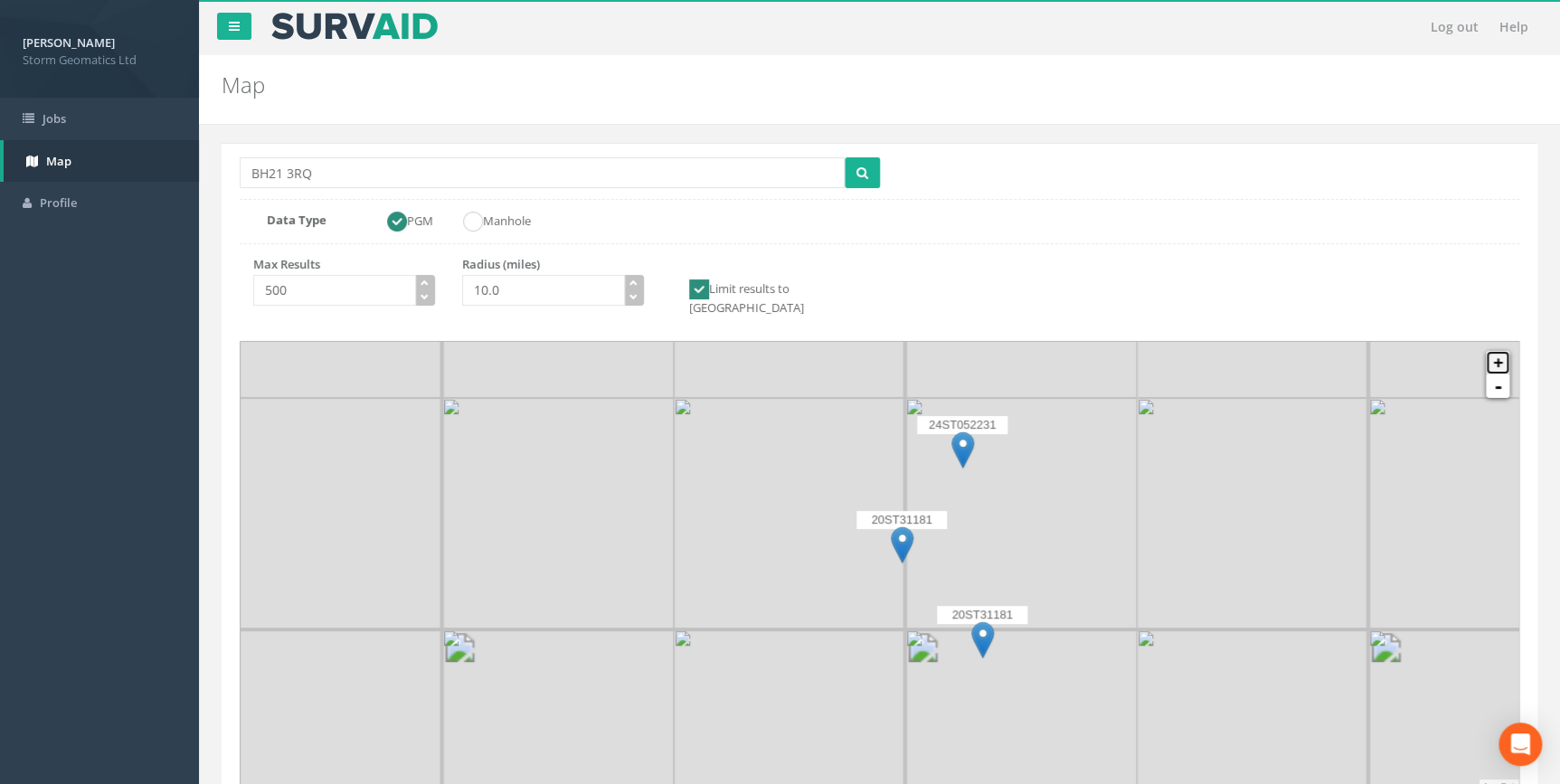
click at [1506, 351] on link "+" at bounding box center [1497, 362] width 23 height 23
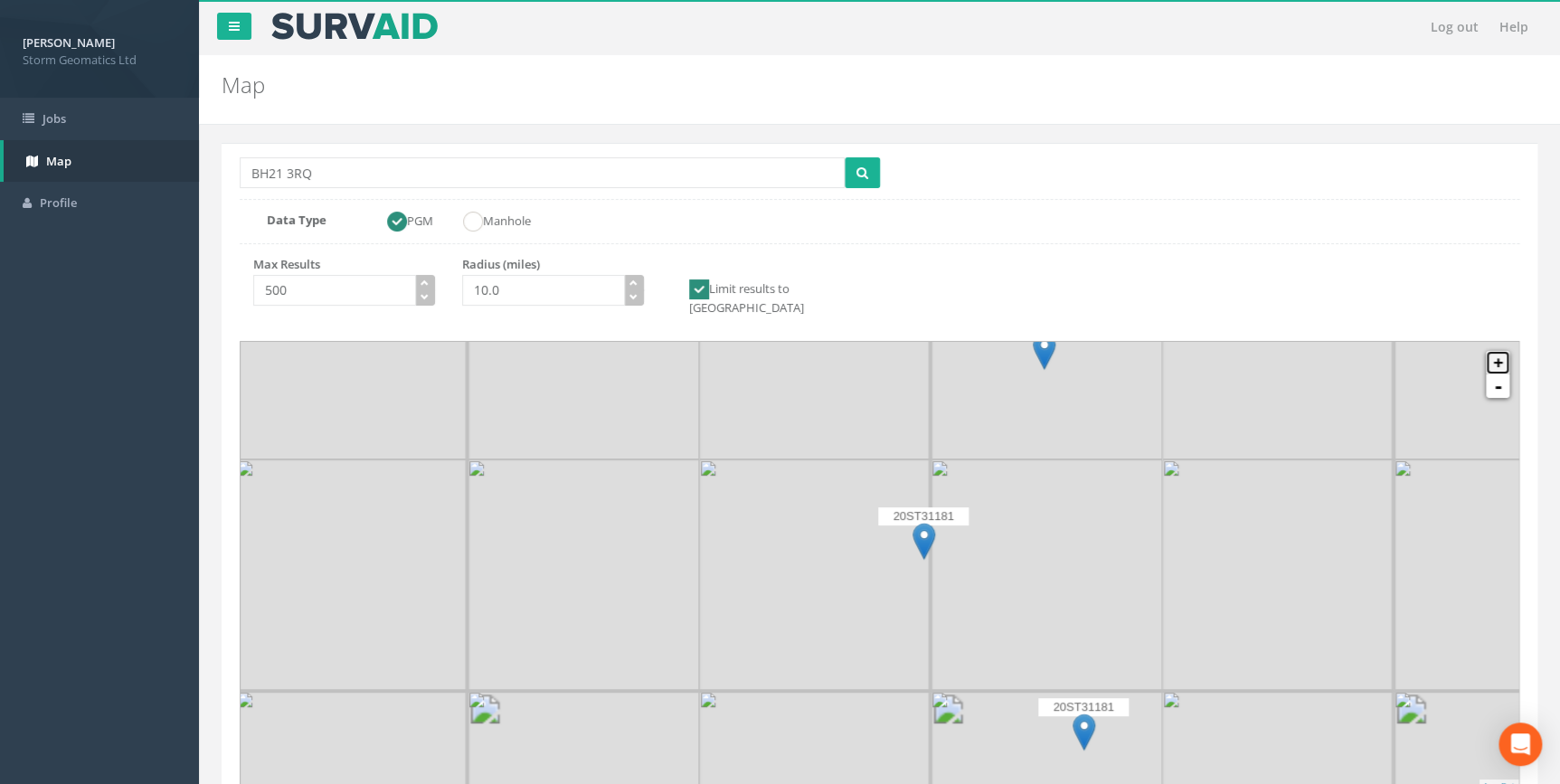
click at [1506, 351] on link "+" at bounding box center [1497, 362] width 23 height 23
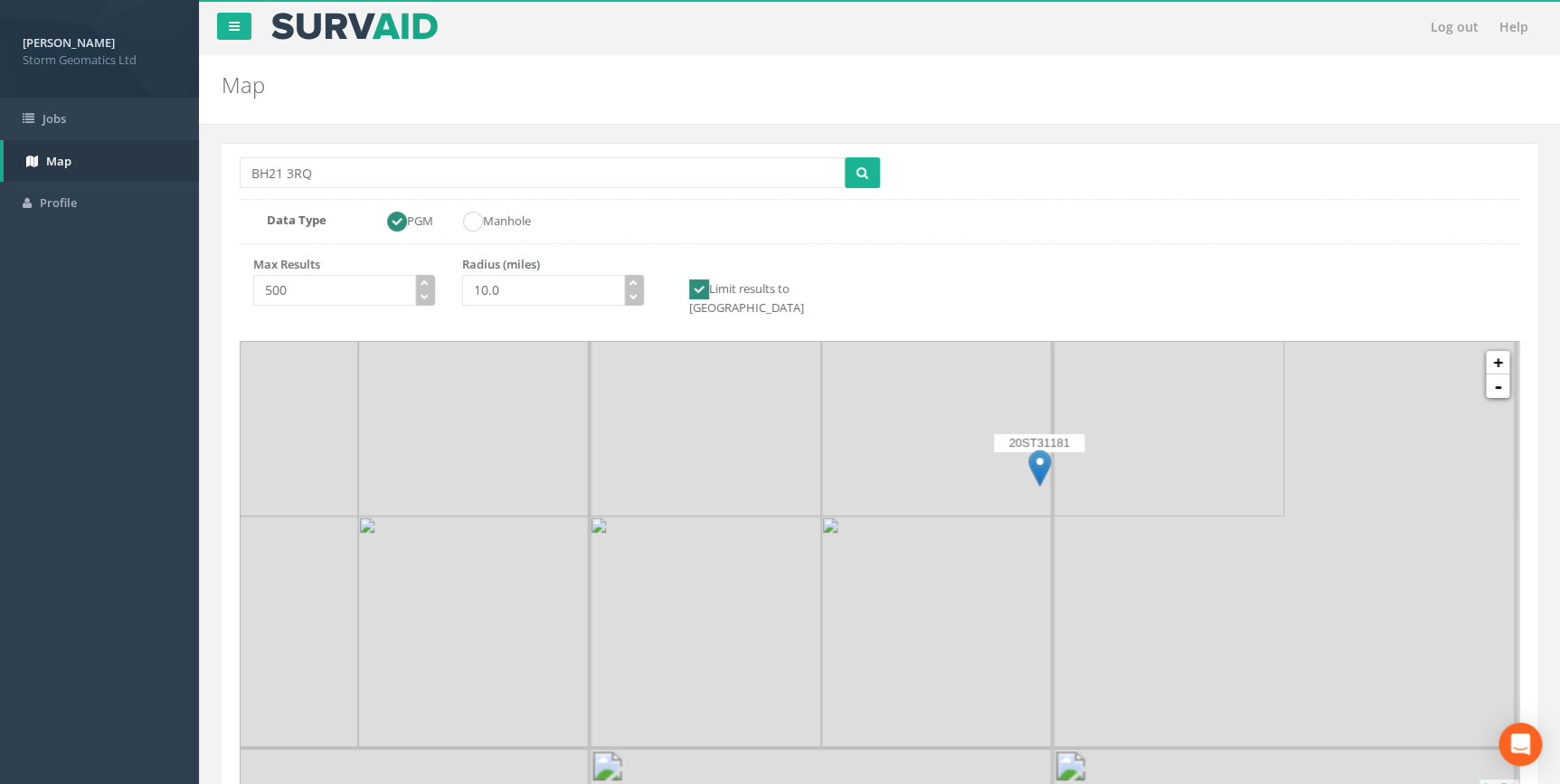
drag, startPoint x: 754, startPoint y: 535, endPoint x: 838, endPoint y: 456, distance: 115.3
click at [835, 457] on icon at bounding box center [951, 502] width 1331 height 471
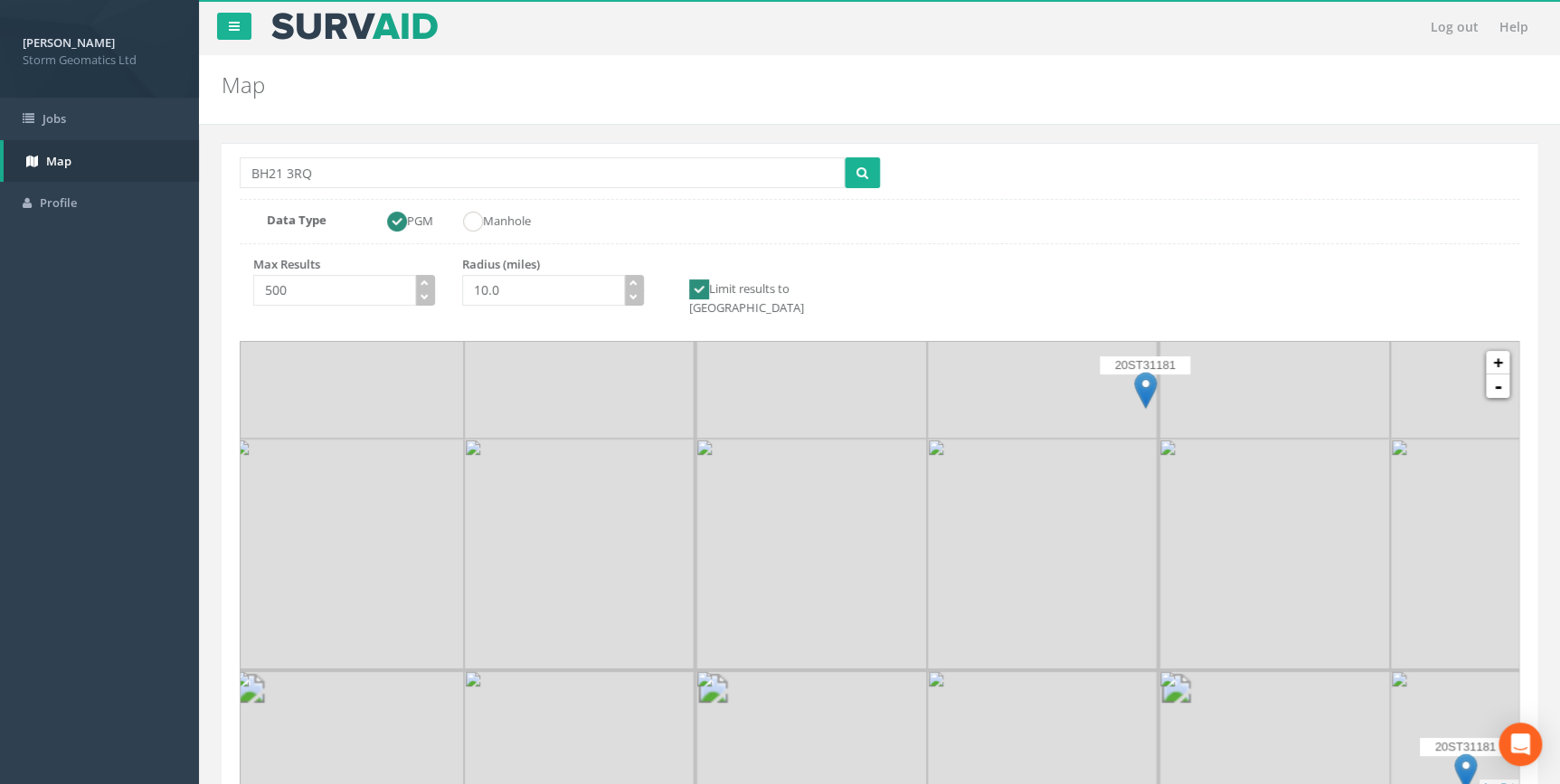
drag, startPoint x: 930, startPoint y: 451, endPoint x: 988, endPoint y: 437, distance: 59.7
click at [988, 437] on icon at bounding box center [977, 502] width 1331 height 471
drag, startPoint x: 984, startPoint y: 528, endPoint x: 1332, endPoint y: 367, distance: 383.4
click at [1332, 367] on icon at bounding box center [1192, 466] width 1331 height 471
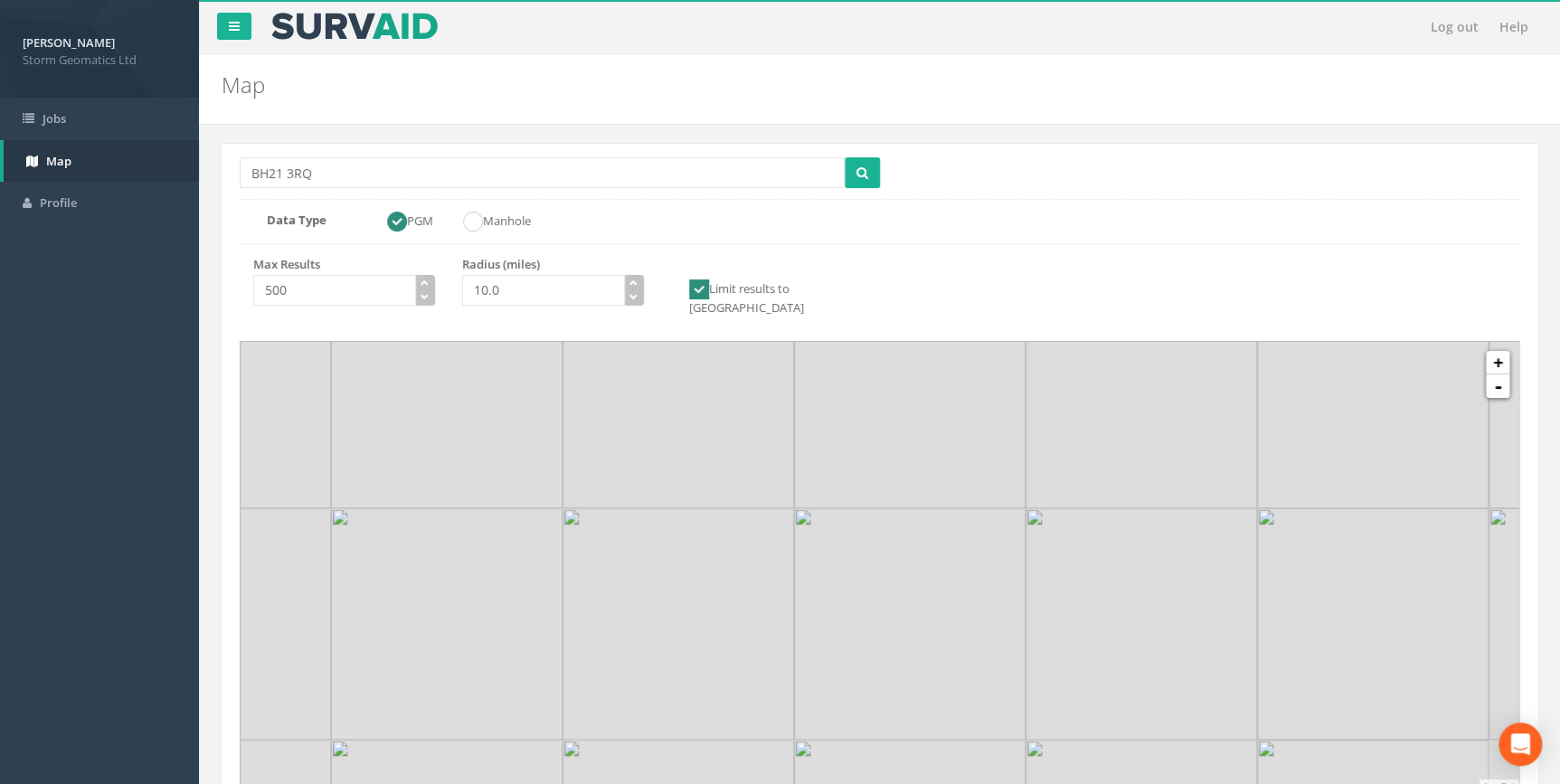
drag, startPoint x: 1112, startPoint y: 549, endPoint x: 1102, endPoint y: 549, distance: 10.0
click at [1102, 549] on icon at bounding box center [803, 579] width 1331 height 471
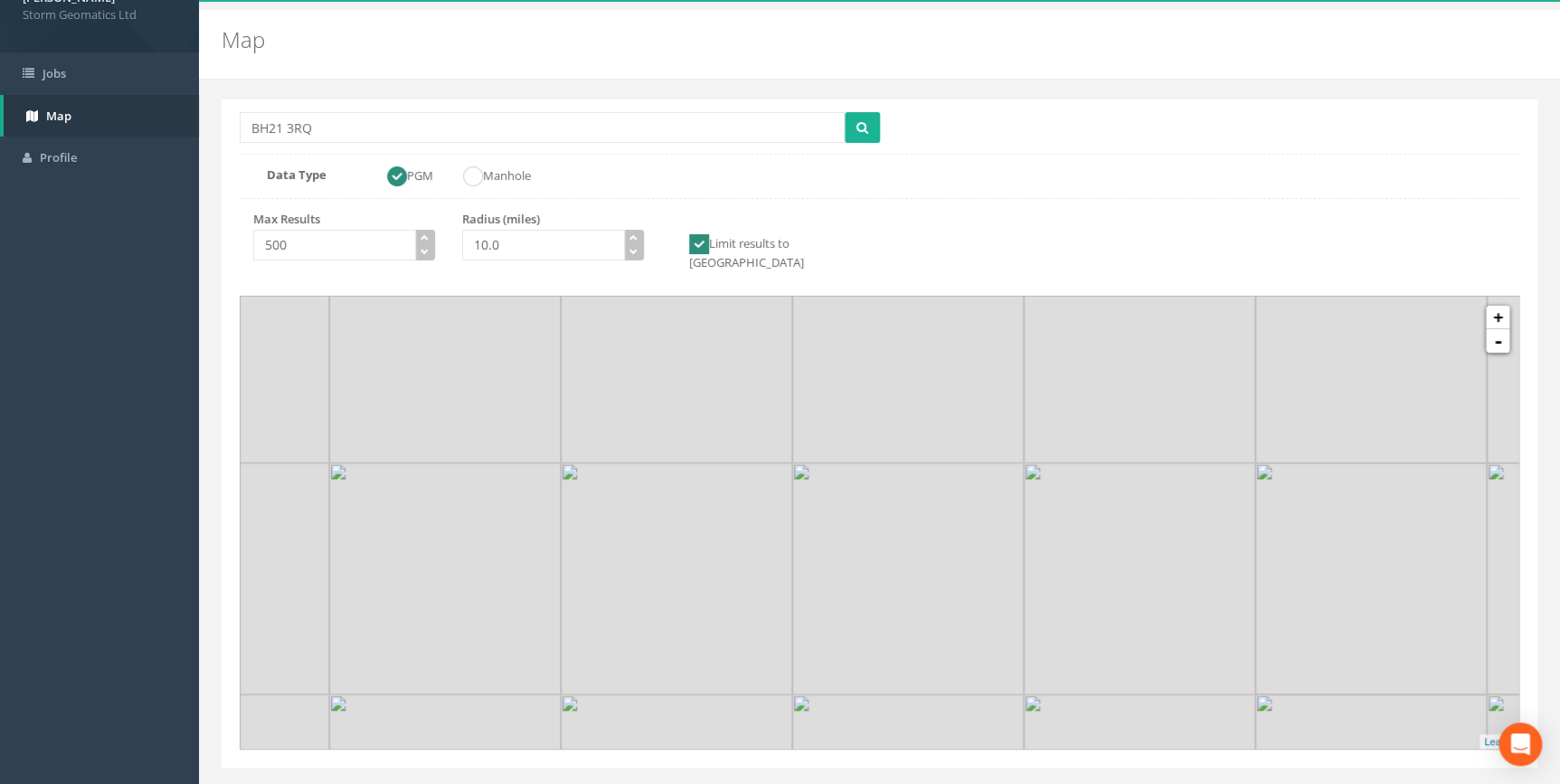
scroll to position [71, 0]
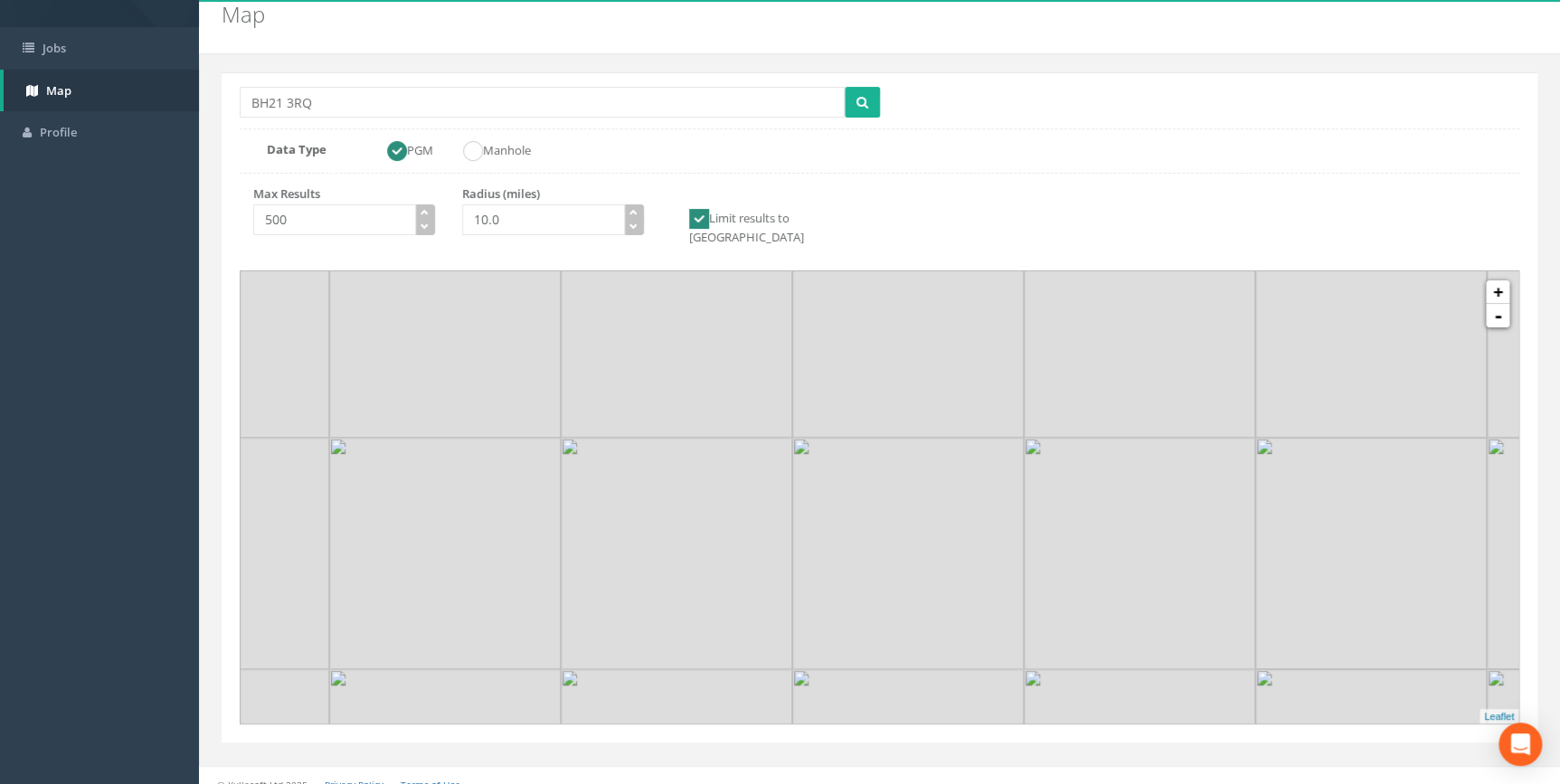
drag, startPoint x: 984, startPoint y: 415, endPoint x: 652, endPoint y: 626, distance: 393.4
click at [652, 626] on icon at bounding box center [880, 498] width 1331 height 471
click at [1028, 424] on img at bounding box center [1026, 443] width 22 height 37
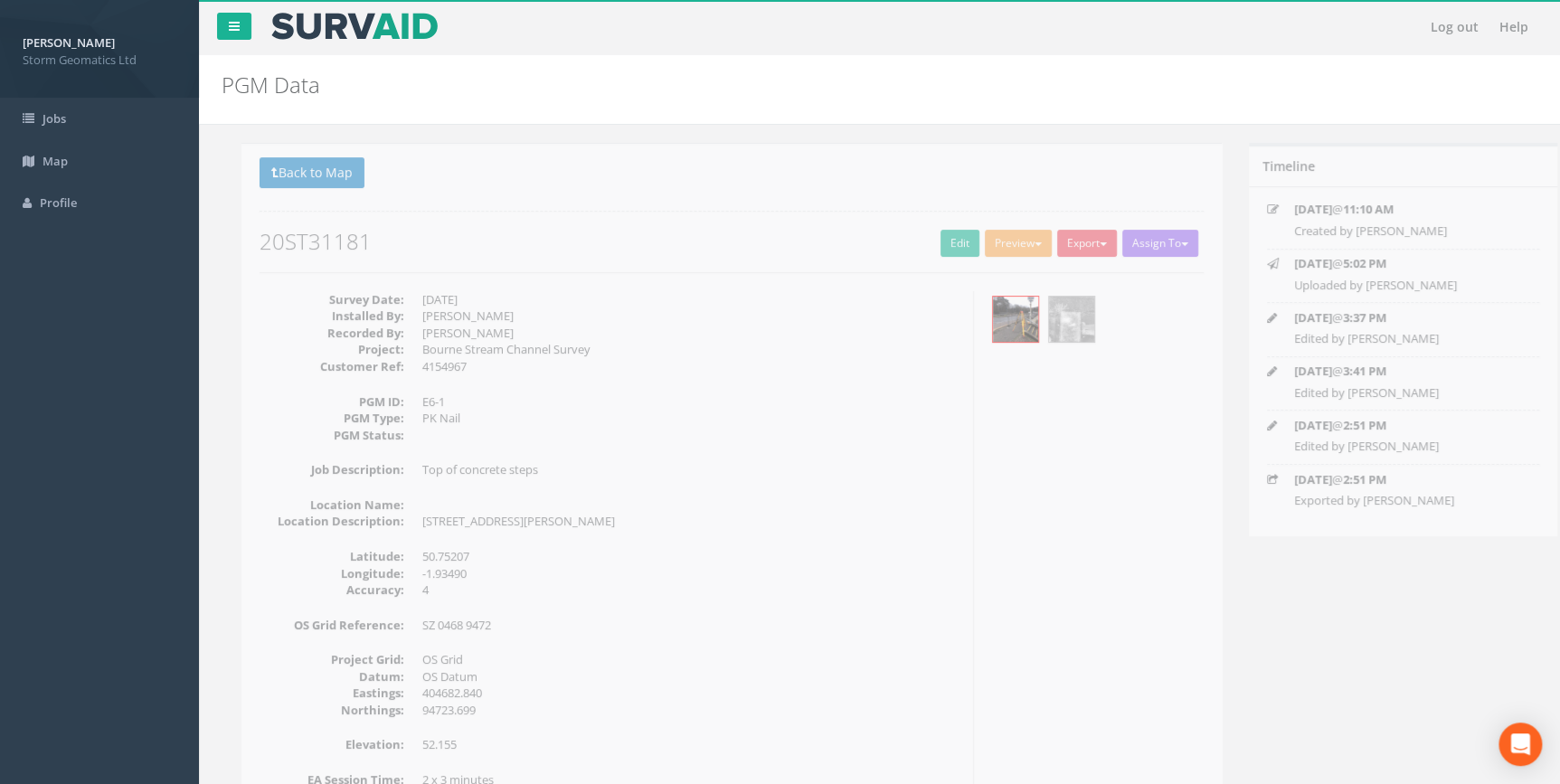
drag, startPoint x: 406, startPoint y: 315, endPoint x: 512, endPoint y: 321, distance: 106.2
click at [512, 321] on dd "[PERSON_NAME]" at bounding box center [671, 315] width 537 height 18
drag, startPoint x: 512, startPoint y: 321, endPoint x: 469, endPoint y: 343, distance: 48.3
click at [468, 341] on dd "Bourne Stream Channel Survey" at bounding box center [671, 349] width 537 height 18
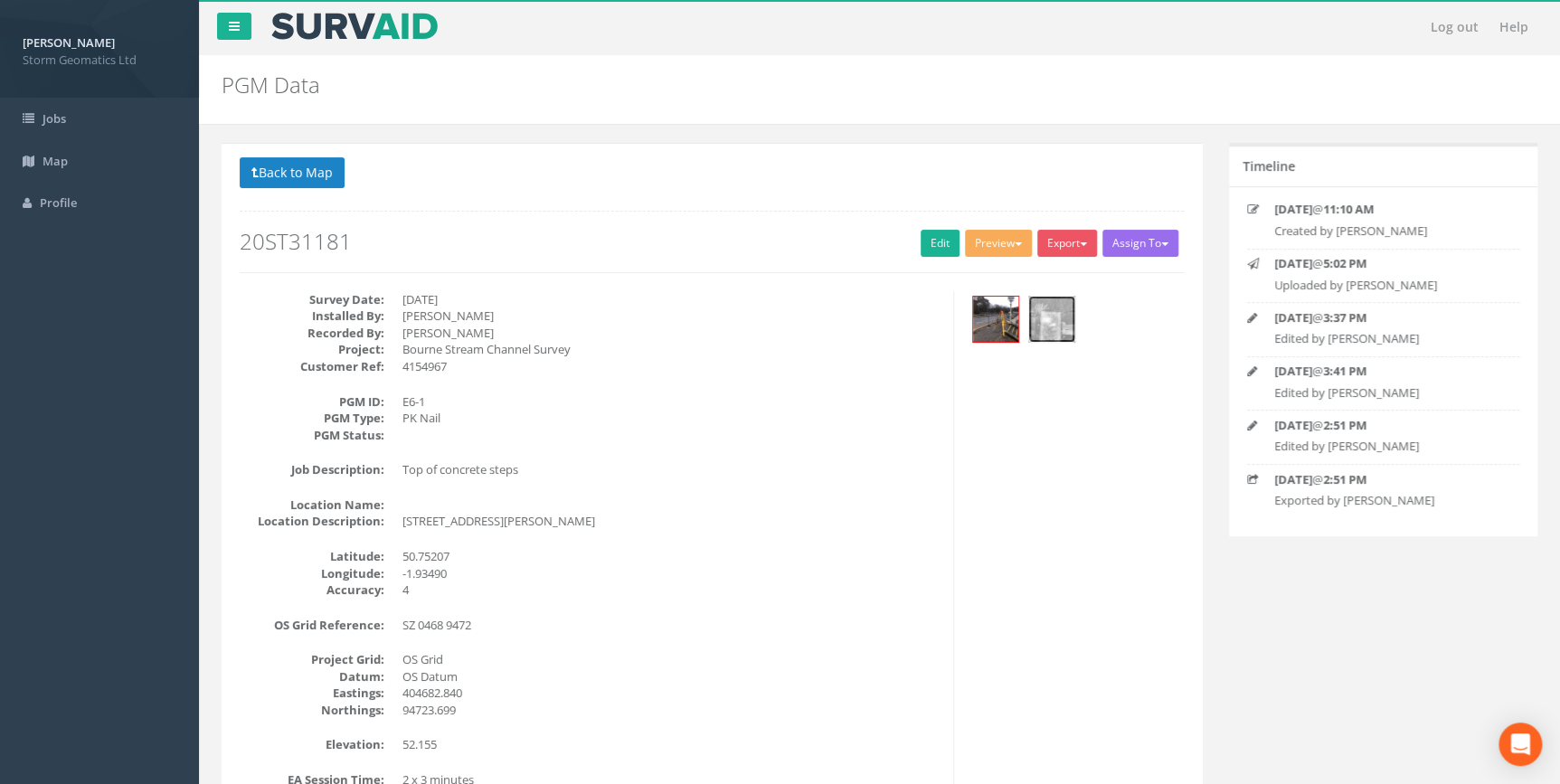
click at [1032, 331] on img at bounding box center [1051, 319] width 45 height 45
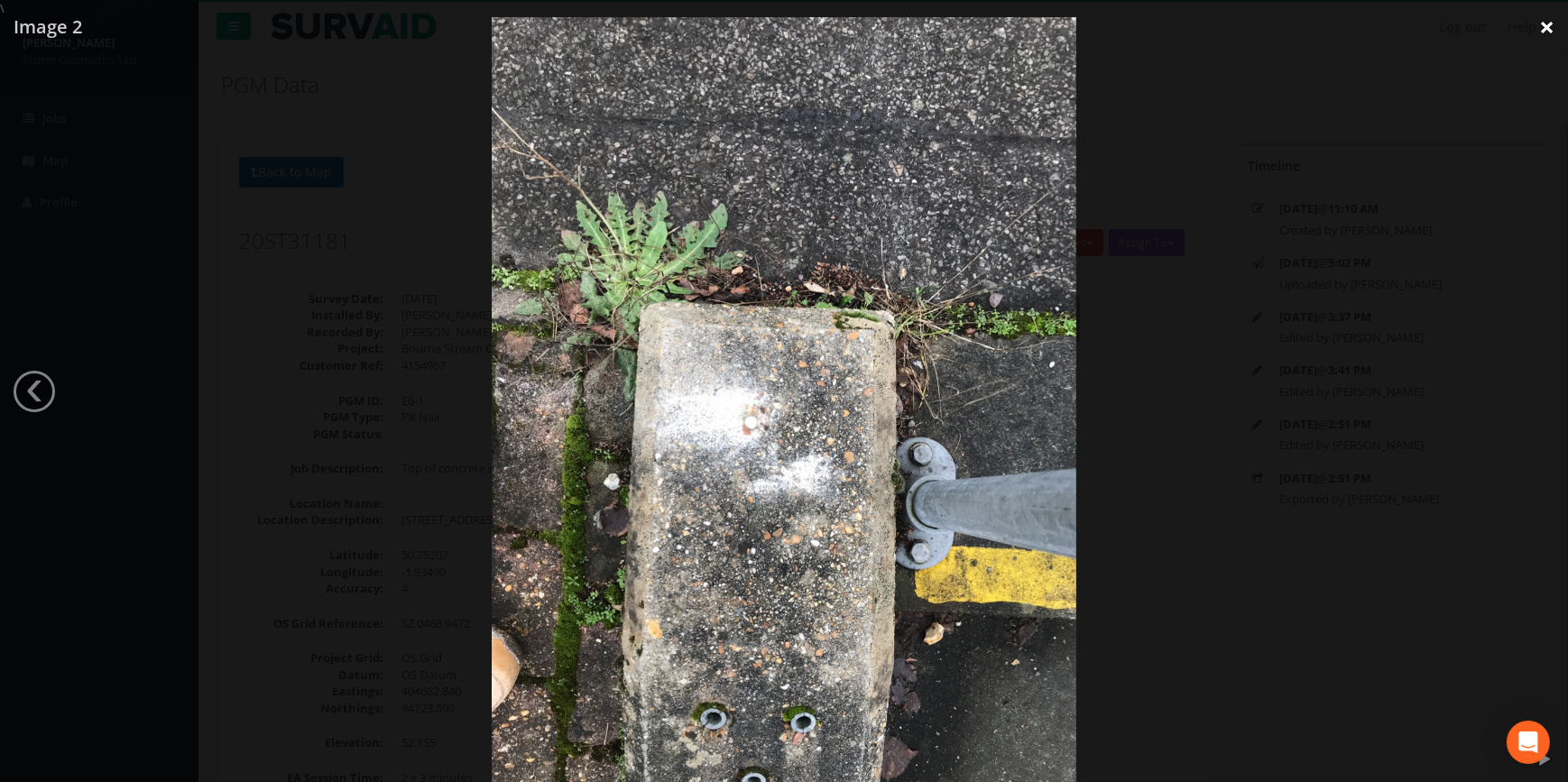
click at [1553, 32] on link "×" at bounding box center [1547, 27] width 43 height 54
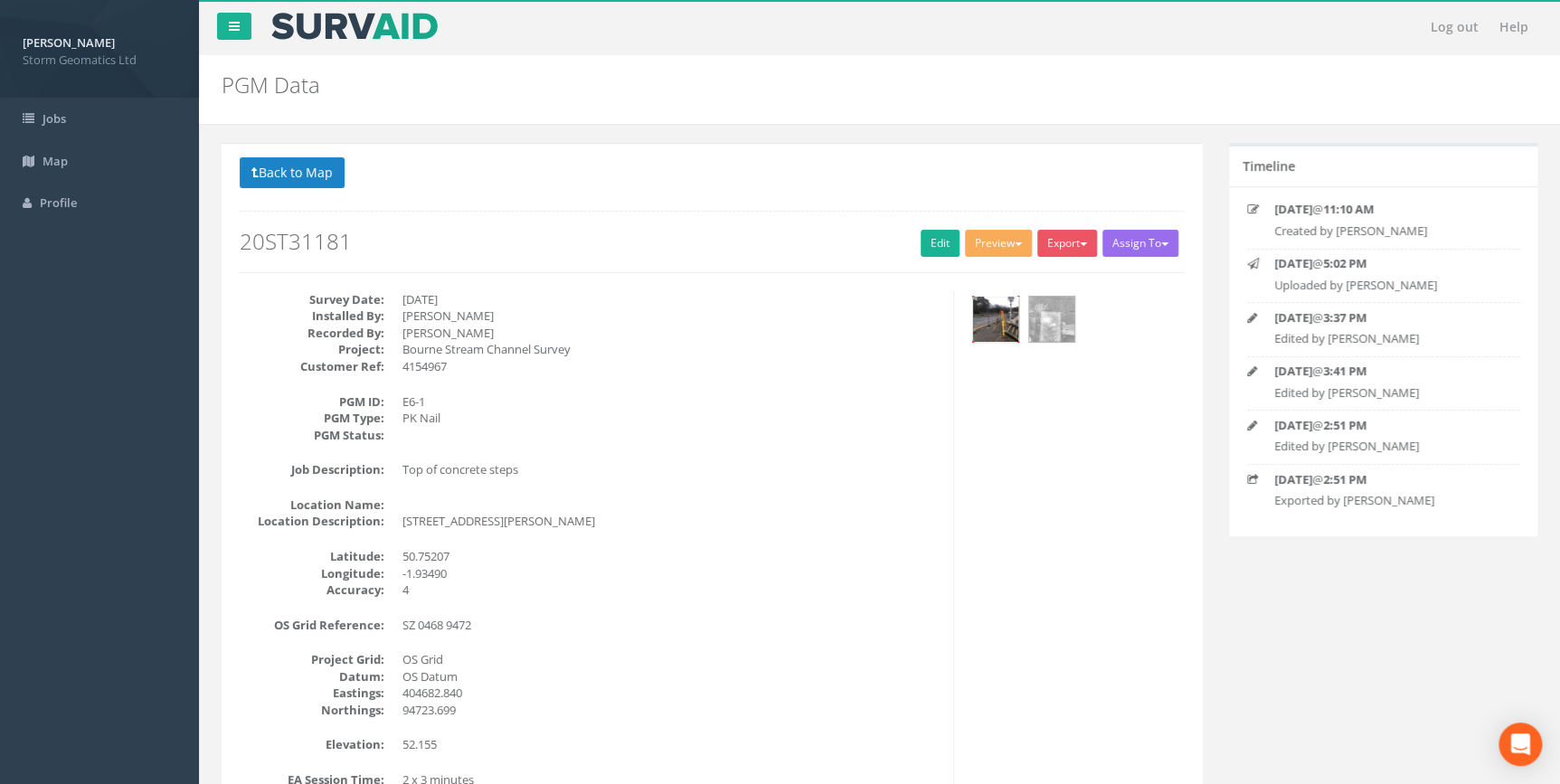
click at [973, 335] on div at bounding box center [996, 319] width 47 height 47
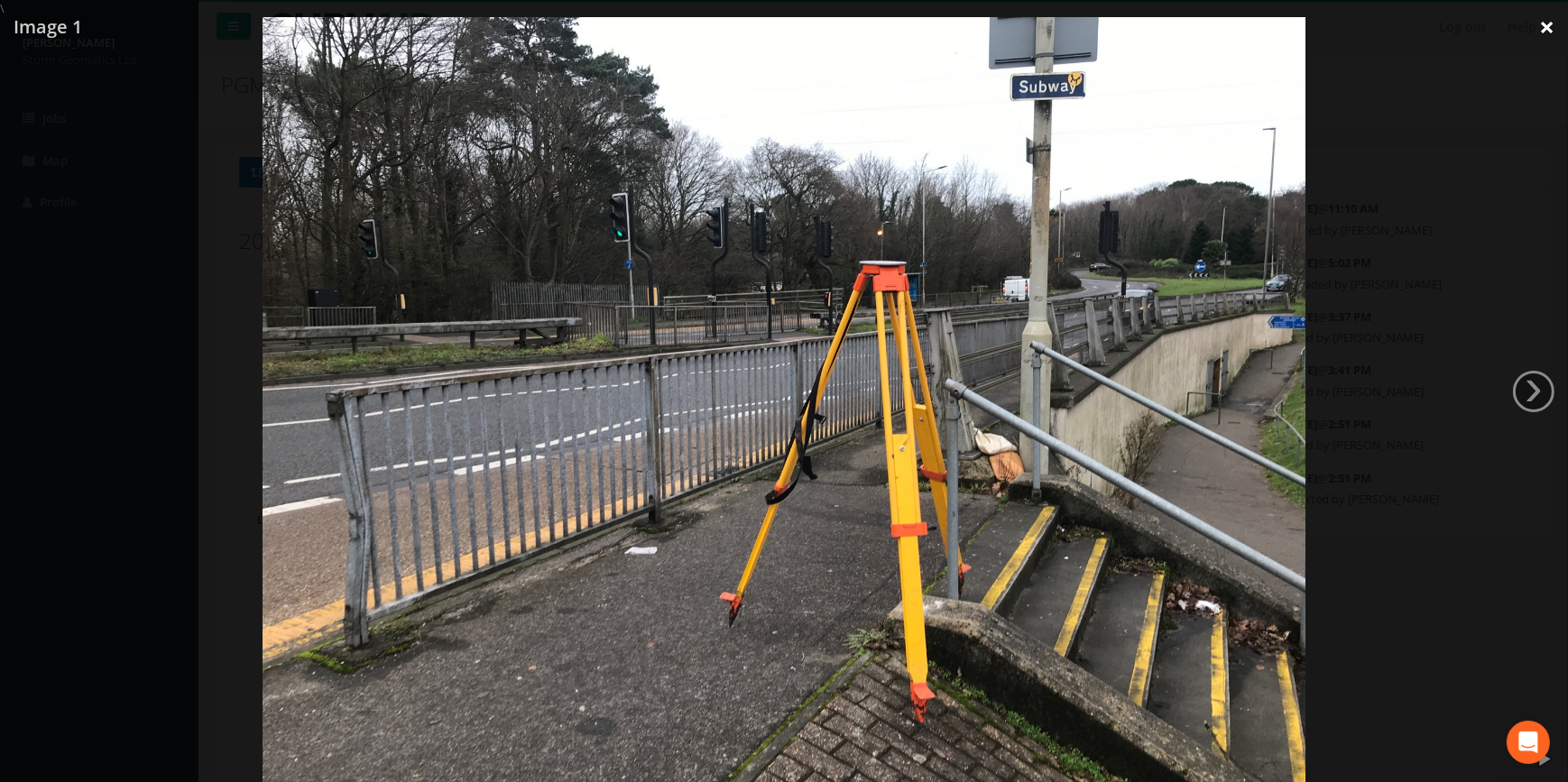
click at [1540, 26] on link "×" at bounding box center [1547, 27] width 43 height 54
